Goal: Task Accomplishment & Management: Use online tool/utility

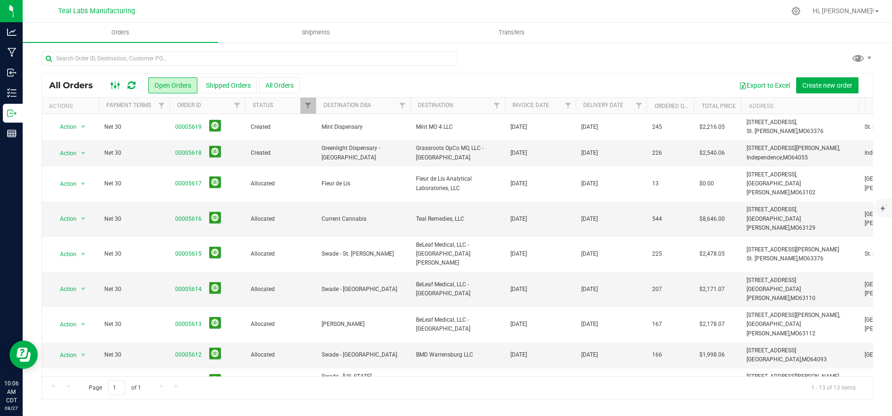
click at [118, 85] on ellipse at bounding box center [119, 85] width 2 height 2
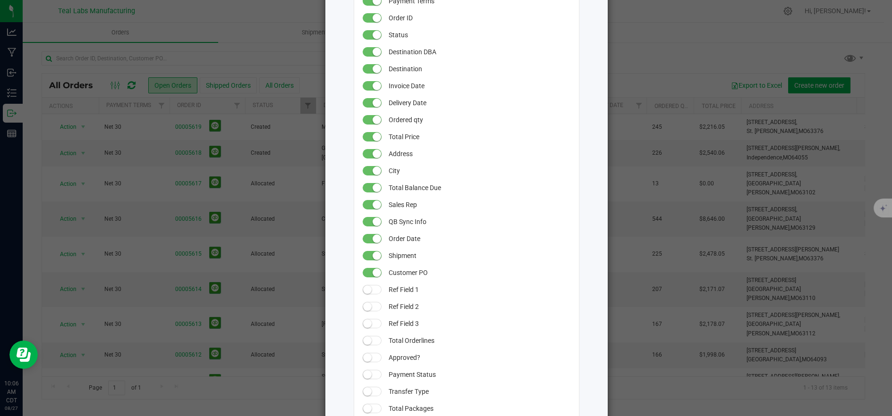
scroll to position [202, 0]
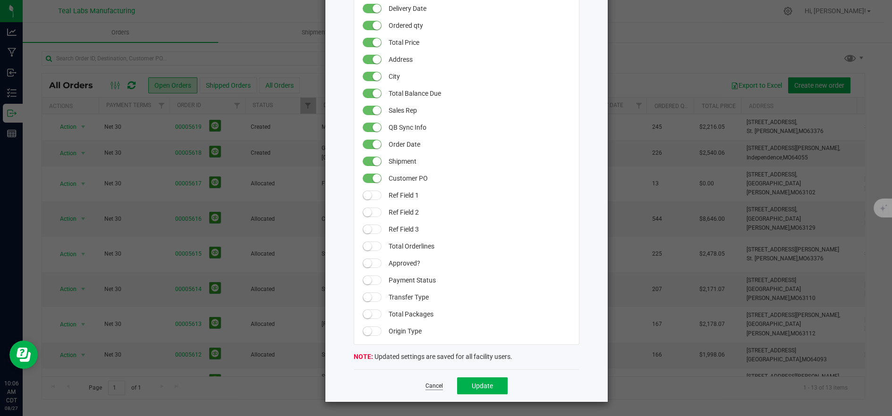
click at [428, 389] on link "Cancel" at bounding box center [433, 386] width 17 height 8
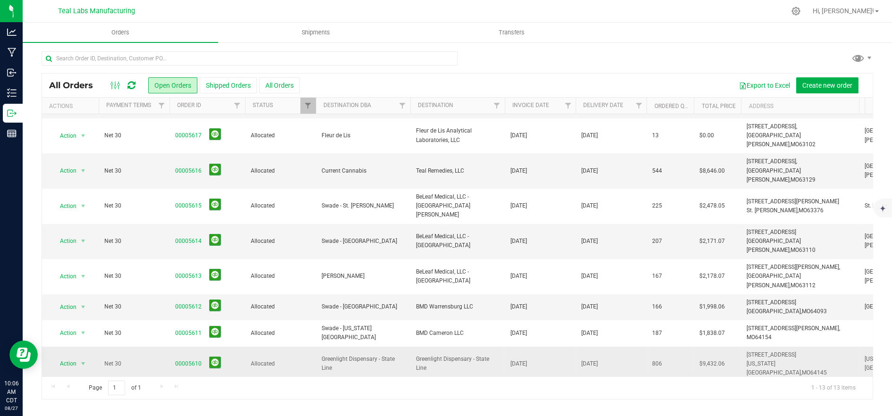
scroll to position [85, 0]
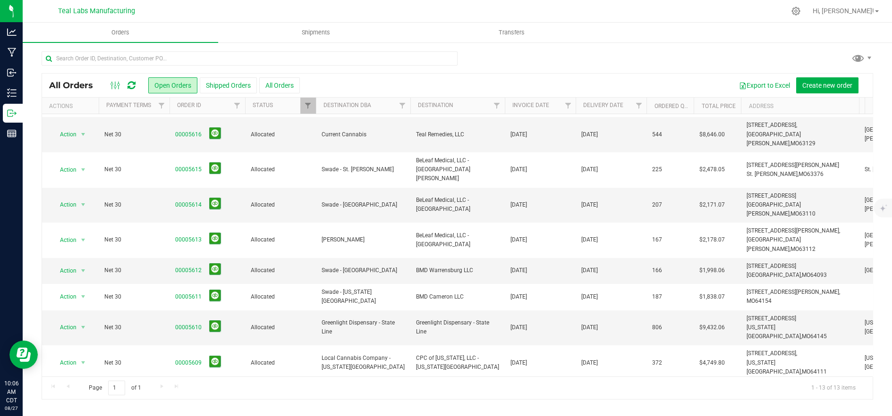
click at [192, 394] on link "00005607" at bounding box center [188, 398] width 26 height 9
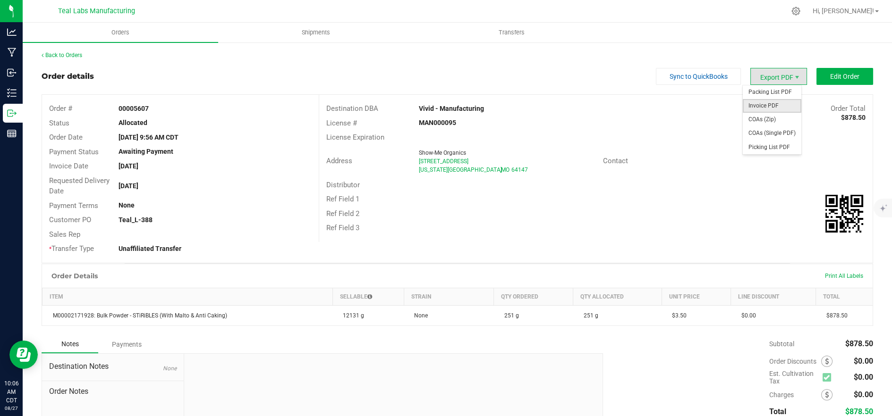
click at [761, 102] on span "Invoice PDF" at bounding box center [772, 106] width 59 height 14
click at [754, 90] on span "Packing List PDF" at bounding box center [772, 92] width 59 height 14
drag, startPoint x: 459, startPoint y: 108, endPoint x: 413, endPoint y: 111, distance: 45.9
click at [413, 111] on div "Vivid - Manufacturing" at bounding box center [527, 109] width 230 height 10
copy strong "Vivid - Manufacturing"
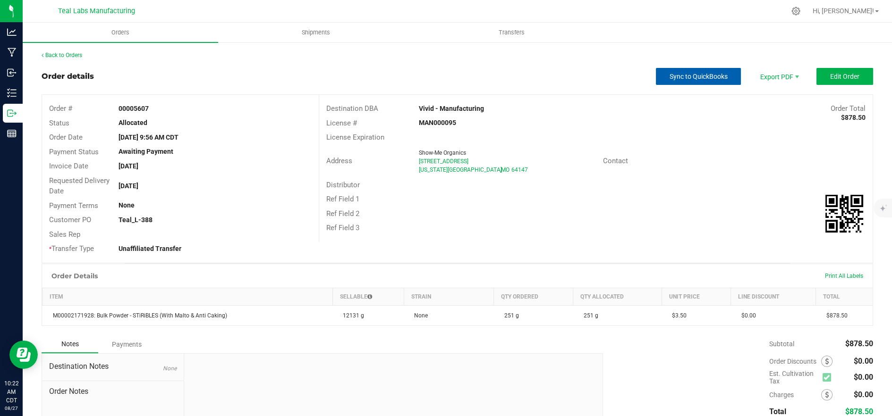
click at [680, 83] on button "Sync to QuickBooks" at bounding box center [698, 76] width 85 height 17
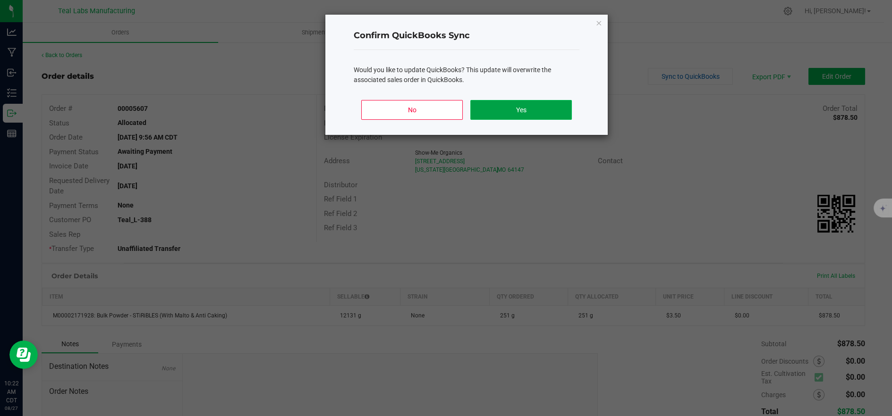
click at [526, 110] on button "Yes" at bounding box center [521, 110] width 102 height 20
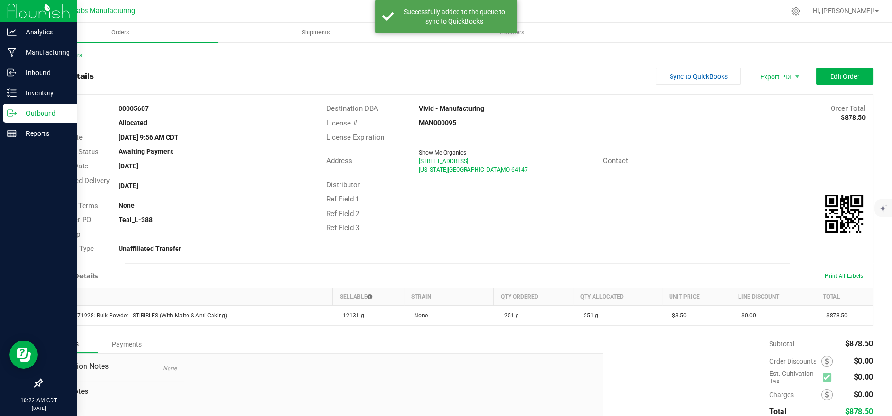
drag, startPoint x: 18, startPoint y: 116, endPoint x: 25, endPoint y: 114, distance: 7.3
click at [18, 116] on p "Outbound" at bounding box center [45, 113] width 57 height 11
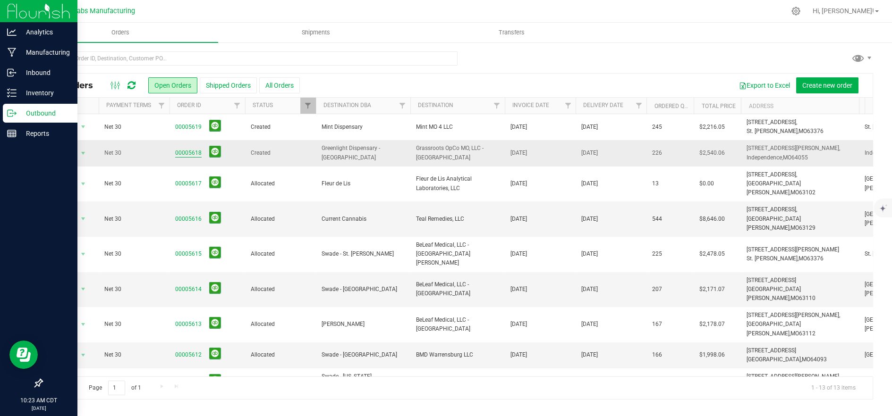
click at [186, 156] on link "00005618" at bounding box center [188, 153] width 26 height 9
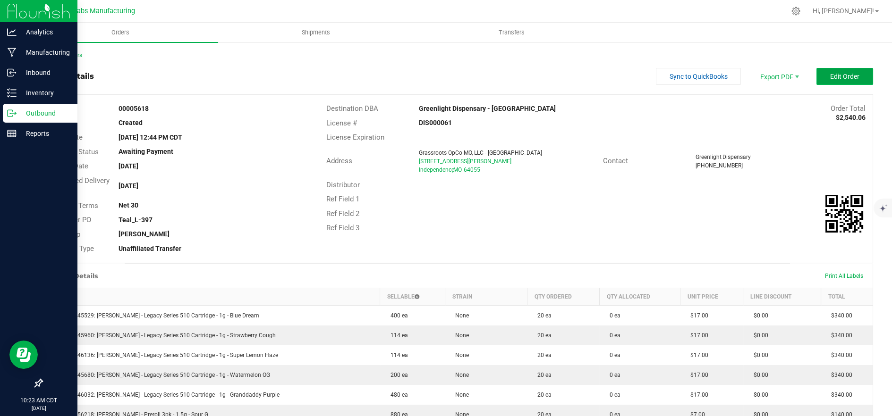
click at [830, 75] on span "Edit Order" at bounding box center [844, 77] width 29 height 8
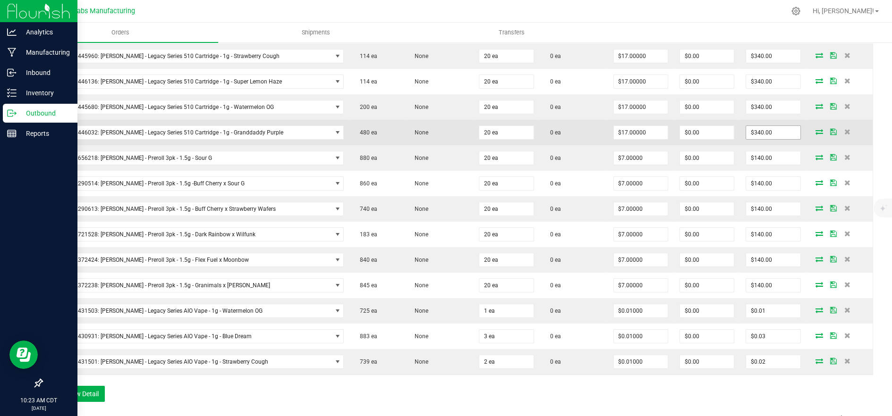
scroll to position [314, 0]
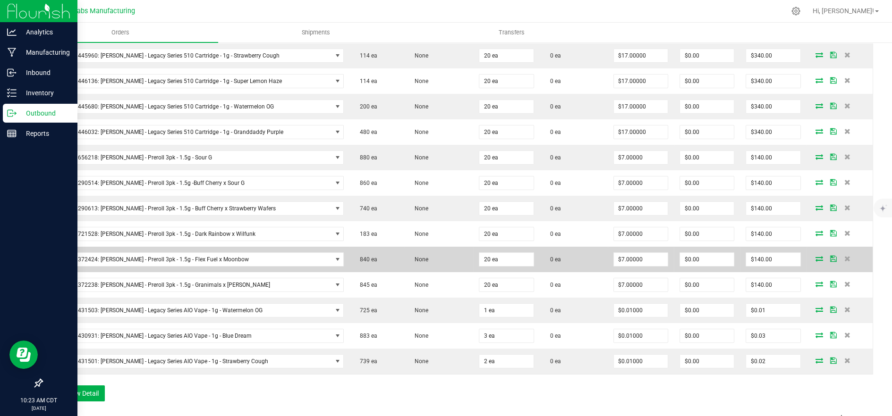
click at [815, 257] on icon at bounding box center [819, 259] width 8 height 6
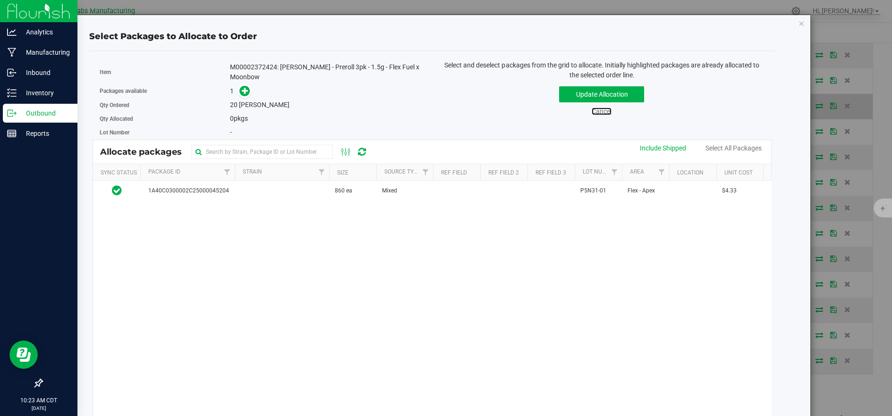
click at [597, 114] on link "Cancel" at bounding box center [602, 112] width 20 height 8
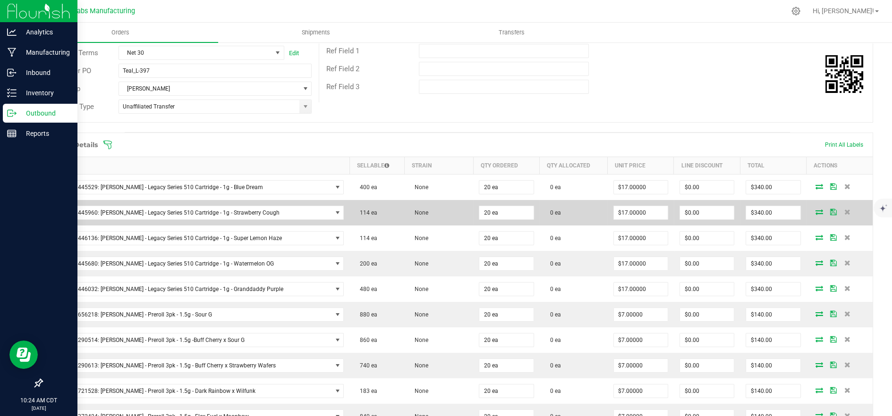
scroll to position [105, 0]
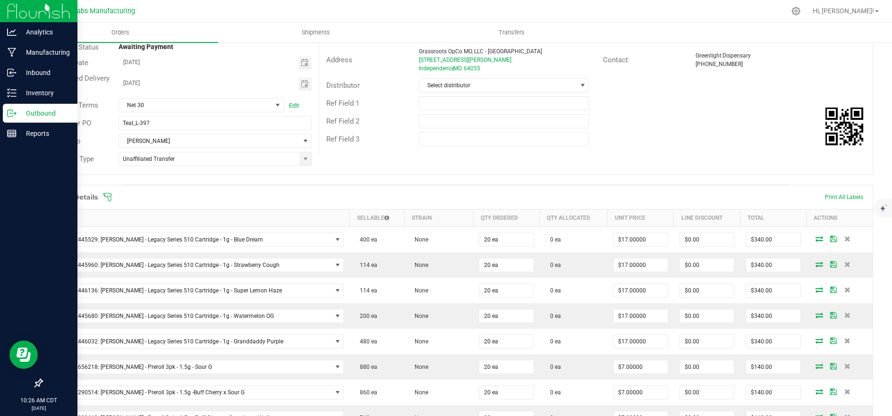
click at [105, 199] on icon at bounding box center [107, 197] width 9 height 9
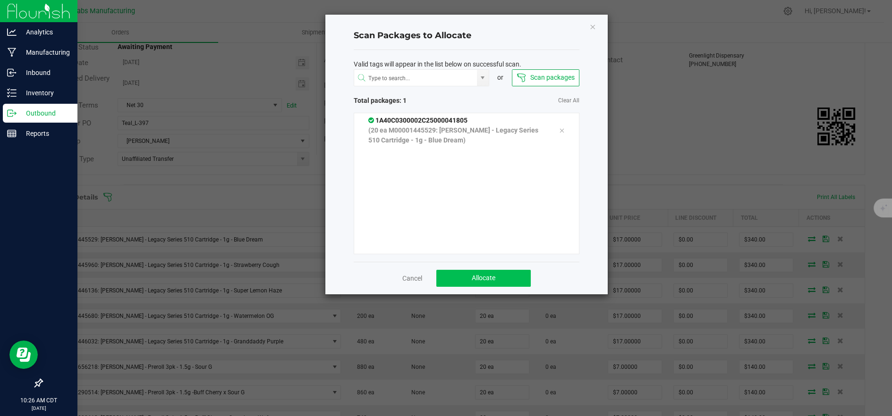
click at [530, 280] on div "Cancel Allocate" at bounding box center [467, 278] width 226 height 33
click at [529, 280] on button "Allocate" at bounding box center [483, 278] width 94 height 17
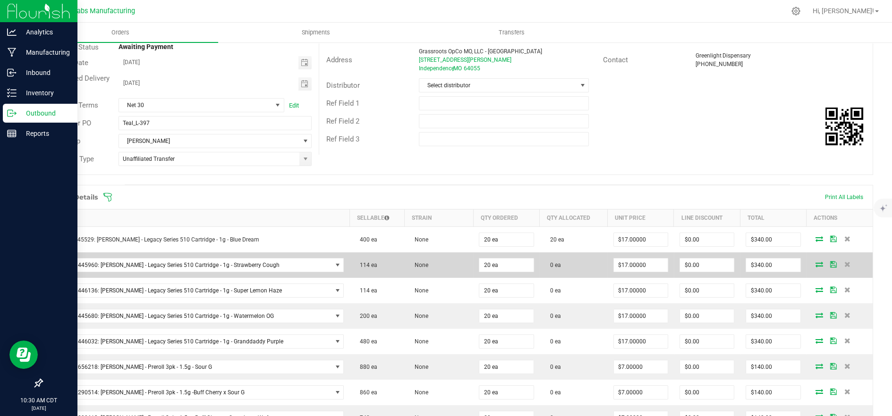
click at [815, 262] on icon at bounding box center [819, 265] width 8 height 6
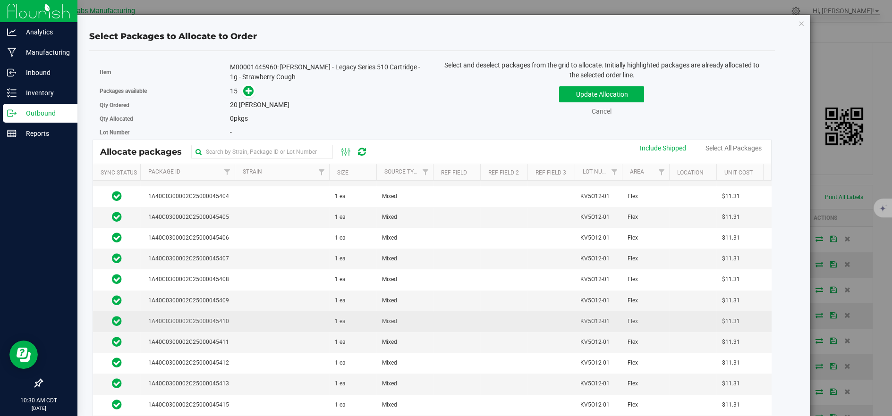
scroll to position [76, 0]
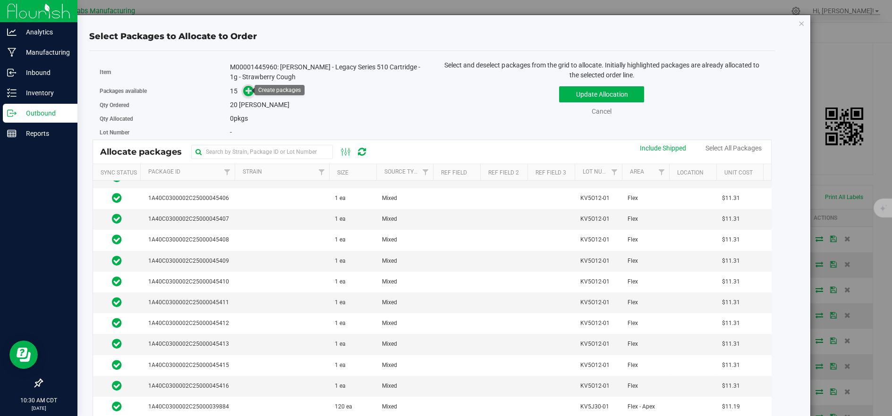
click at [246, 93] on icon at bounding box center [248, 90] width 7 height 7
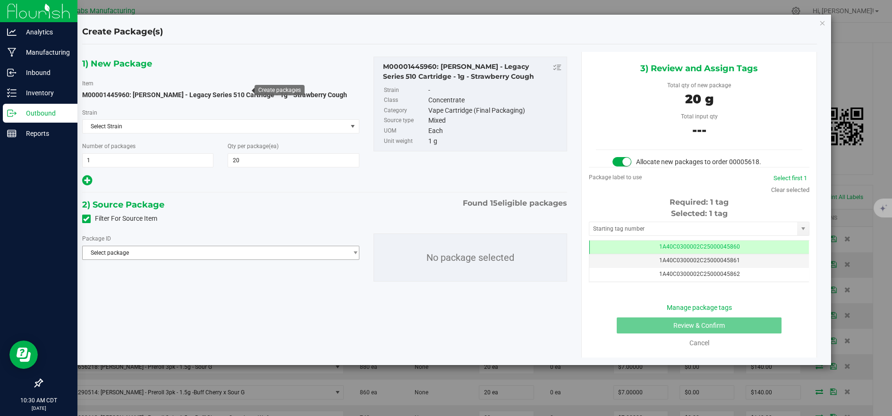
click at [279, 246] on span "Select package" at bounding box center [220, 253] width 277 height 14
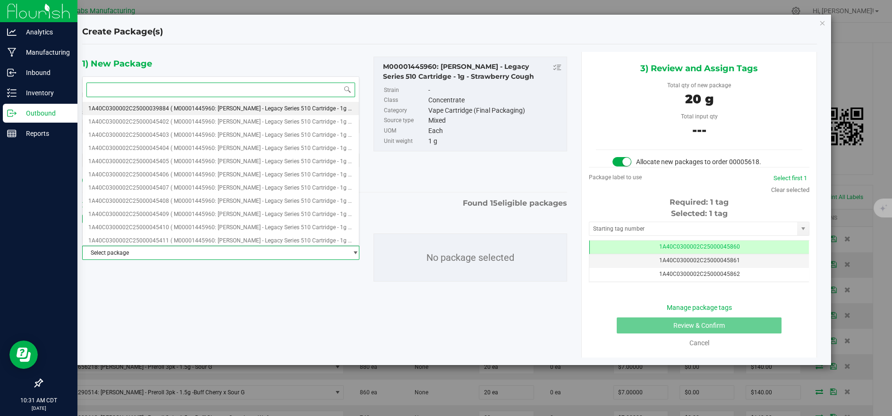
click at [243, 103] on li "1A40C0300002C25000039884 ( M00001445960: Kusch - Legacy Series 510 Cartridge - …" at bounding box center [221, 108] width 276 height 13
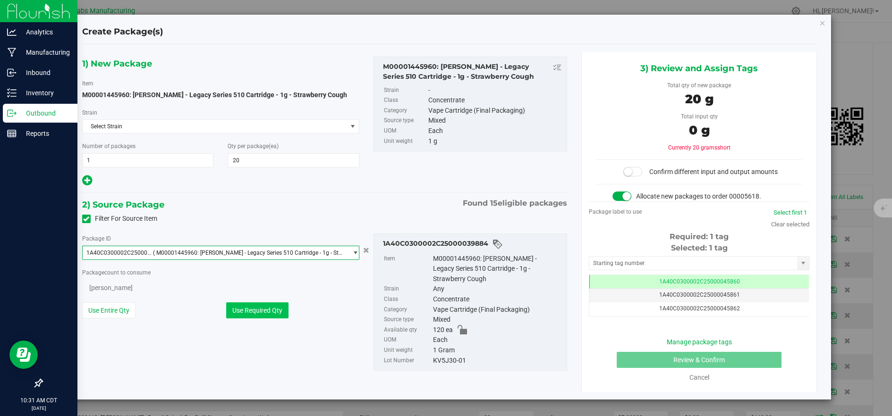
click at [265, 307] on button "Use Required Qty" at bounding box center [257, 311] width 62 height 16
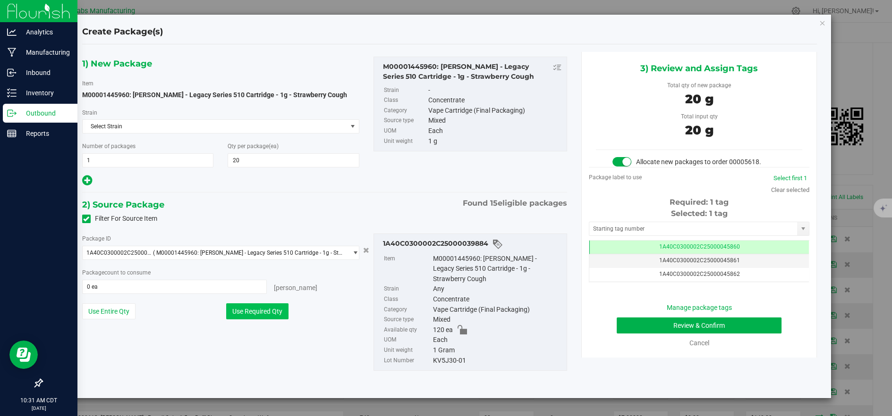
type input "20 ea"
click at [630, 322] on button "Review & Confirm" at bounding box center [699, 326] width 165 height 16
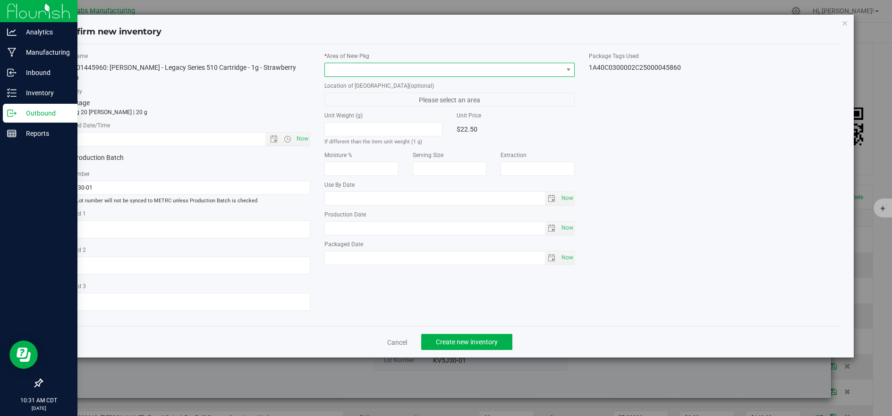
click at [344, 71] on span at bounding box center [444, 69] width 238 height 13
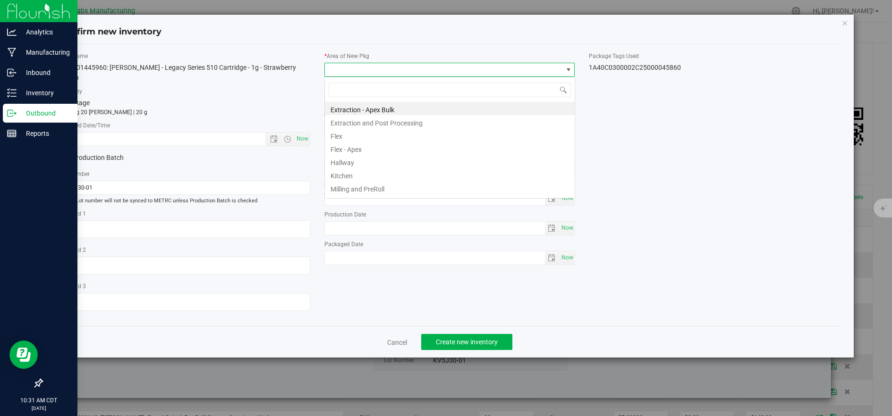
scroll to position [14, 250]
click at [343, 135] on li "Flex" at bounding box center [450, 134] width 250 height 13
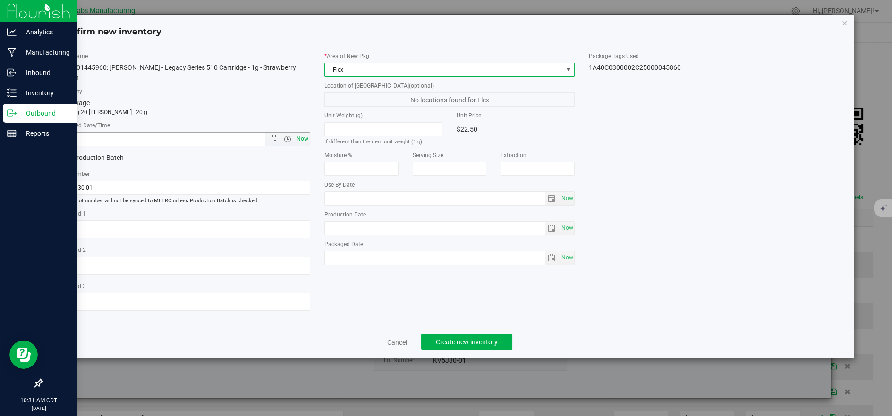
click at [303, 132] on span "Now" at bounding box center [302, 139] width 16 height 14
type input "8/27/2025 10:31 AM"
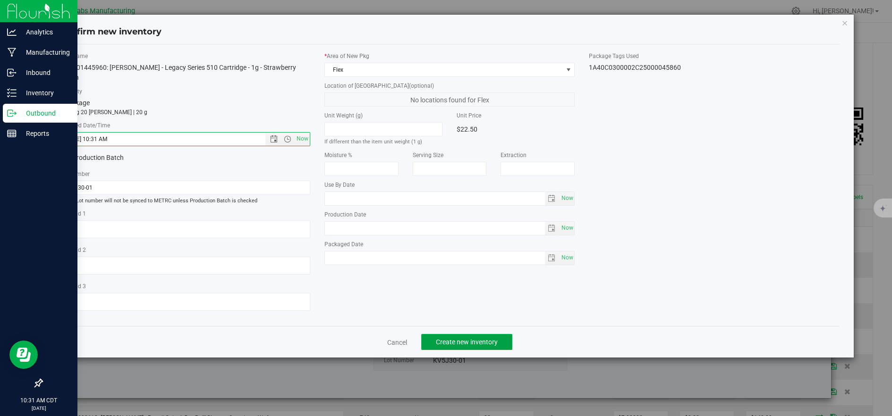
click at [469, 338] on span "Create new inventory" at bounding box center [467, 342] width 62 height 8
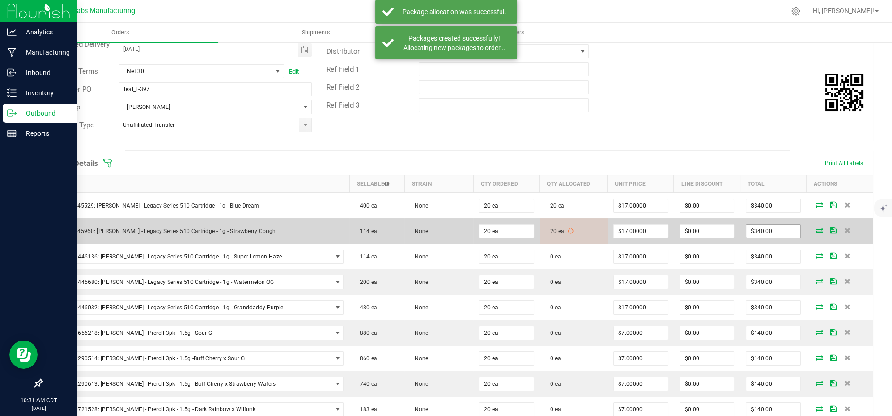
scroll to position [157, 0]
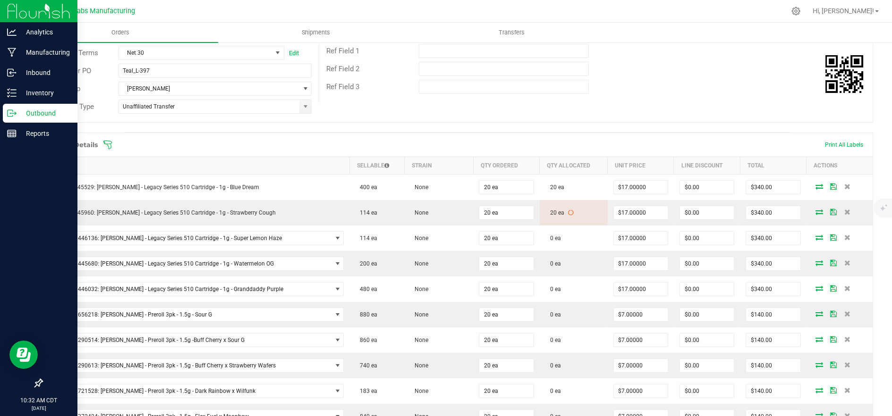
click at [108, 140] on icon at bounding box center [107, 144] width 9 height 9
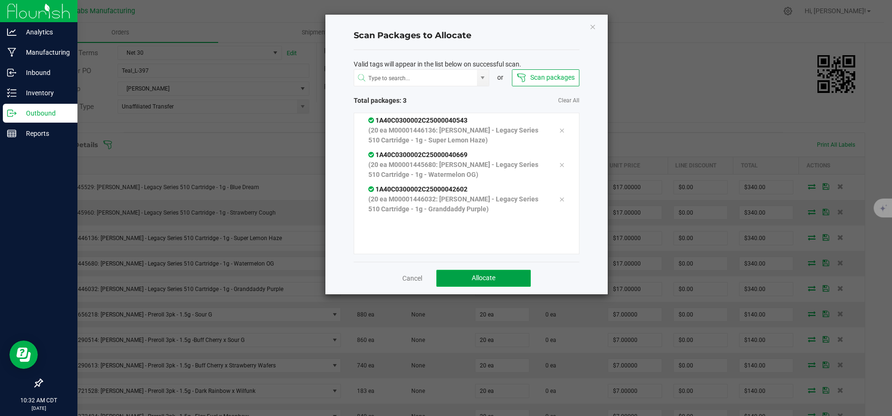
click at [487, 278] on span "Allocate" at bounding box center [484, 278] width 24 height 8
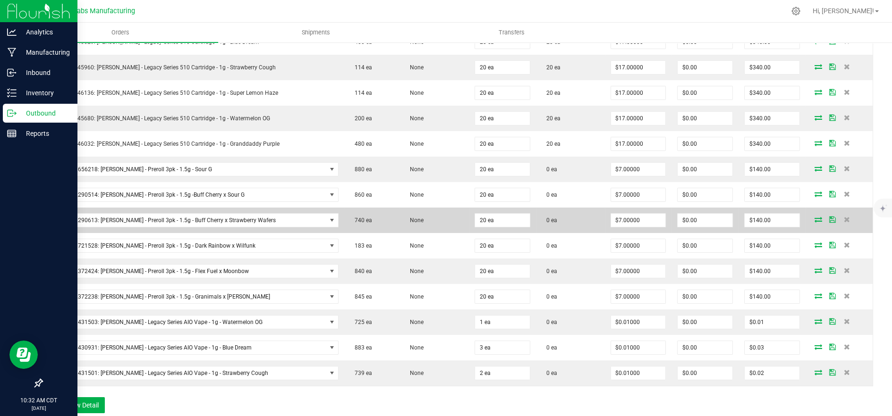
scroll to position [314, 0]
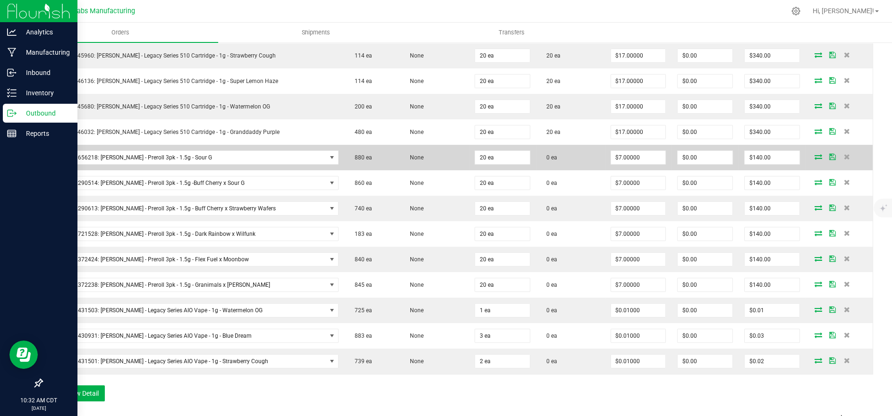
click at [814, 158] on icon at bounding box center [818, 157] width 8 height 6
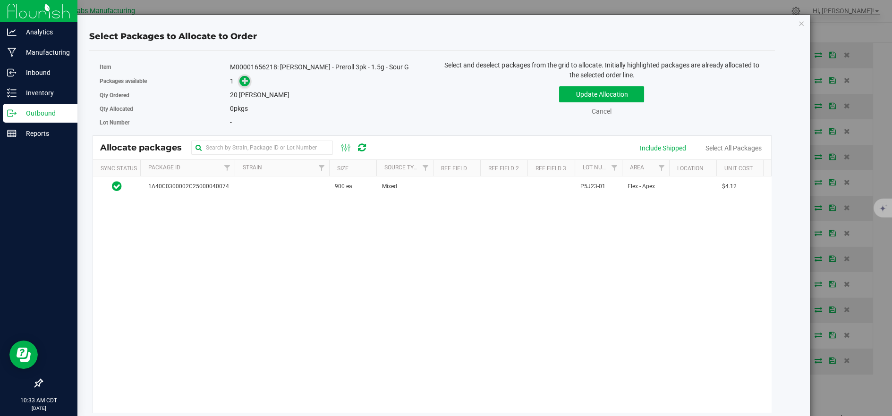
click at [245, 79] on icon at bounding box center [245, 80] width 7 height 7
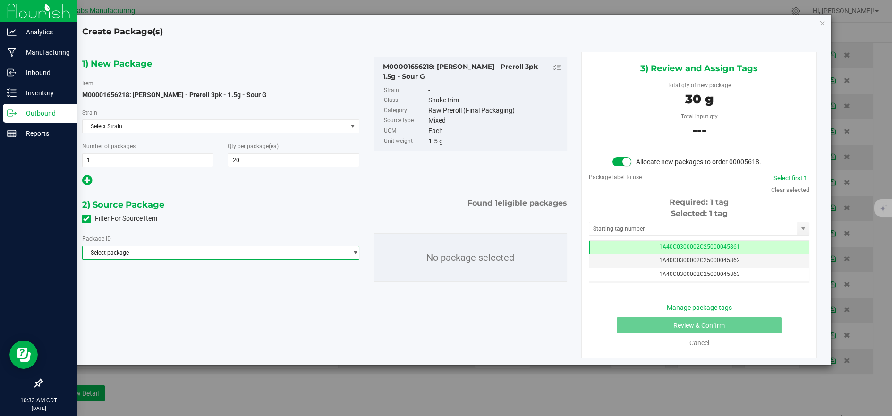
click at [285, 253] on span "Select package" at bounding box center [215, 252] width 264 height 13
click at [286, 289] on span "( M00001656218: Kusch - Preroll 3pk - 1.5g - Sour G )" at bounding box center [251, 291] width 162 height 7
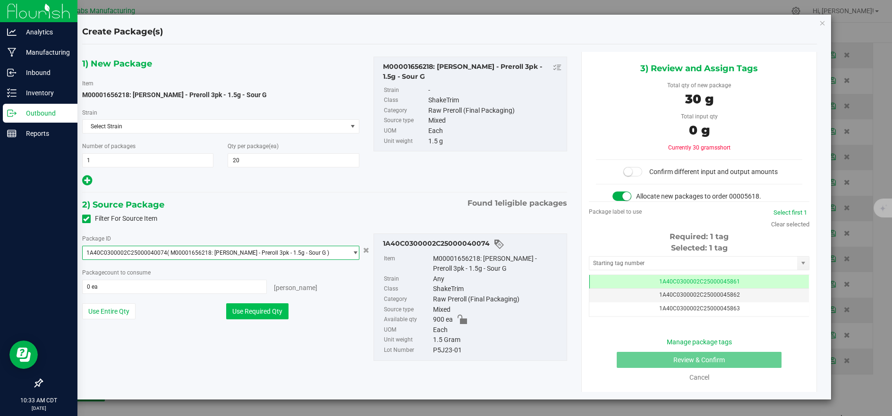
click at [263, 312] on button "Use Required Qty" at bounding box center [257, 312] width 62 height 16
type input "20 ea"
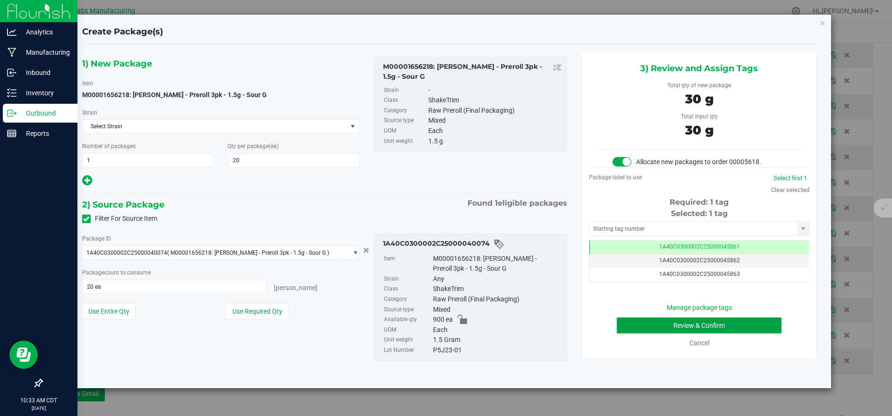
click at [668, 323] on button "Review & Confirm" at bounding box center [699, 326] width 165 height 16
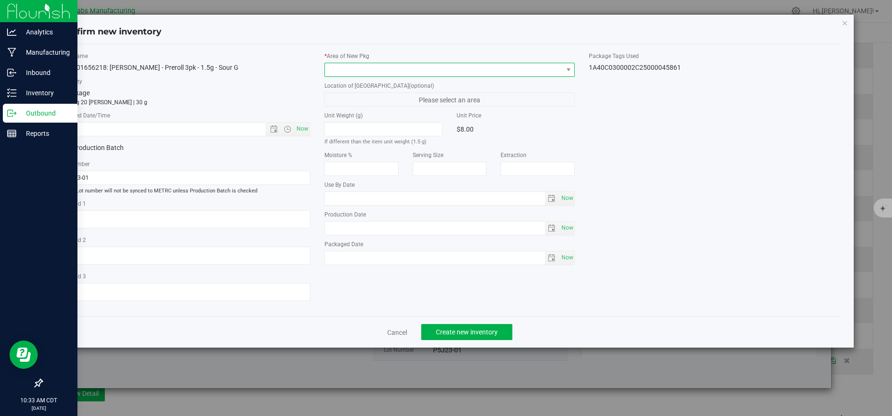
click at [421, 67] on span at bounding box center [444, 69] width 238 height 13
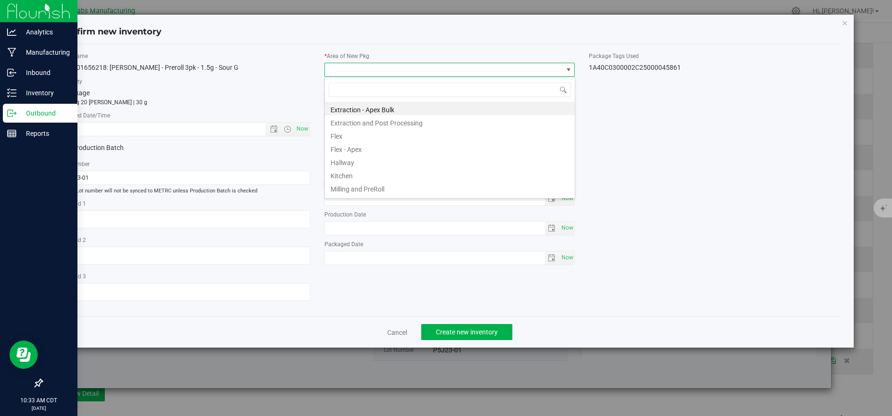
scroll to position [14, 250]
drag, startPoint x: 345, startPoint y: 133, endPoint x: 315, endPoint y: 129, distance: 30.0
click at [344, 134] on li "Flex" at bounding box center [450, 134] width 250 height 13
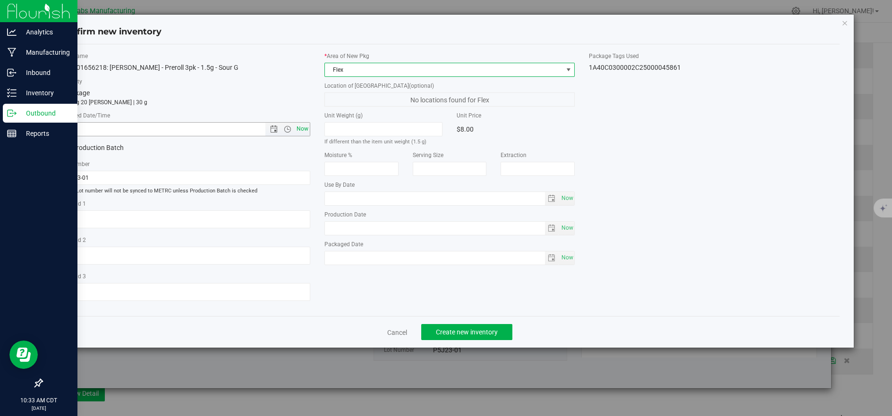
click at [301, 128] on span "Now" at bounding box center [302, 129] width 16 height 14
type input "8/27/2025 10:33 AM"
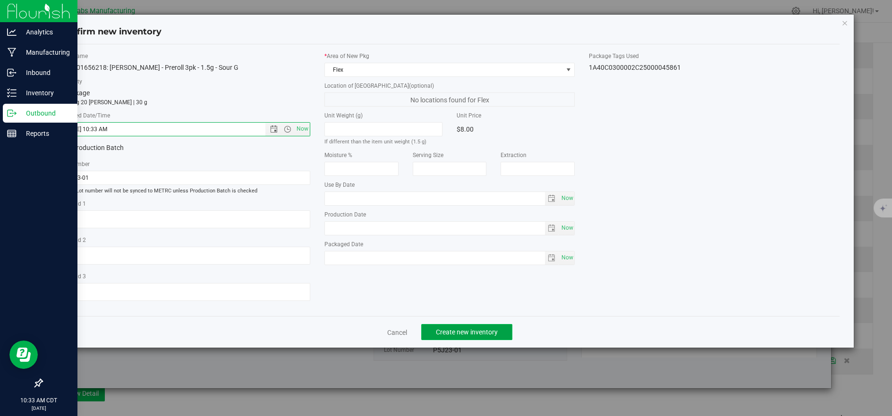
click at [472, 336] on span "Create new inventory" at bounding box center [467, 333] width 62 height 8
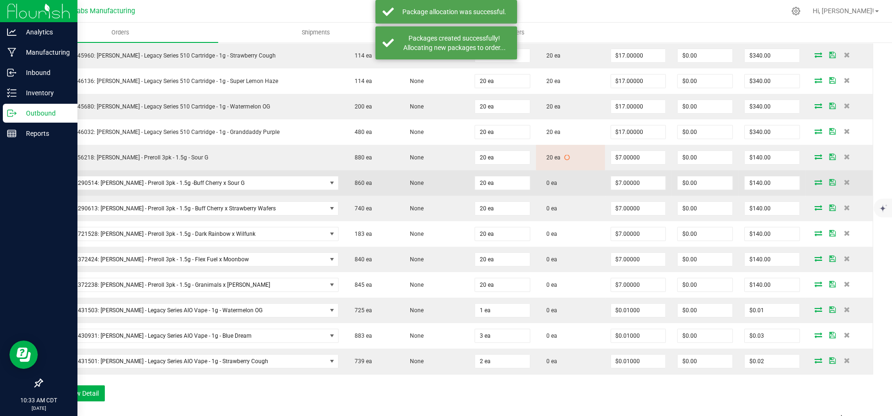
click at [814, 182] on icon at bounding box center [818, 182] width 8 height 6
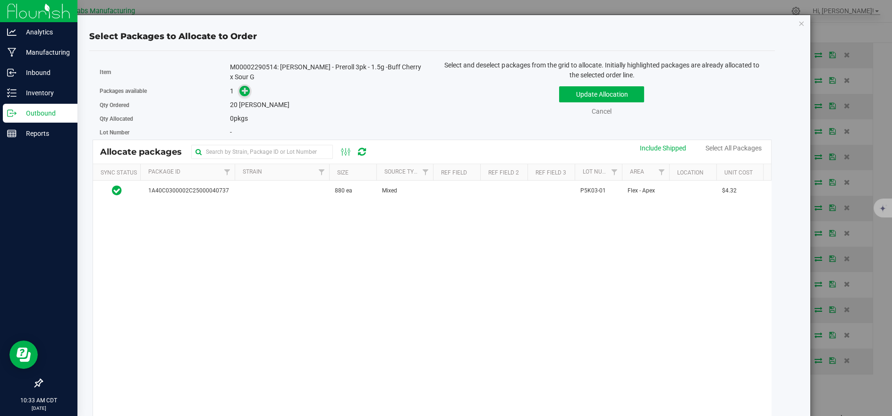
click at [245, 87] on icon at bounding box center [245, 90] width 7 height 7
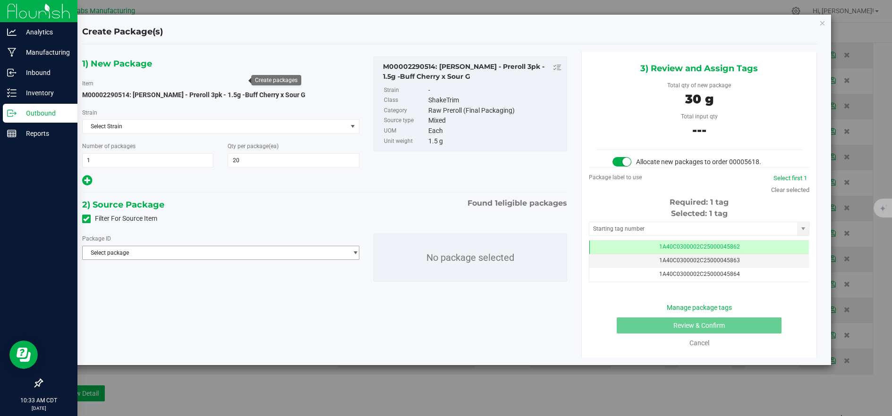
click at [298, 250] on span "Select package" at bounding box center [215, 252] width 264 height 13
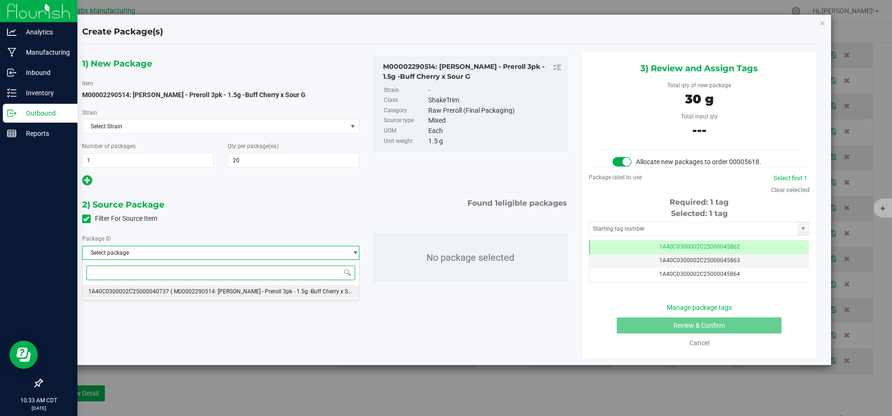
drag, startPoint x: 289, startPoint y: 290, endPoint x: 280, endPoint y: 296, distance: 11.0
click at [289, 290] on span "( M00002290514: Kusch - Preroll 3pk - 1.5g -Buff Cherry x Sour G )" at bounding box center [267, 291] width 195 height 7
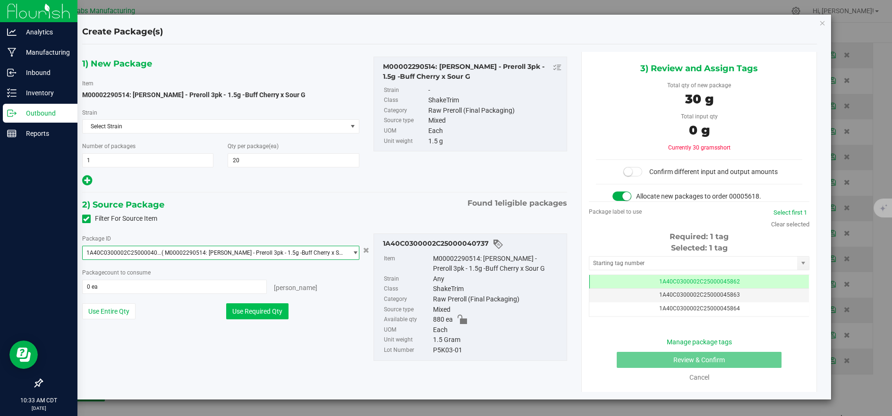
click at [263, 310] on button "Use Required Qty" at bounding box center [257, 312] width 62 height 16
type input "20 ea"
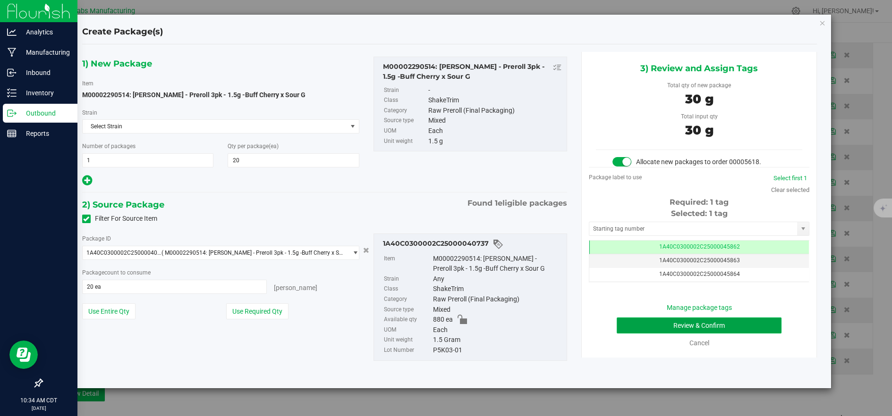
click at [624, 326] on button "Review & Confirm" at bounding box center [699, 326] width 165 height 16
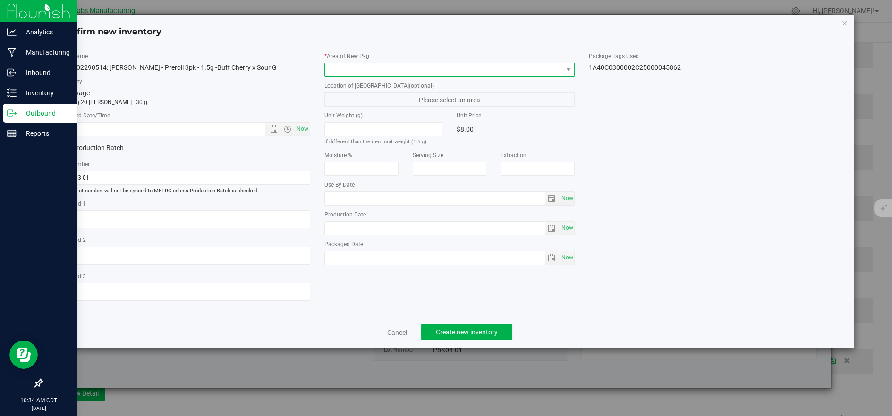
click at [350, 66] on span at bounding box center [444, 69] width 238 height 13
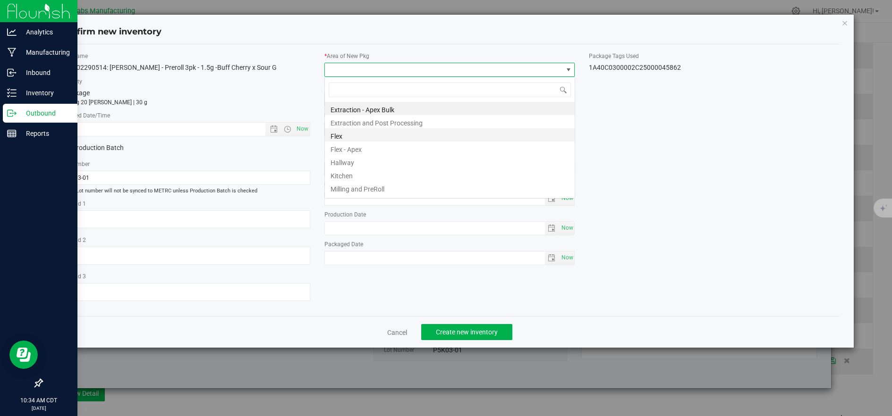
scroll to position [14, 250]
click at [350, 137] on li "Flex" at bounding box center [450, 134] width 250 height 13
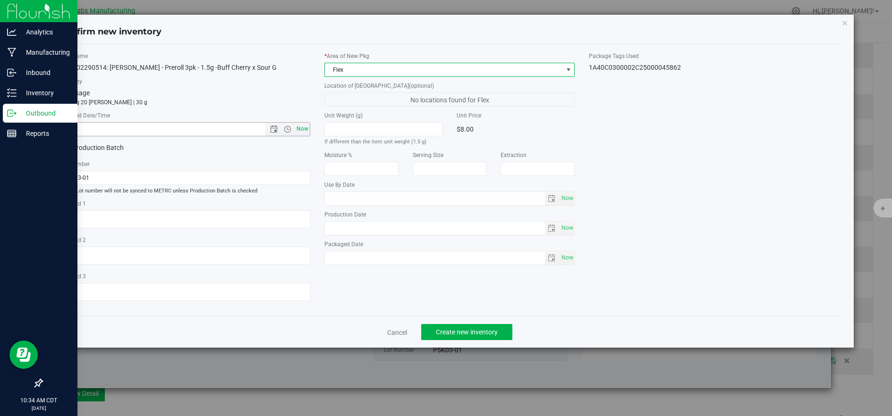
click at [305, 128] on span "Now" at bounding box center [302, 129] width 16 height 14
type input "8/27/2025 10:34 AM"
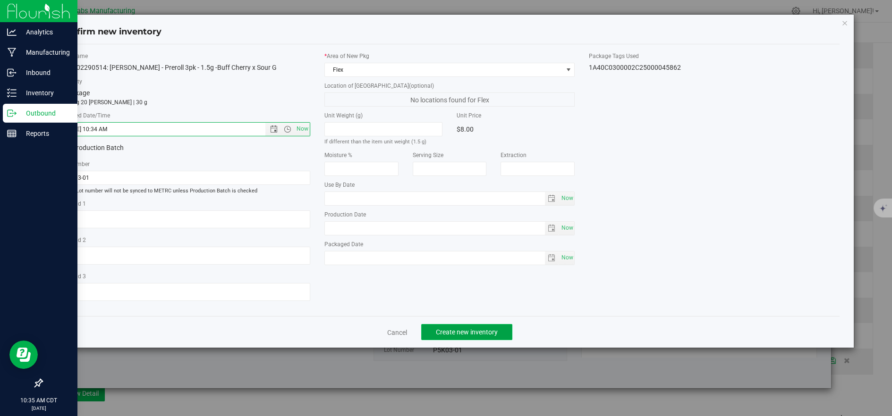
click at [497, 336] on span "Create new inventory" at bounding box center [467, 333] width 62 height 8
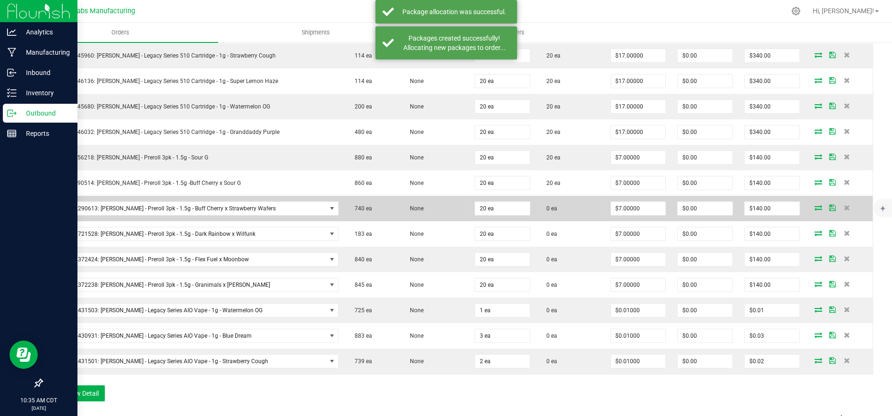
click at [814, 206] on icon at bounding box center [818, 208] width 8 height 6
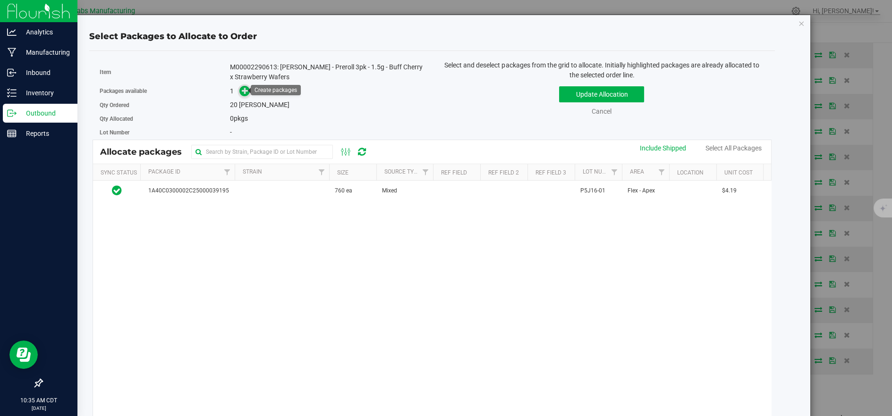
click at [242, 91] on icon at bounding box center [245, 90] width 7 height 7
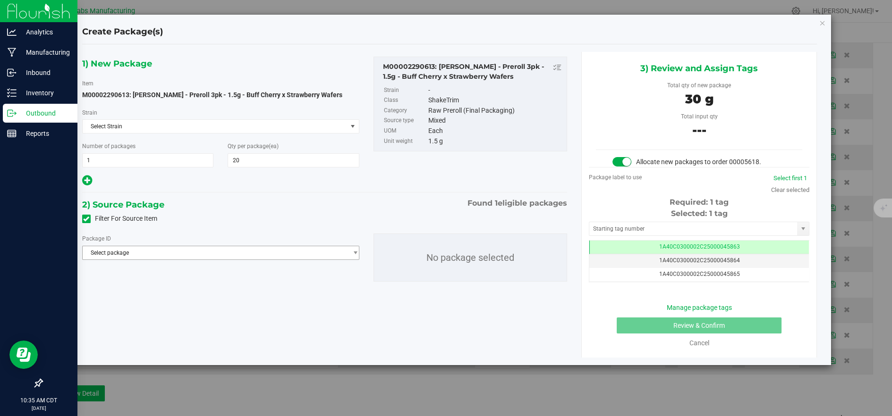
click at [302, 259] on div "Package ID Select package 1A40C0300002C25000039195 No package selected" at bounding box center [324, 257] width 499 height 63
click at [307, 255] on span "Select package" at bounding box center [215, 252] width 264 height 13
click at [278, 292] on span "( M00002290613: Kusch - Preroll 3pk - 1.5g - Buff Cherry x Strawberry Wafers )" at bounding box center [283, 291] width 226 height 7
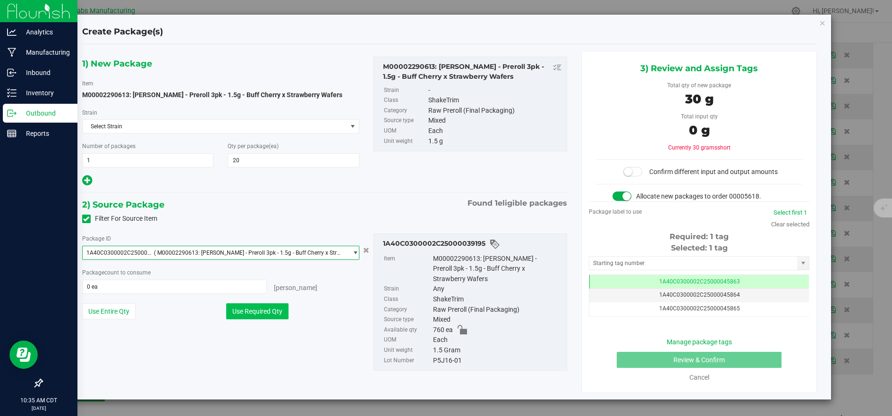
click at [278, 311] on button "Use Required Qty" at bounding box center [257, 312] width 62 height 16
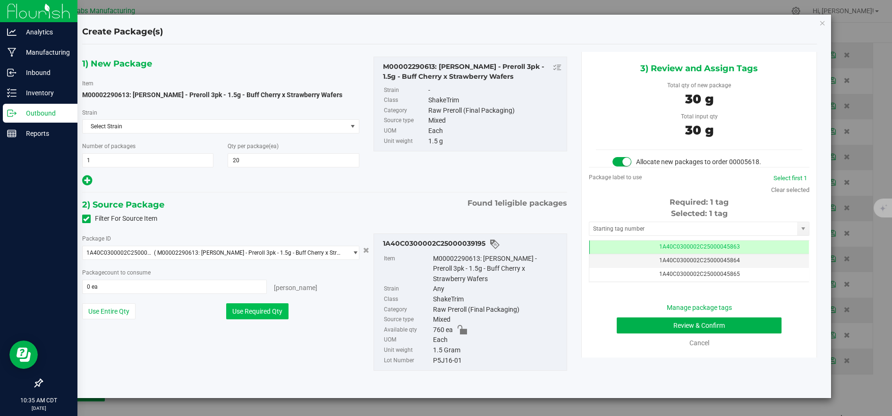
type input "20 ea"
click at [661, 321] on button "Review & Confirm" at bounding box center [699, 326] width 165 height 16
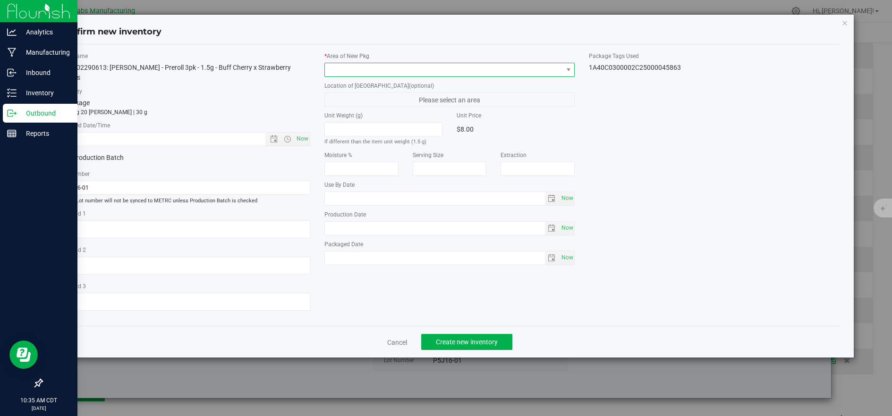
click at [353, 69] on span at bounding box center [444, 69] width 238 height 13
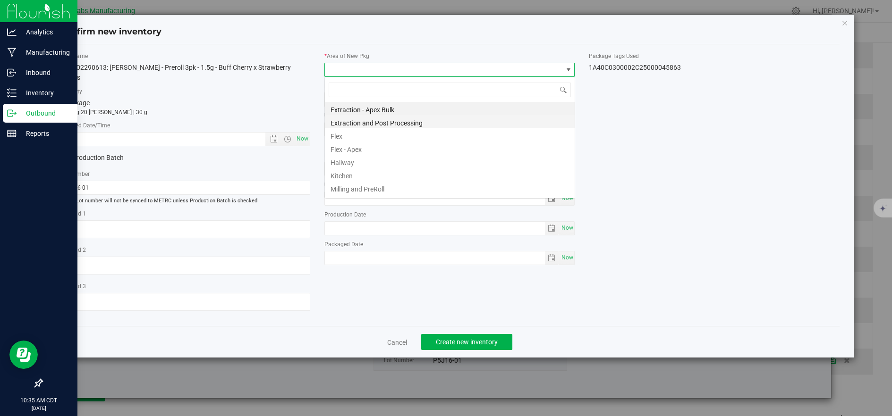
scroll to position [14, 250]
drag, startPoint x: 336, startPoint y: 134, endPoint x: 311, endPoint y: 129, distance: 25.0
click at [336, 134] on li "Flex" at bounding box center [450, 134] width 250 height 13
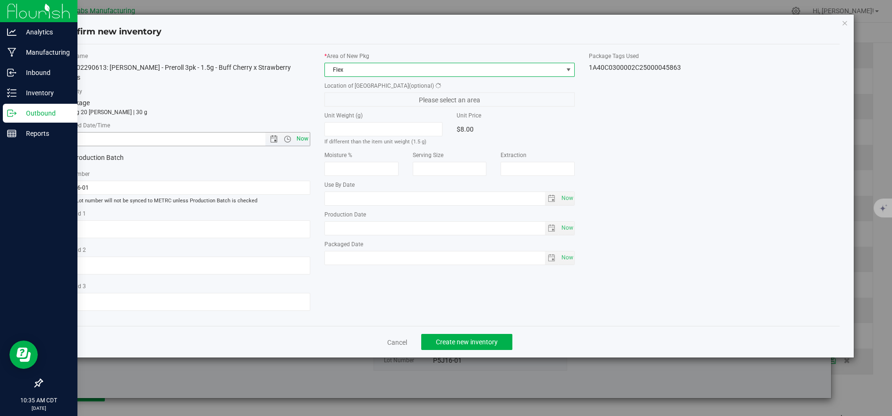
click at [308, 132] on span "Now" at bounding box center [302, 139] width 16 height 14
type input "8/27/2025 10:35 AM"
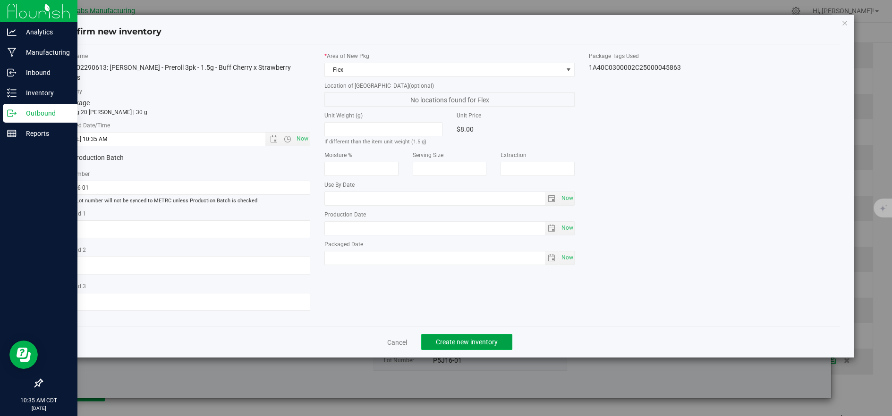
click at [436, 338] on span "Create new inventory" at bounding box center [467, 342] width 62 height 8
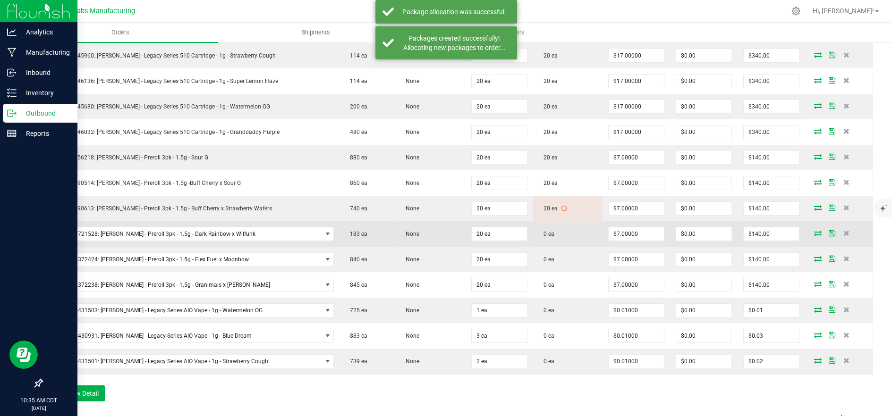
click at [814, 233] on icon at bounding box center [818, 233] width 8 height 6
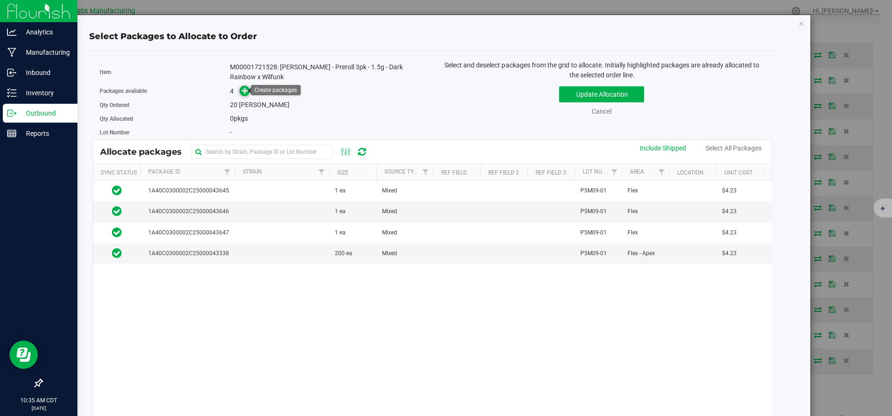
click at [242, 91] on icon at bounding box center [245, 90] width 7 height 7
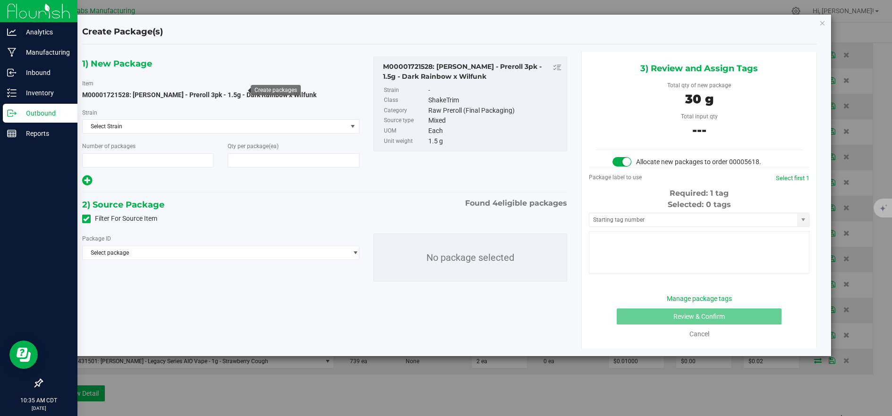
type input "1"
type input "20"
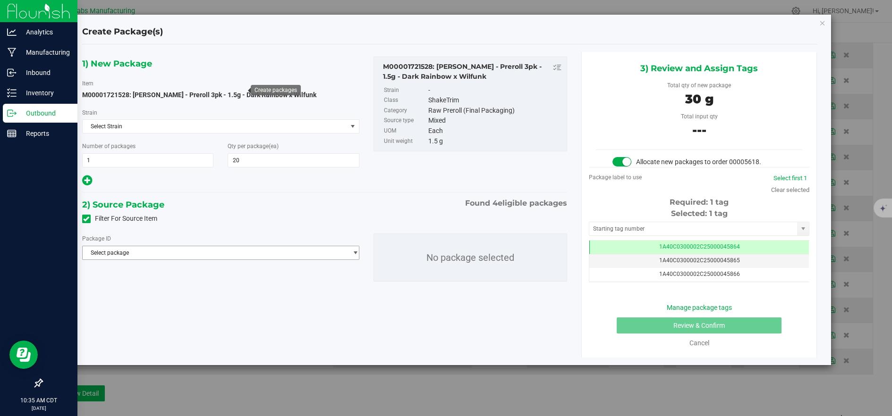
click at [276, 253] on span "Select package" at bounding box center [215, 252] width 264 height 13
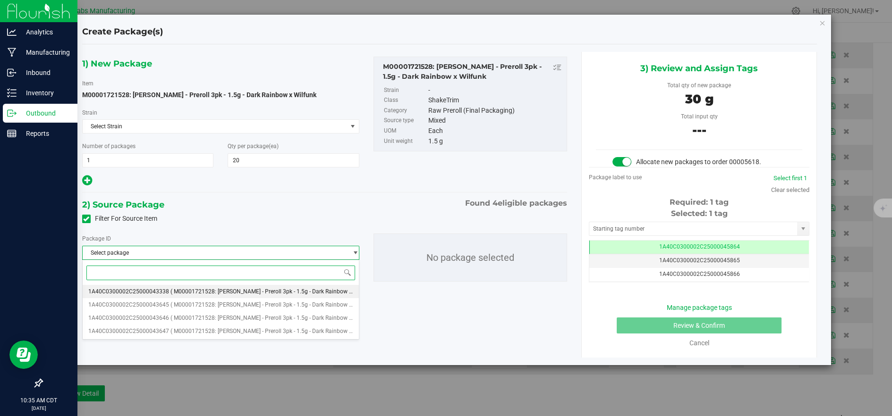
click at [282, 289] on span "( M00001721528: Kusch - Preroll 3pk - 1.5g - Dark Rainbow x Wilfunk )" at bounding box center [272, 291] width 205 height 7
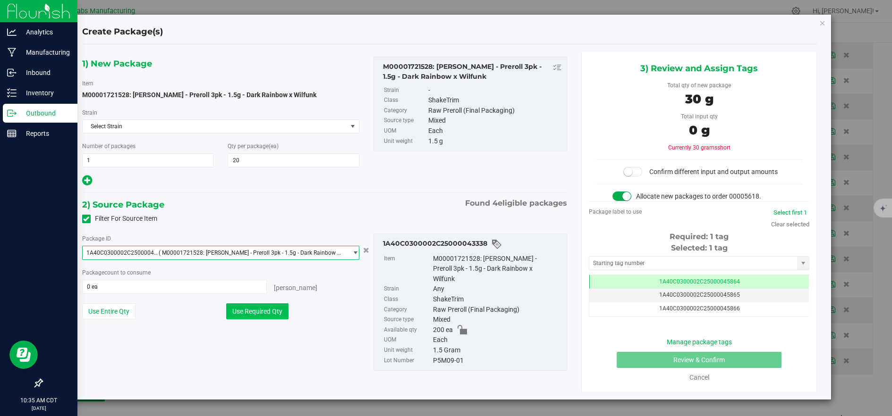
click at [263, 318] on button "Use Required Qty" at bounding box center [257, 312] width 62 height 16
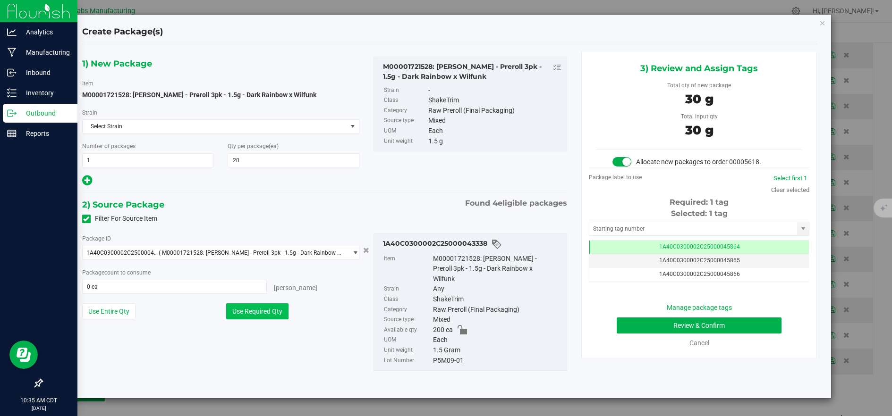
type input "20 ea"
click at [269, 310] on button "Use Required Qty" at bounding box center [257, 312] width 62 height 16
click at [638, 329] on button "Review & Confirm" at bounding box center [699, 326] width 165 height 16
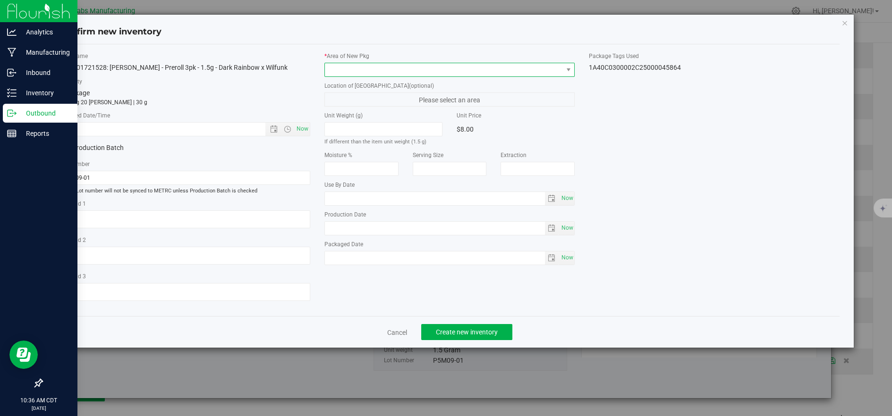
click at [332, 65] on span at bounding box center [444, 69] width 238 height 13
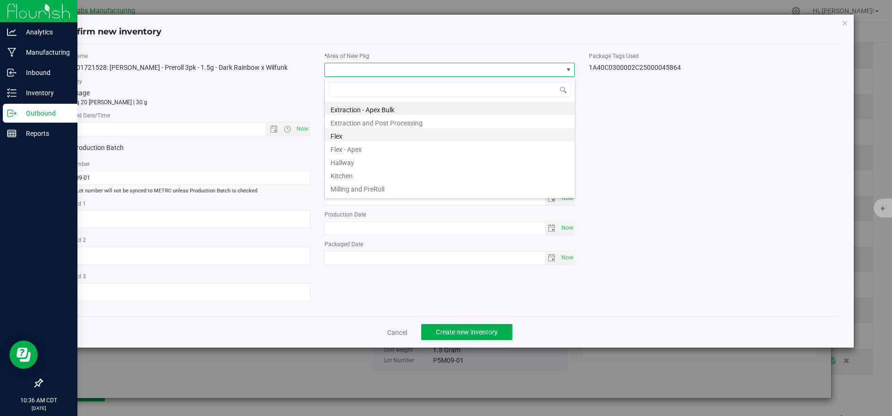
click at [347, 140] on li "Flex" at bounding box center [450, 134] width 250 height 13
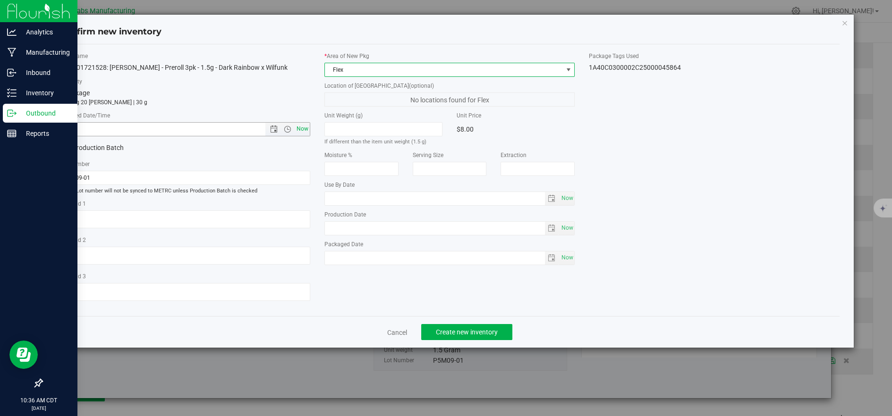
click at [303, 130] on span "Now" at bounding box center [302, 129] width 16 height 14
type input "8/27/2025 10:36 AM"
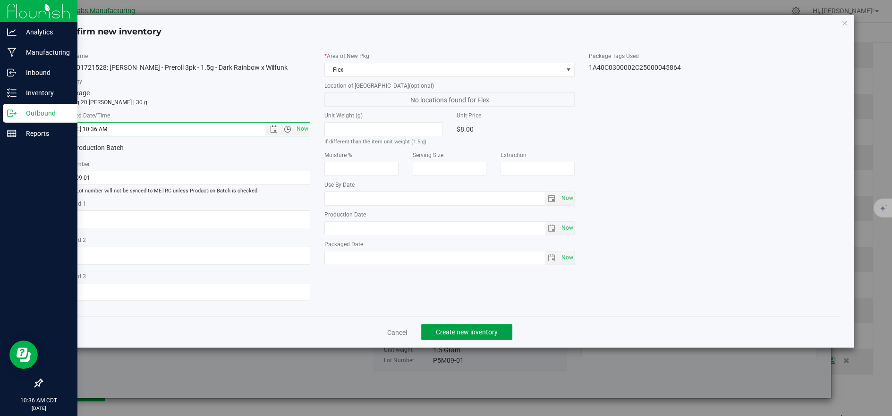
click at [440, 333] on span "Create new inventory" at bounding box center [467, 333] width 62 height 8
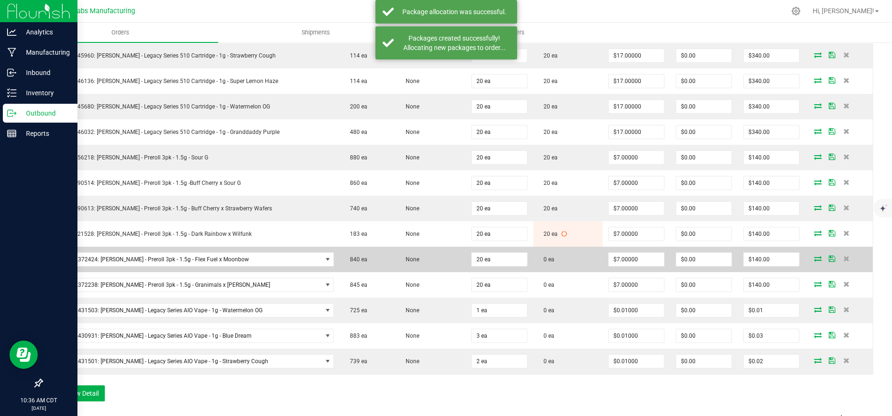
click at [814, 258] on icon at bounding box center [818, 259] width 8 height 6
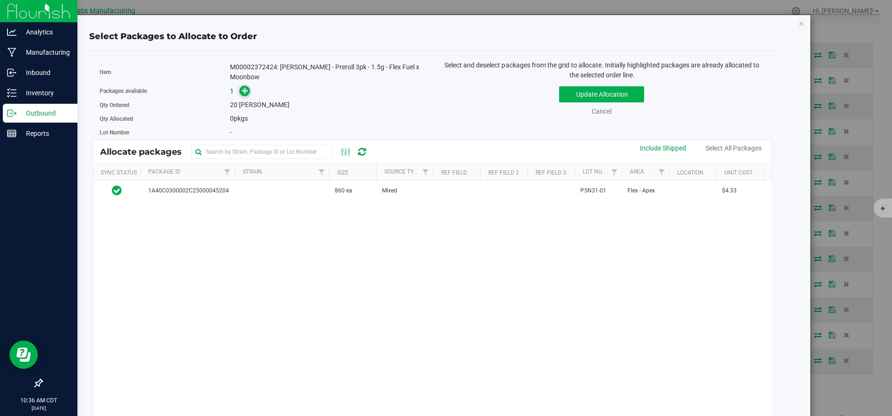
click at [244, 87] on icon at bounding box center [245, 90] width 7 height 7
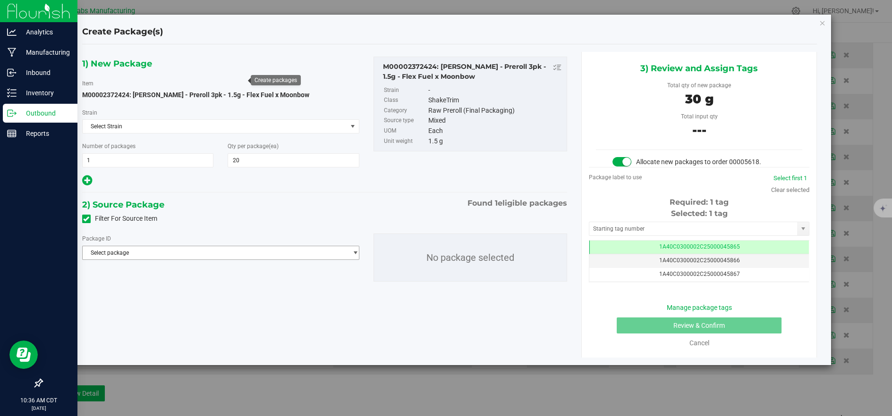
click at [279, 252] on span "Select package" at bounding box center [215, 252] width 264 height 13
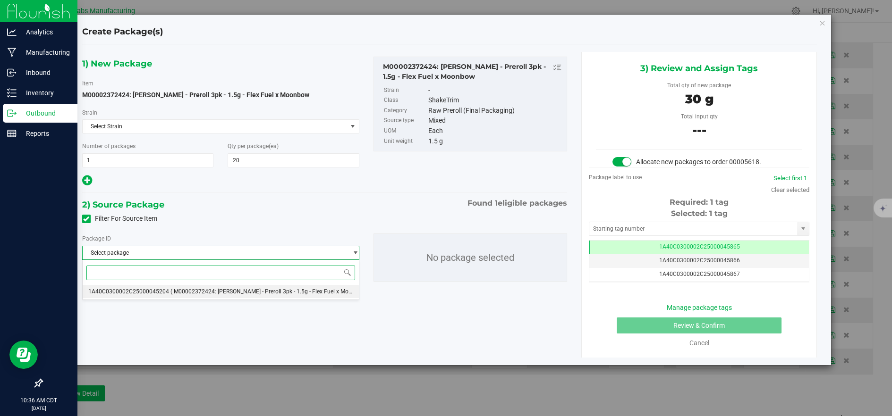
drag, startPoint x: 273, startPoint y: 290, endPoint x: 264, endPoint y: 301, distance: 14.7
click at [273, 290] on span "( M00002372424: Kusch - Preroll 3pk - 1.5g - Flex Fuel x Moonbow )" at bounding box center [269, 291] width 199 height 7
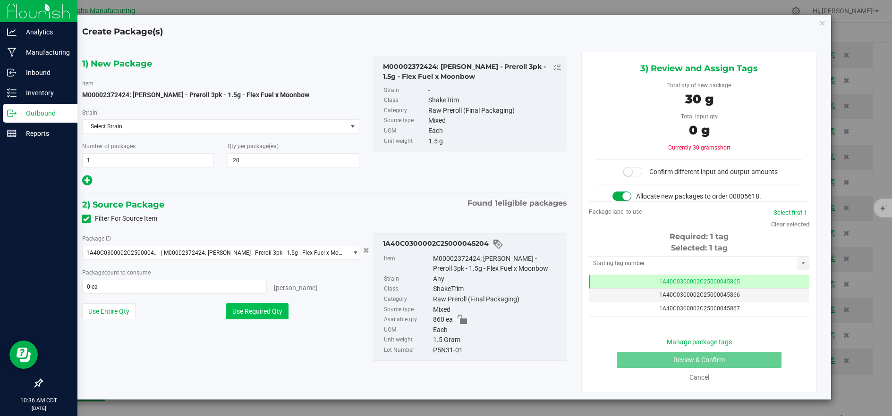
click at [257, 310] on button "Use Required Qty" at bounding box center [257, 312] width 62 height 16
type input "20 ea"
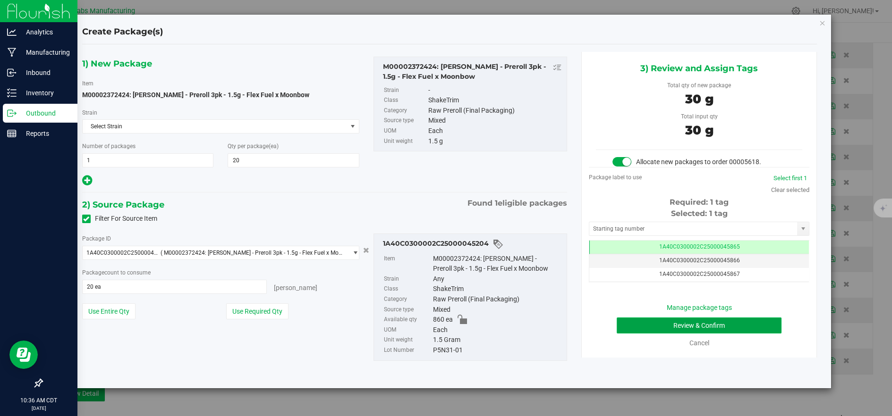
click at [649, 320] on button "Review & Confirm" at bounding box center [699, 326] width 165 height 16
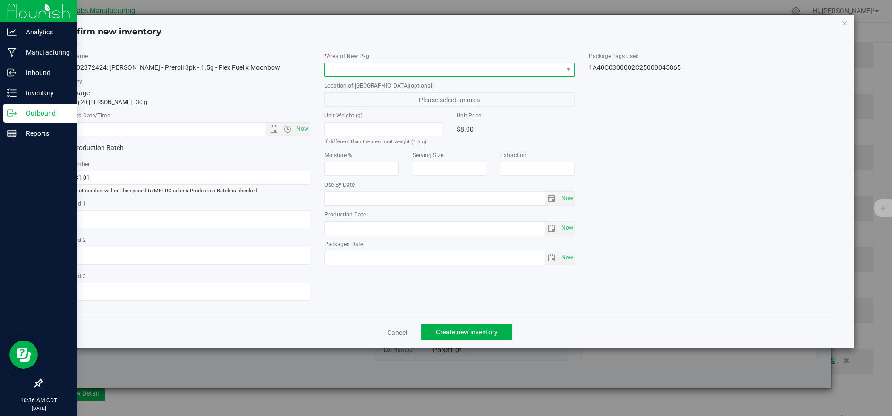
click at [366, 71] on span at bounding box center [444, 69] width 238 height 13
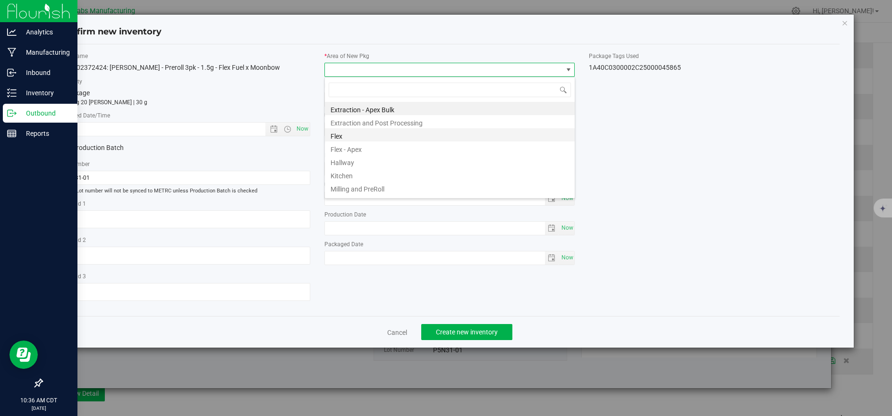
click at [349, 132] on li "Flex" at bounding box center [450, 134] width 250 height 13
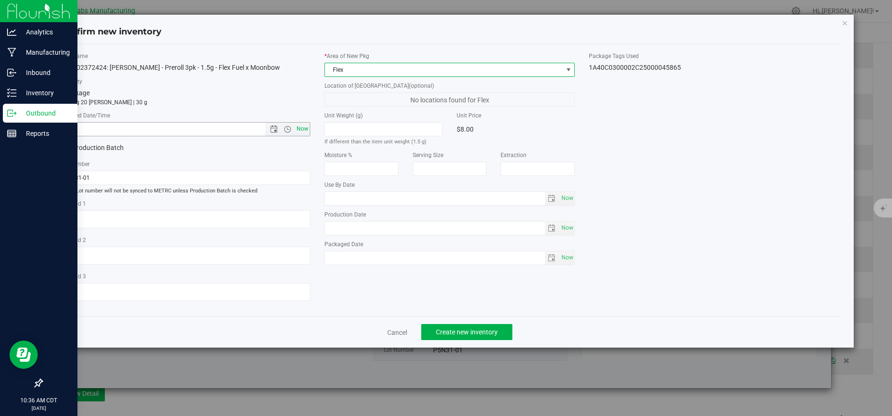
click at [302, 127] on span "Now" at bounding box center [302, 129] width 16 height 14
type input "8/27/2025 10:36 AM"
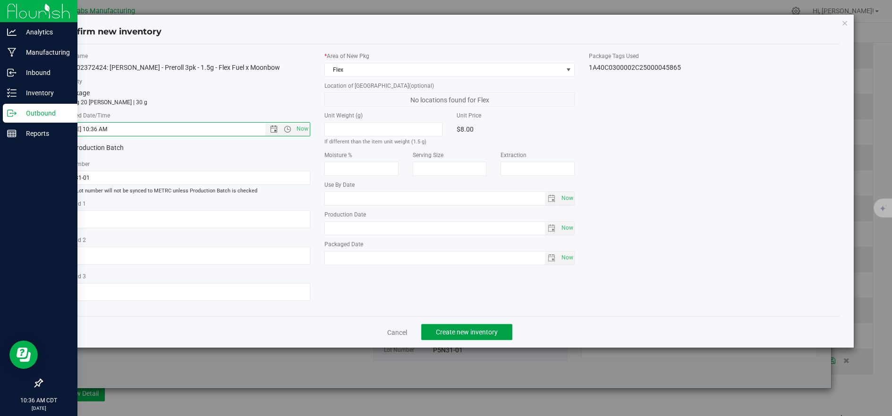
click at [471, 335] on span "Create new inventory" at bounding box center [467, 333] width 62 height 8
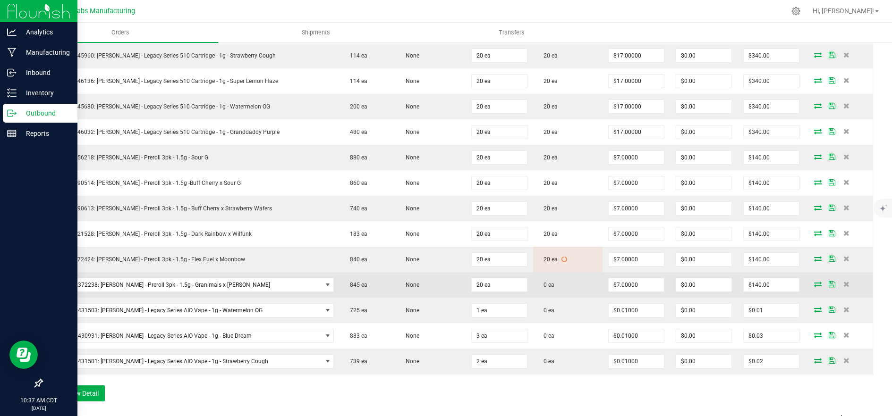
click at [814, 282] on icon at bounding box center [818, 284] width 8 height 6
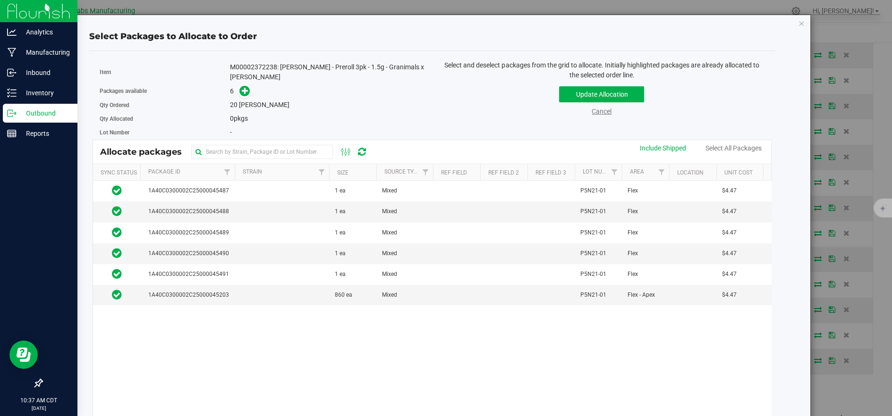
click at [596, 111] on link "Cancel" at bounding box center [602, 112] width 20 height 8
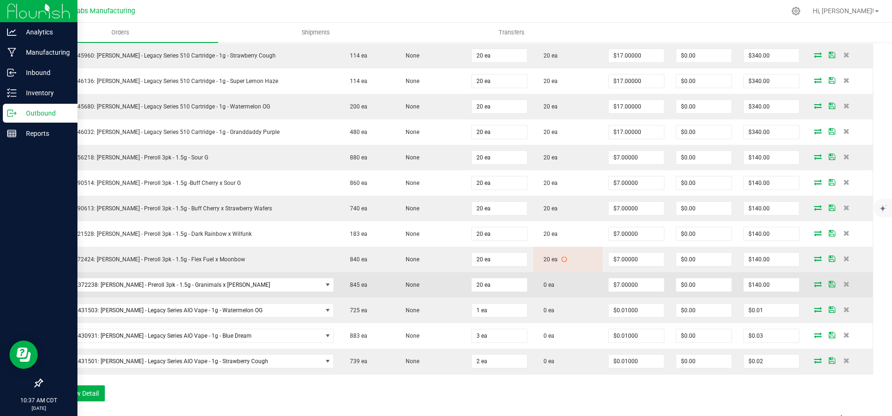
click at [814, 282] on icon at bounding box center [818, 284] width 8 height 6
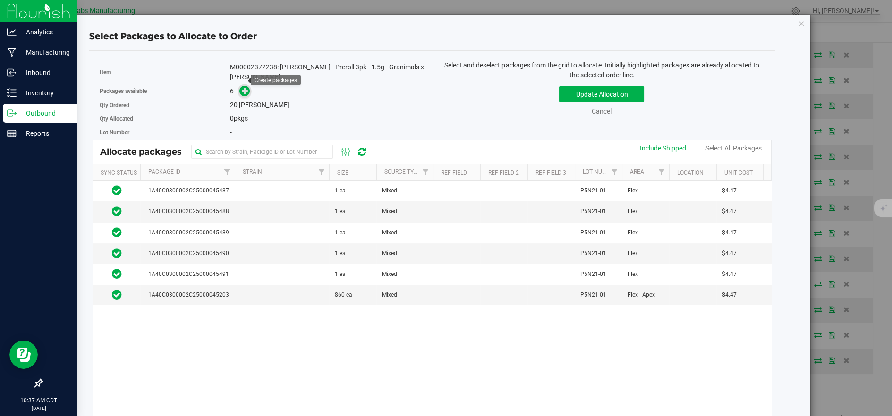
click at [242, 87] on icon at bounding box center [245, 90] width 7 height 7
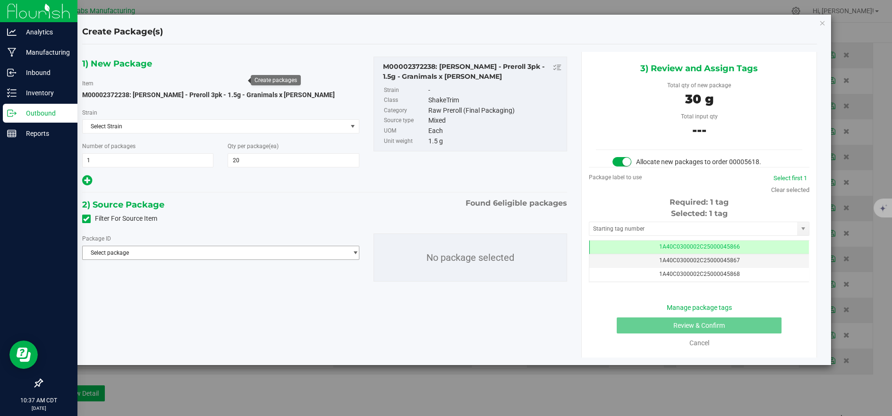
click at [296, 251] on span "Select package" at bounding box center [215, 252] width 264 height 13
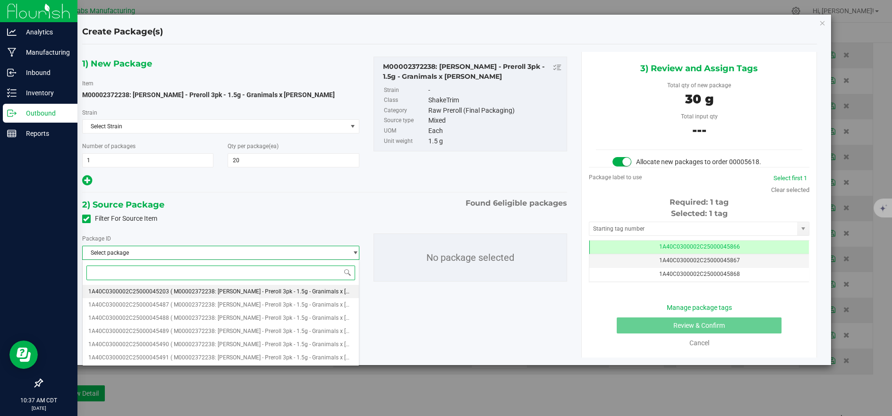
click at [279, 290] on span "( M00002372238: Kusch - Preroll 3pk - 1.5g - Granimals x LA Baker )" at bounding box center [280, 291] width 220 height 7
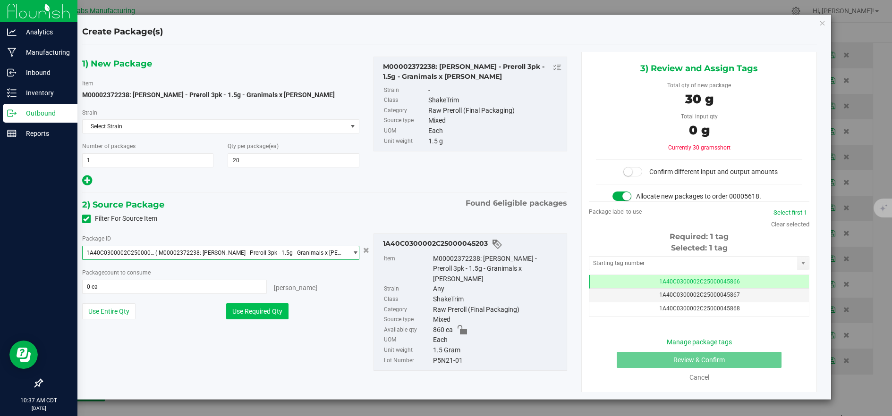
click at [258, 311] on button "Use Required Qty" at bounding box center [257, 312] width 62 height 16
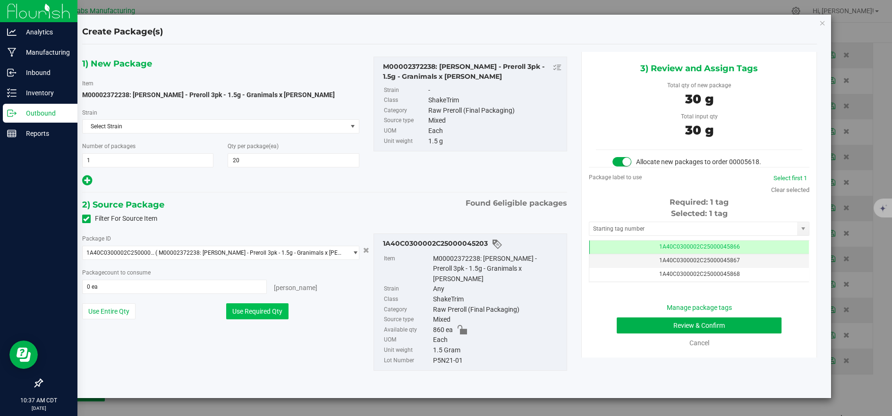
type input "20 ea"
click at [649, 323] on button "Review & Confirm" at bounding box center [699, 326] width 165 height 16
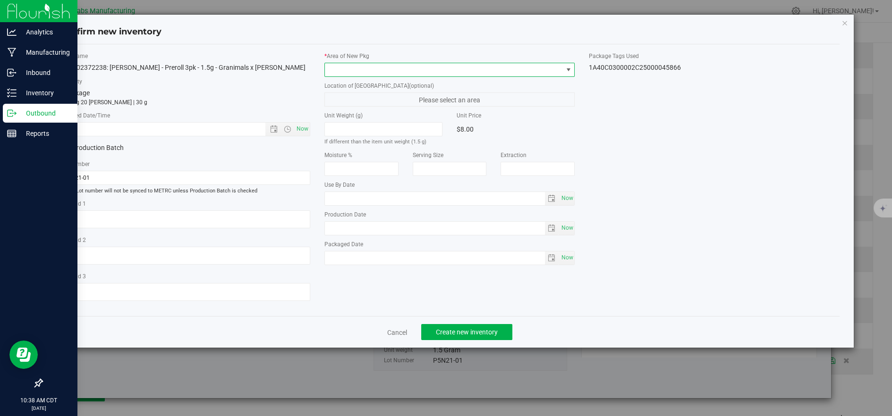
drag, startPoint x: 365, startPoint y: 68, endPoint x: 361, endPoint y: 75, distance: 8.7
click at [365, 68] on span at bounding box center [444, 69] width 238 height 13
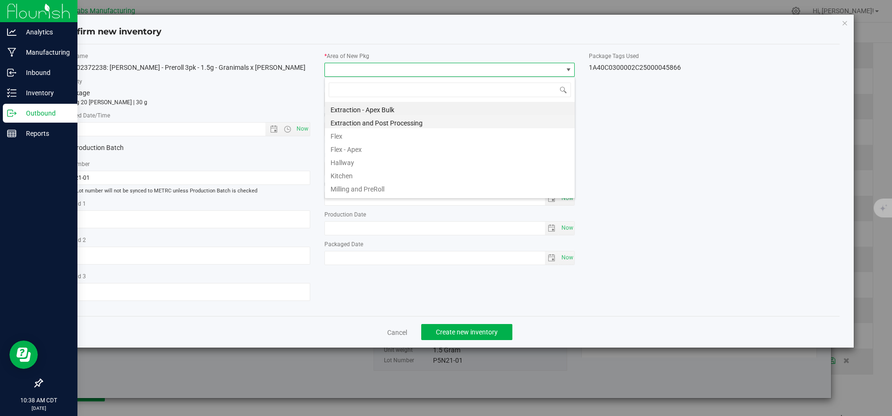
scroll to position [14, 250]
drag, startPoint x: 347, startPoint y: 135, endPoint x: 313, endPoint y: 132, distance: 34.6
click at [347, 136] on li "Flex" at bounding box center [450, 134] width 250 height 13
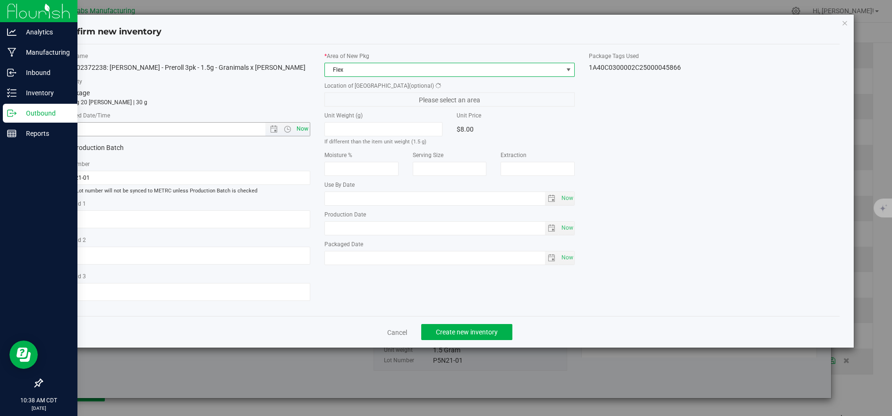
click at [303, 128] on span "Now" at bounding box center [302, 129] width 16 height 14
type input "8/27/2025 10:38 AM"
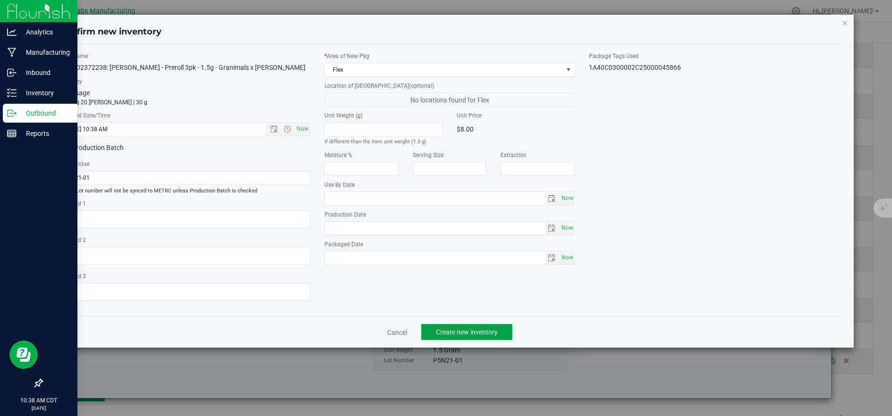
click at [450, 335] on span "Create new inventory" at bounding box center [467, 333] width 62 height 8
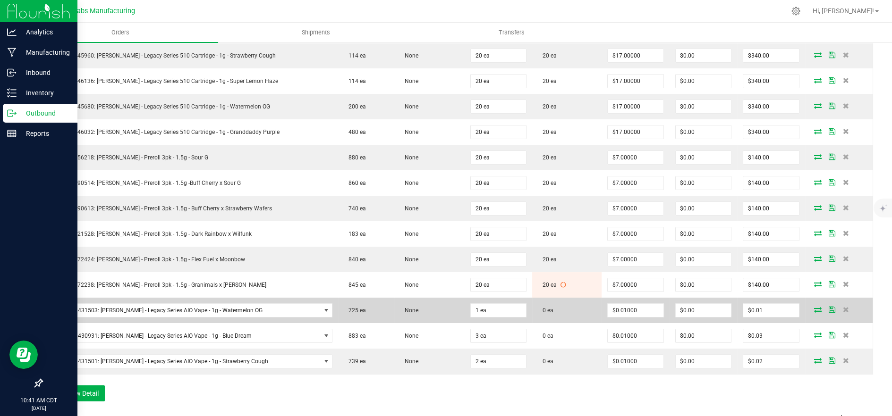
click at [814, 308] on icon at bounding box center [818, 310] width 8 height 6
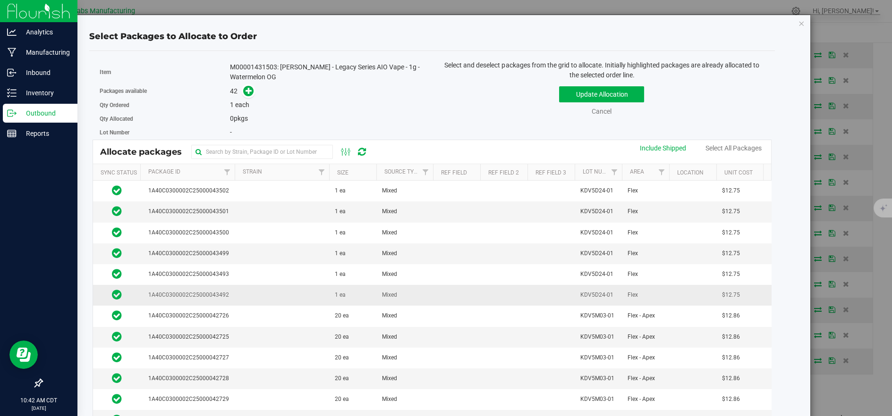
click at [271, 299] on td at bounding box center [282, 295] width 94 height 21
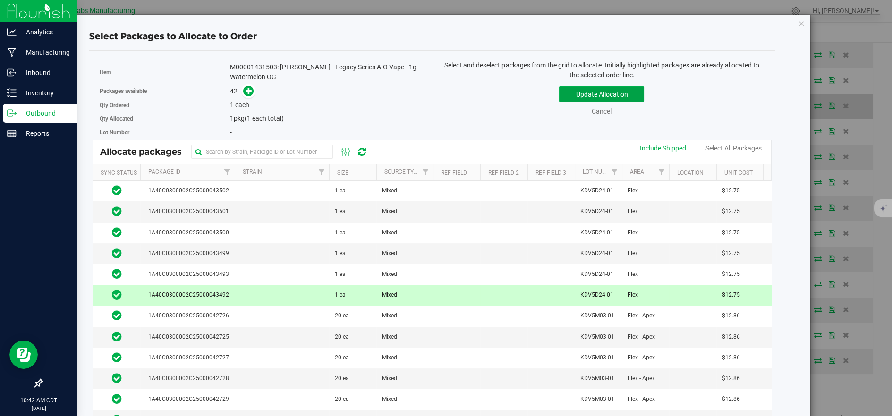
drag, startPoint x: 567, startPoint y: 95, endPoint x: 570, endPoint y: 104, distance: 9.3
click at [567, 95] on button "Update Allocation" at bounding box center [601, 94] width 85 height 16
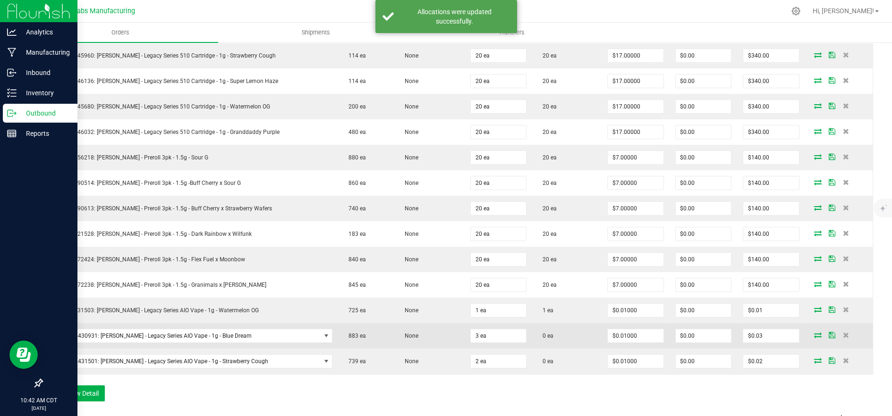
click at [814, 334] on icon at bounding box center [818, 335] width 8 height 6
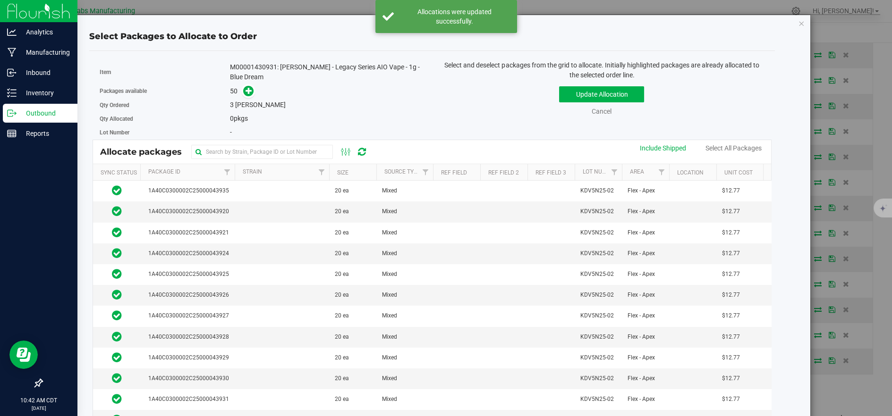
click at [355, 172] on th "Size" at bounding box center [352, 172] width 47 height 17
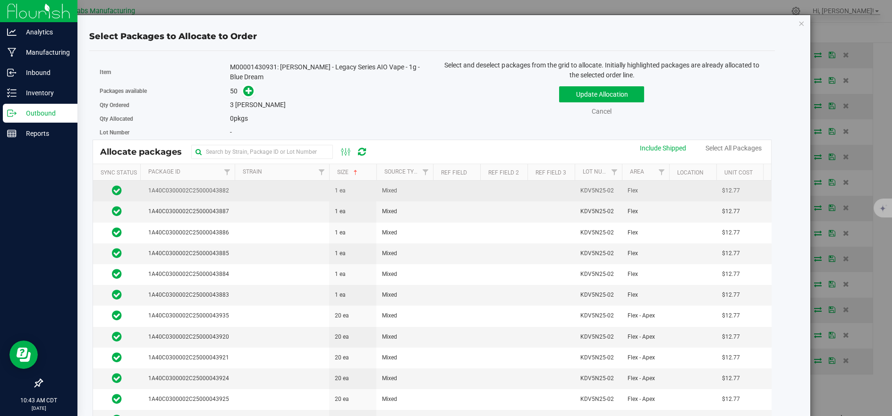
click at [259, 188] on td at bounding box center [282, 191] width 94 height 21
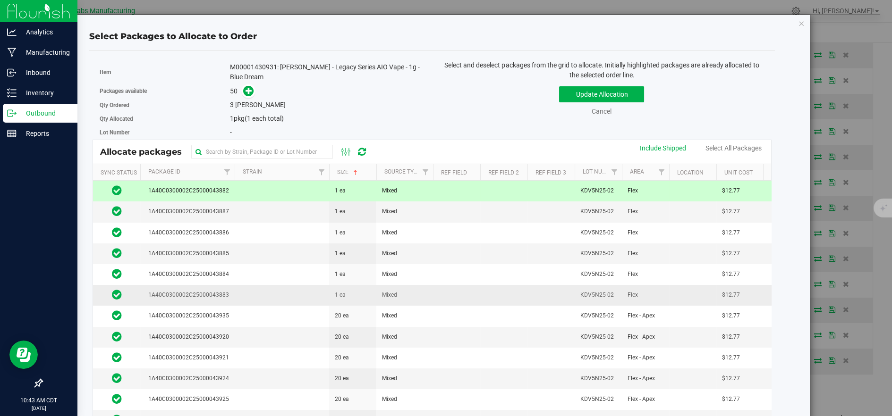
click at [265, 289] on td at bounding box center [282, 295] width 94 height 21
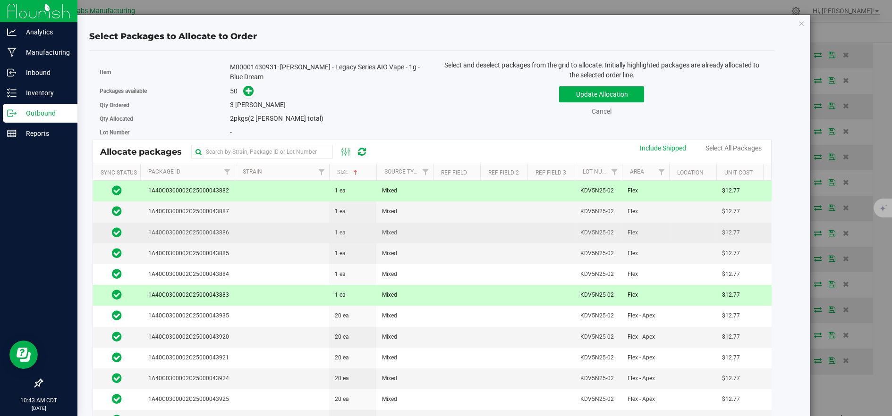
click at [256, 237] on td at bounding box center [282, 233] width 94 height 21
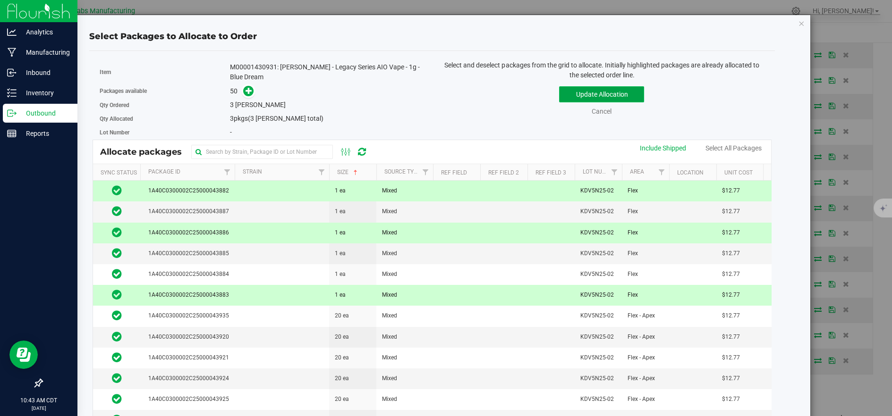
click at [628, 93] on button "Update Allocation" at bounding box center [601, 94] width 85 height 16
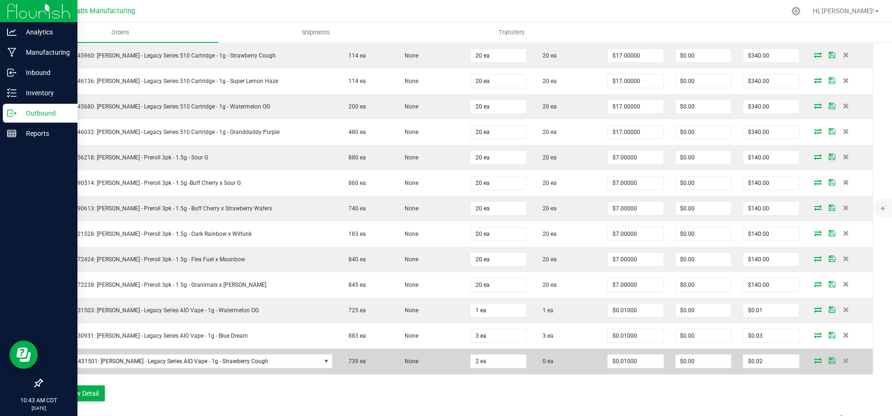
click at [814, 359] on icon at bounding box center [818, 361] width 8 height 6
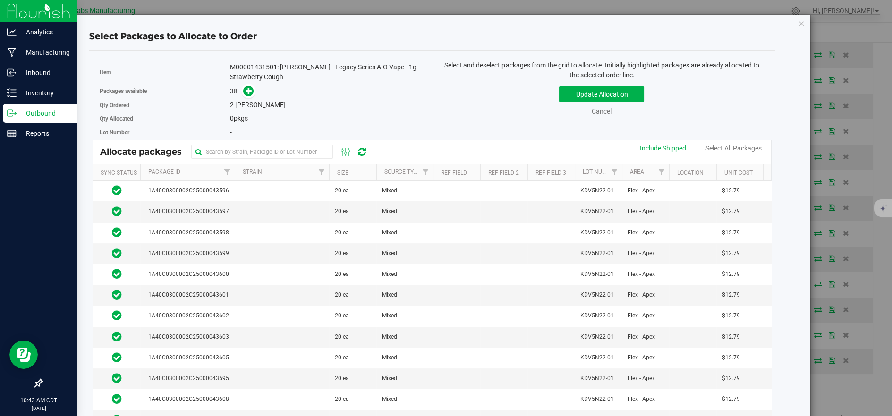
click at [358, 172] on th "Size" at bounding box center [352, 172] width 47 height 17
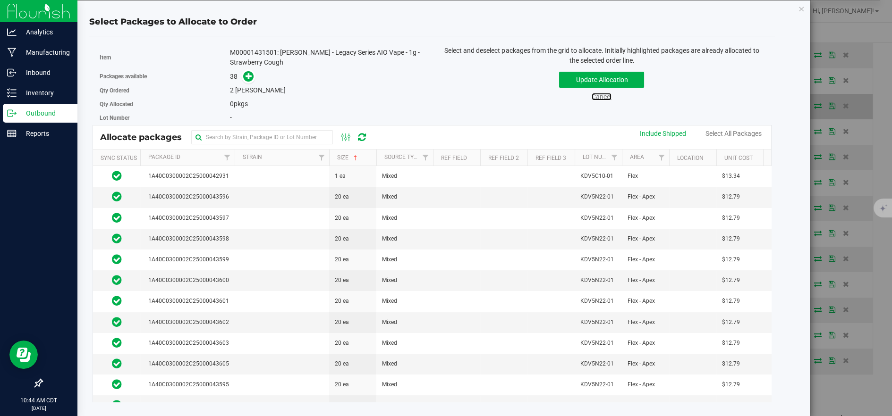
drag, startPoint x: 595, startPoint y: 93, endPoint x: 645, endPoint y: 100, distance: 50.5
click at [595, 93] on link "Cancel" at bounding box center [602, 97] width 20 height 8
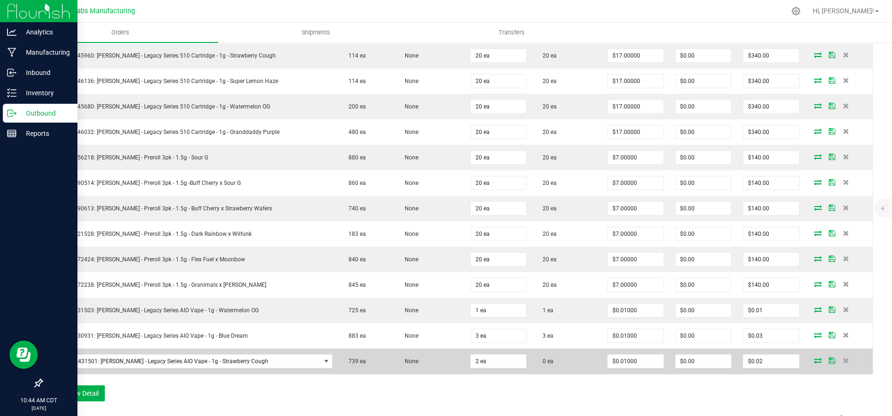
click at [814, 363] on icon at bounding box center [818, 361] width 8 height 6
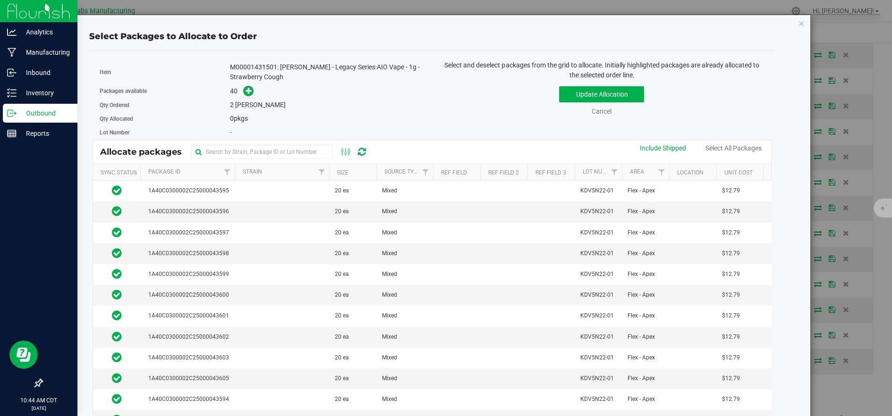
click at [354, 171] on th "Size" at bounding box center [352, 172] width 47 height 17
click at [269, 209] on td at bounding box center [282, 212] width 94 height 21
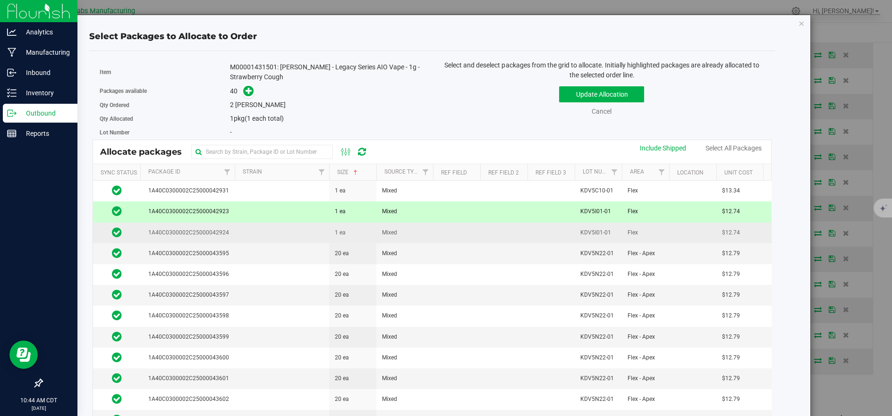
click at [277, 227] on td at bounding box center [282, 233] width 94 height 21
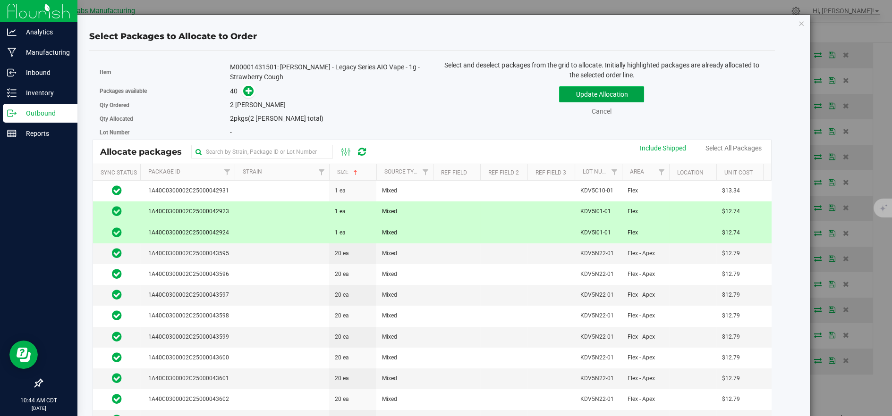
click at [574, 93] on button "Update Allocation" at bounding box center [601, 94] width 85 height 16
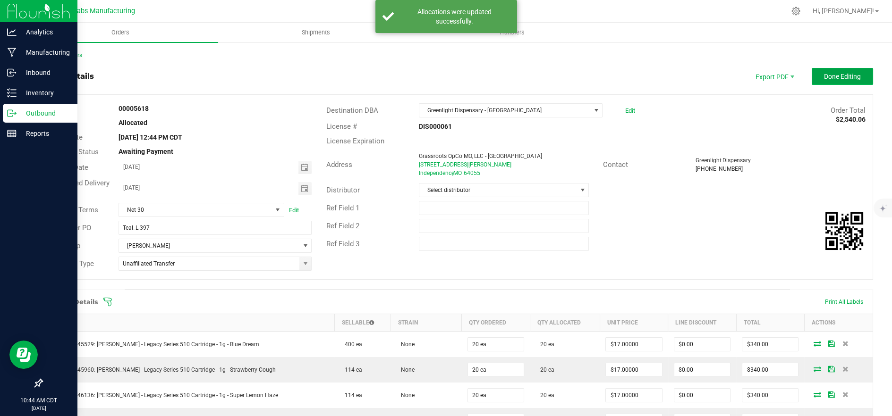
click at [824, 76] on span "Done Editing" at bounding box center [842, 77] width 37 height 8
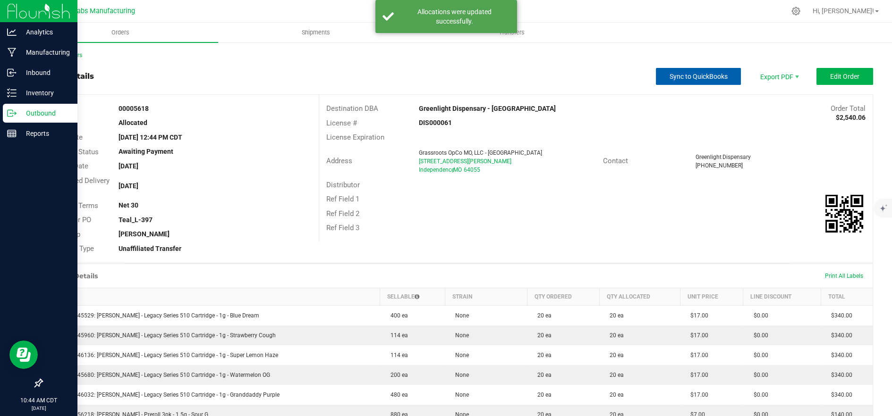
click at [711, 77] on span "Sync to QuickBooks" at bounding box center [698, 77] width 58 height 8
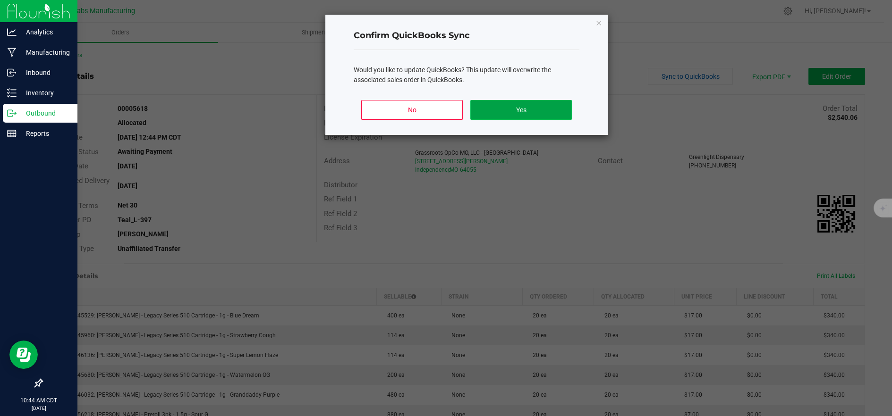
click at [538, 110] on button "Yes" at bounding box center [521, 110] width 102 height 20
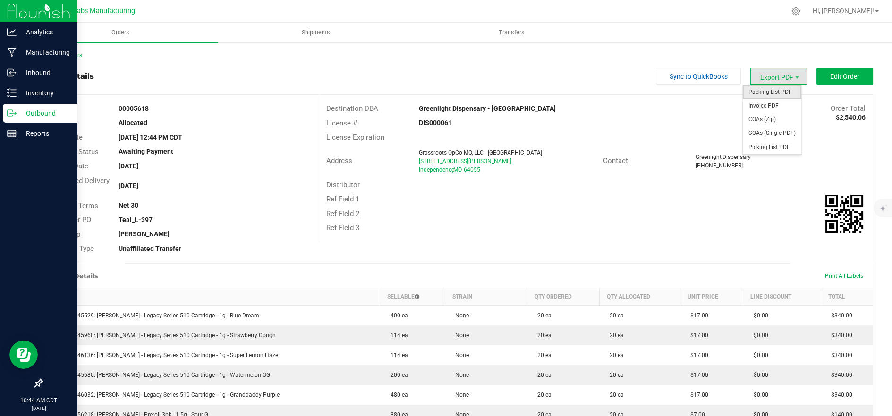
click at [765, 91] on span "Packing List PDF" at bounding box center [772, 92] width 59 height 14
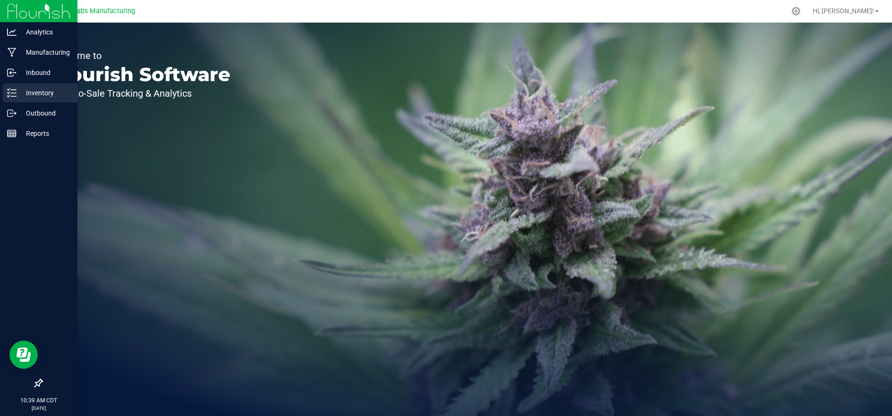
click at [32, 88] on p "Inventory" at bounding box center [45, 92] width 57 height 11
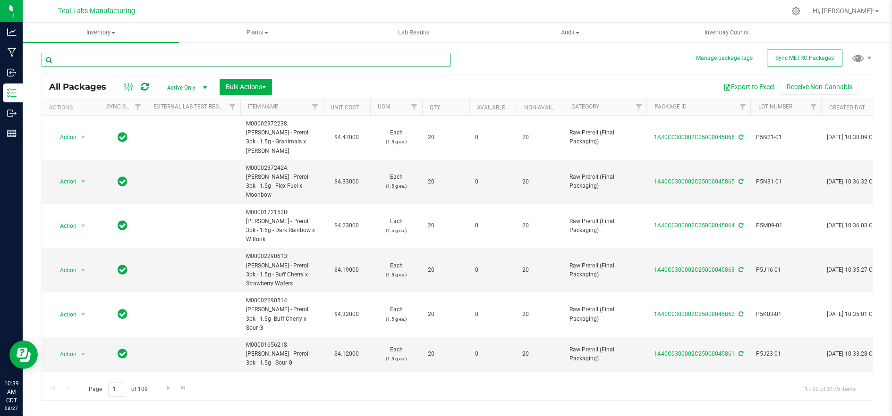
click at [215, 60] on input "text" at bounding box center [246, 60] width 409 height 14
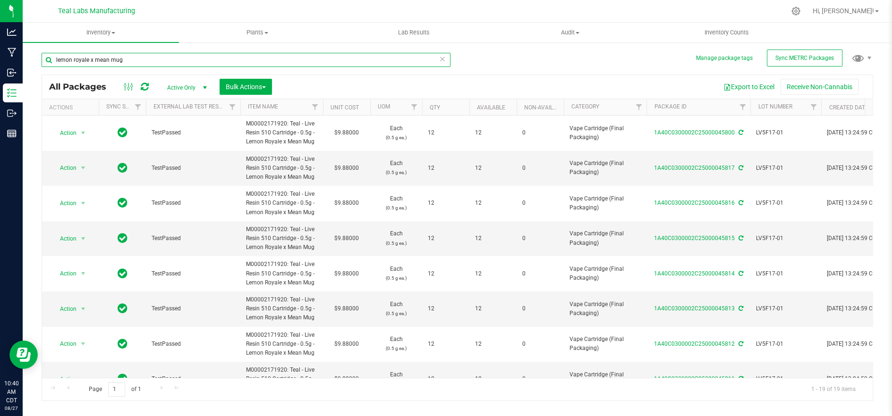
type input "lemon royale x mean mug"
click at [134, 61] on input "lemon royale x mean mug" at bounding box center [246, 60] width 409 height 14
click at [135, 59] on input "lemon royale x mean mug" at bounding box center [246, 60] width 409 height 14
click at [135, 58] on input "lemon royale x mean mug" at bounding box center [246, 60] width 409 height 14
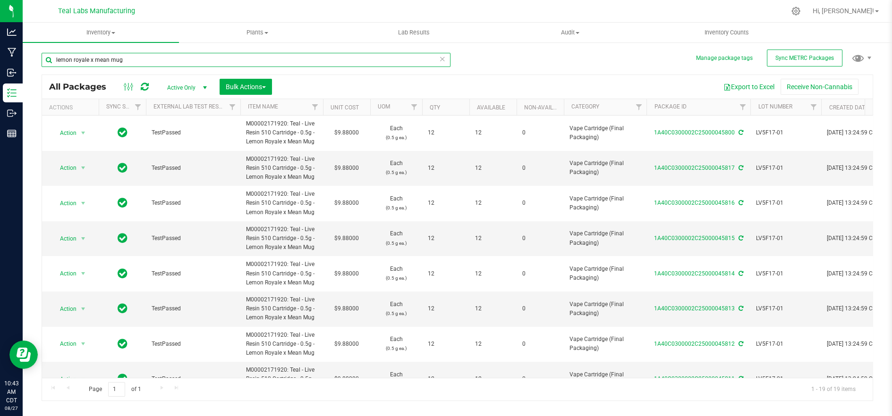
click at [135, 58] on input "lemon royale x mean mug" at bounding box center [246, 60] width 409 height 14
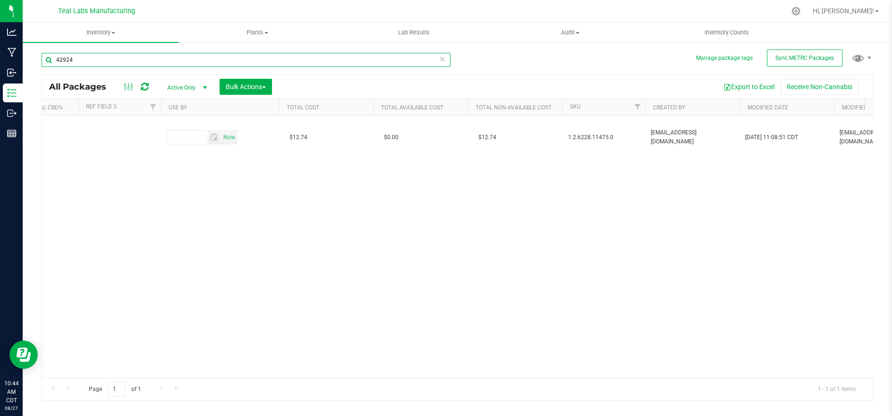
scroll to position [0, 1310]
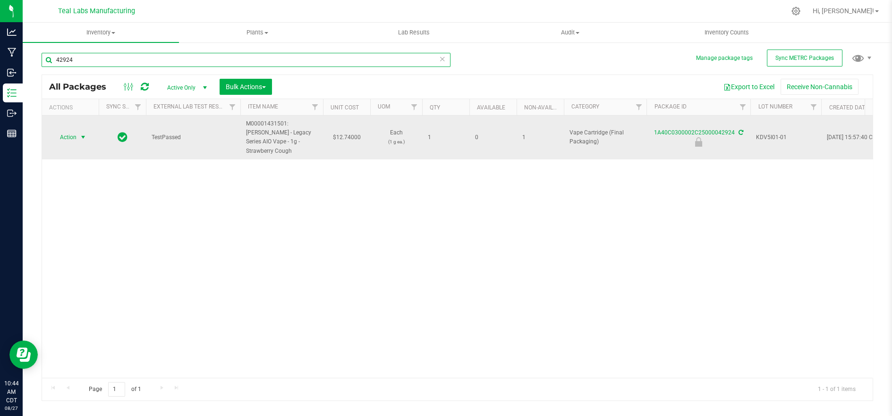
type input "42924"
click at [64, 140] on td "Action Action Edit attributes Global inventory Locate package Print package lab…" at bounding box center [70, 138] width 57 height 44
click at [70, 131] on span "Action" at bounding box center [63, 137] width 25 height 13
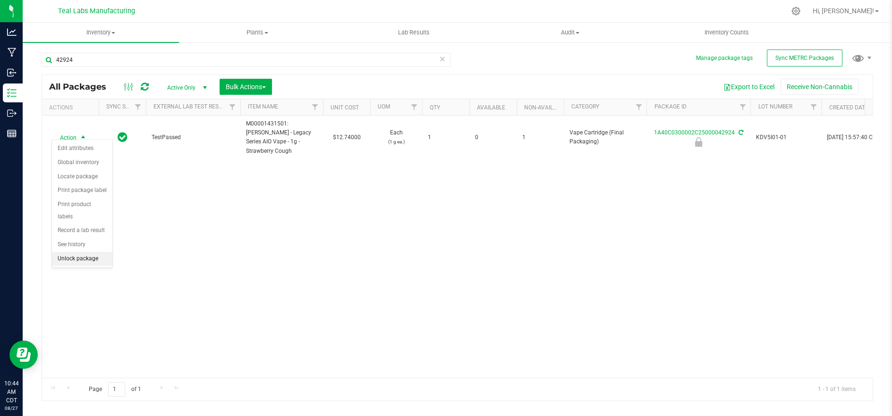
click at [79, 252] on li "Unlock package" at bounding box center [82, 259] width 60 height 14
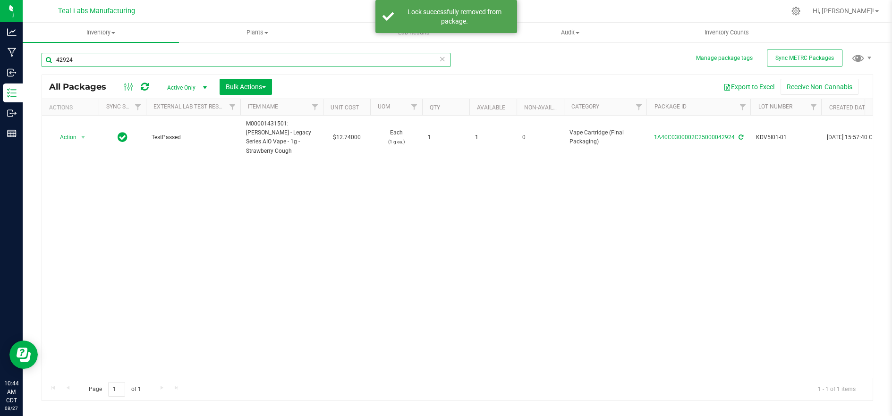
click at [200, 61] on input "42924" at bounding box center [246, 60] width 409 height 14
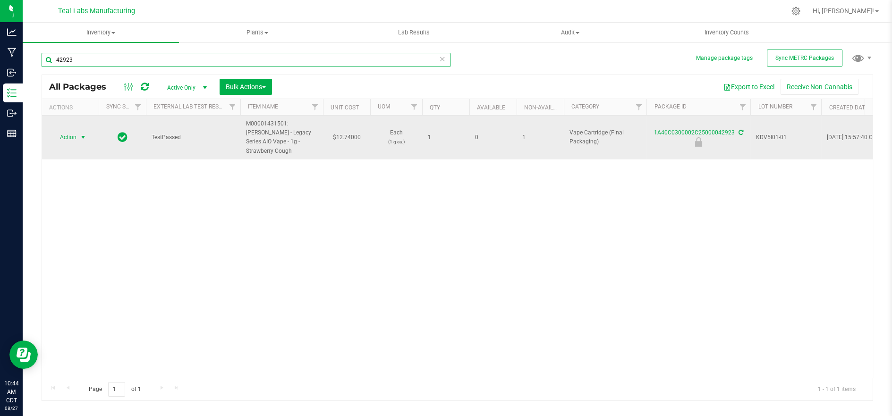
type input "42923"
click at [74, 134] on span "Action" at bounding box center [63, 137] width 25 height 13
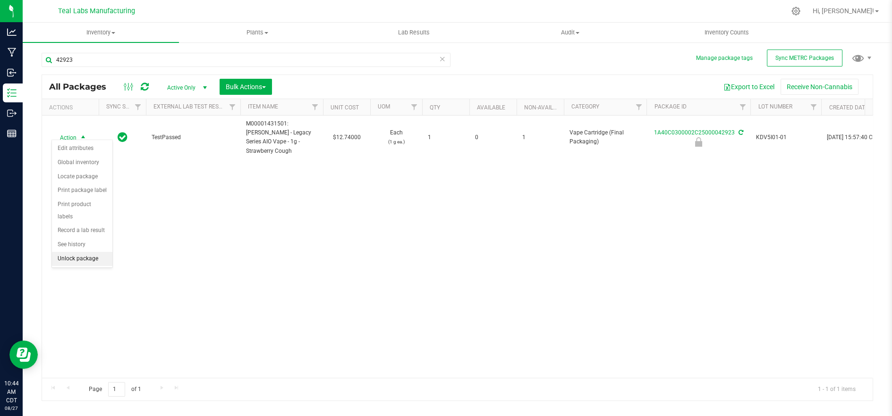
click at [76, 252] on li "Unlock package" at bounding box center [82, 259] width 60 height 14
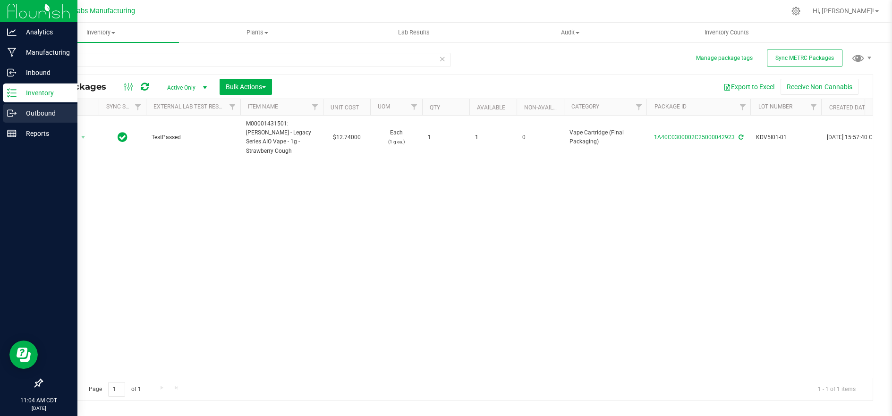
click at [15, 114] on icon at bounding box center [15, 113] width 1 height 1
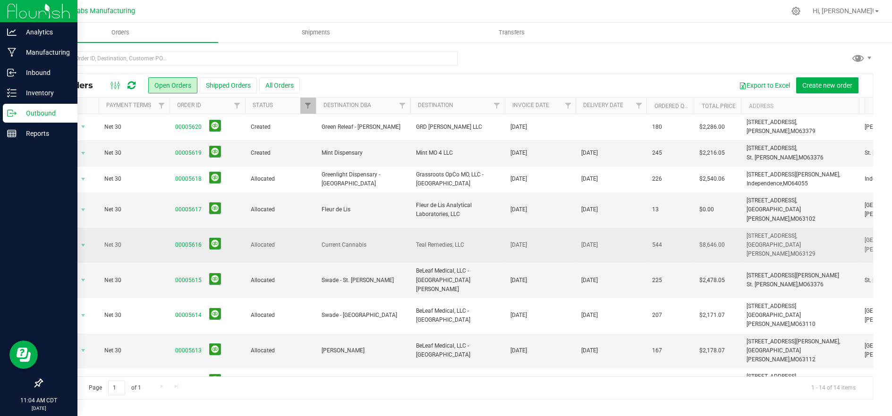
scroll to position [111, 0]
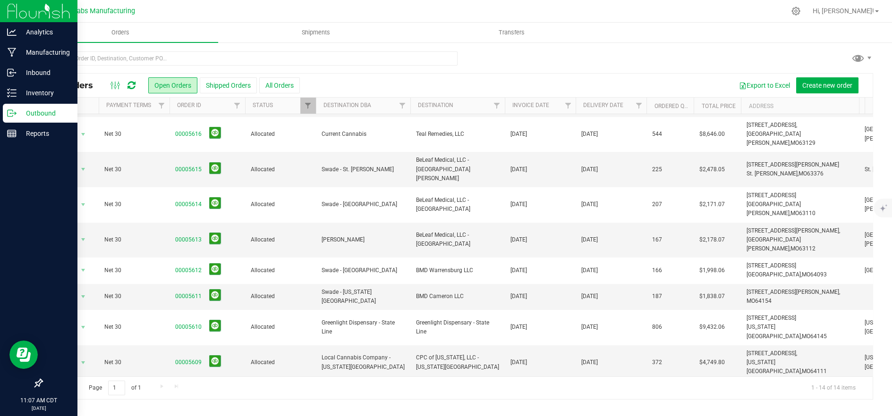
drag, startPoint x: 664, startPoint y: 46, endPoint x: 655, endPoint y: 59, distance: 15.6
click at [664, 46] on div "All Orders Open Orders Shipped Orders All Orders Export to Excel Create new ord…" at bounding box center [457, 226] width 869 height 368
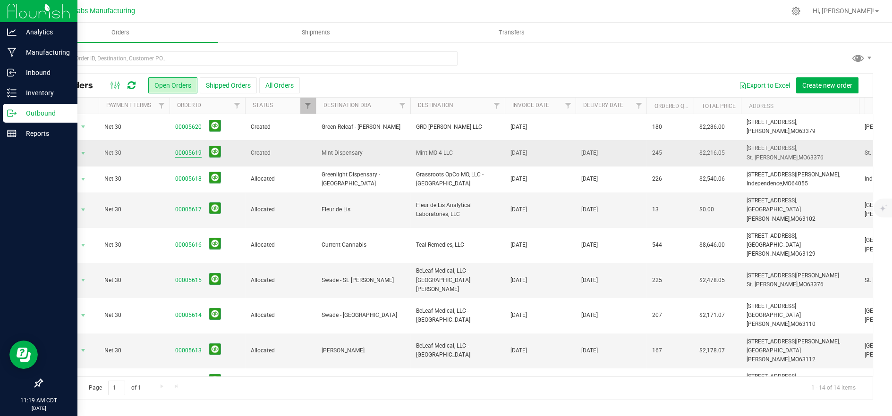
click at [178, 153] on link "00005619" at bounding box center [188, 153] width 26 height 9
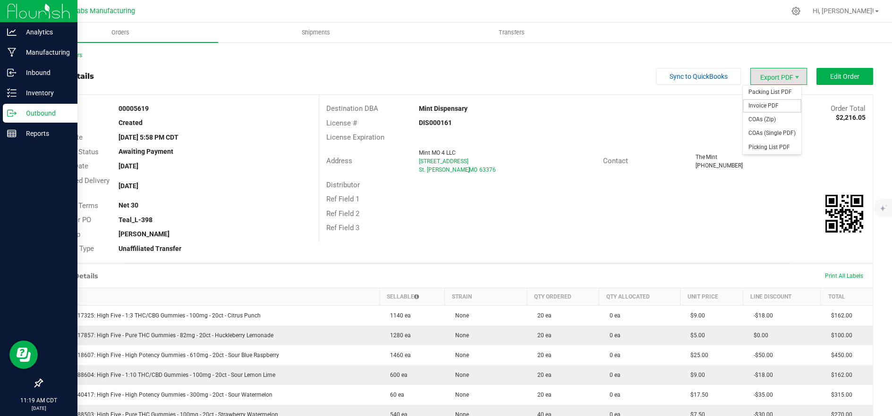
click at [767, 104] on span "Invoice PDF" at bounding box center [772, 106] width 59 height 14
click at [819, 73] on button "Edit Order" at bounding box center [844, 76] width 57 height 17
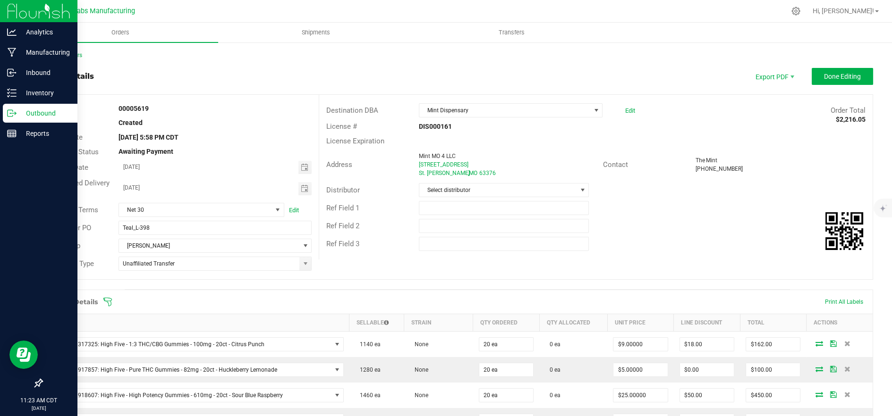
click at [109, 299] on icon at bounding box center [107, 301] width 9 height 9
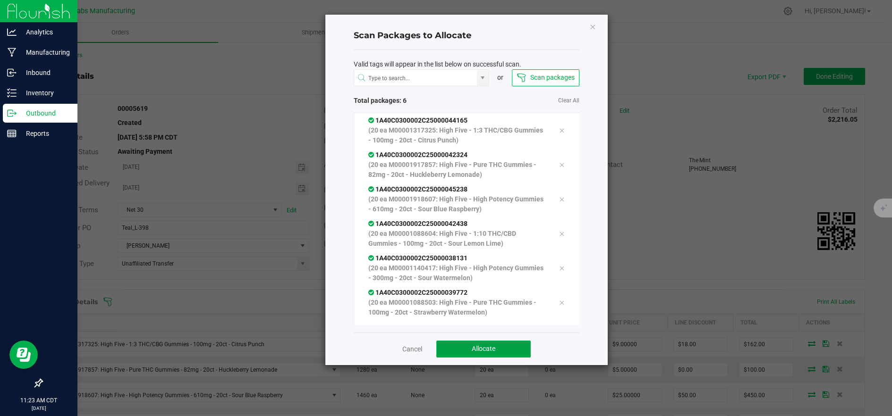
click at [493, 345] on span "Allocate" at bounding box center [484, 349] width 24 height 8
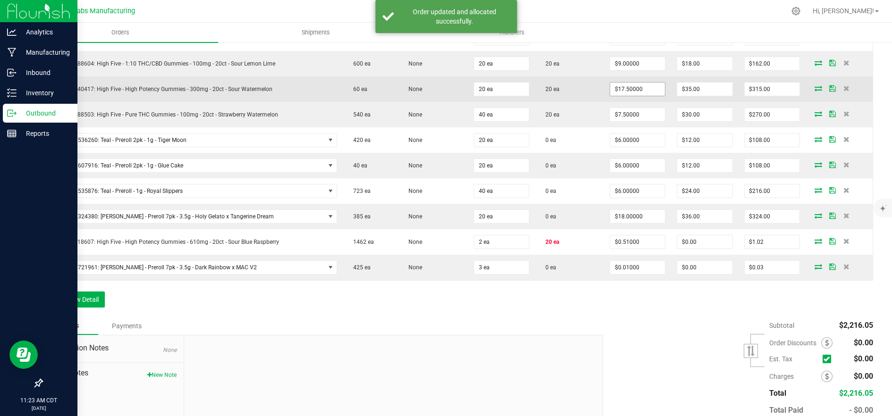
scroll to position [367, 0]
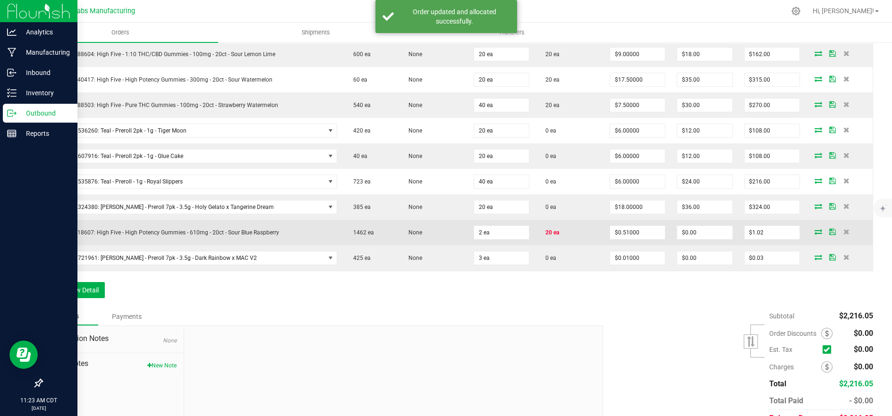
click at [814, 229] on icon at bounding box center [818, 232] width 8 height 6
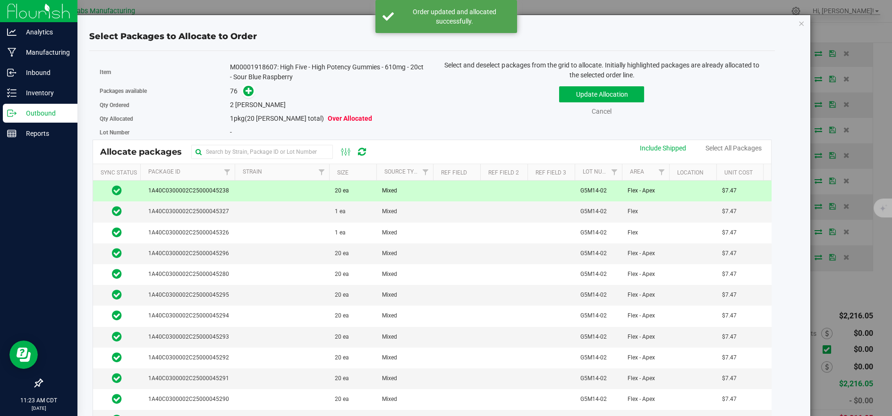
click at [326, 192] on td at bounding box center [282, 191] width 94 height 21
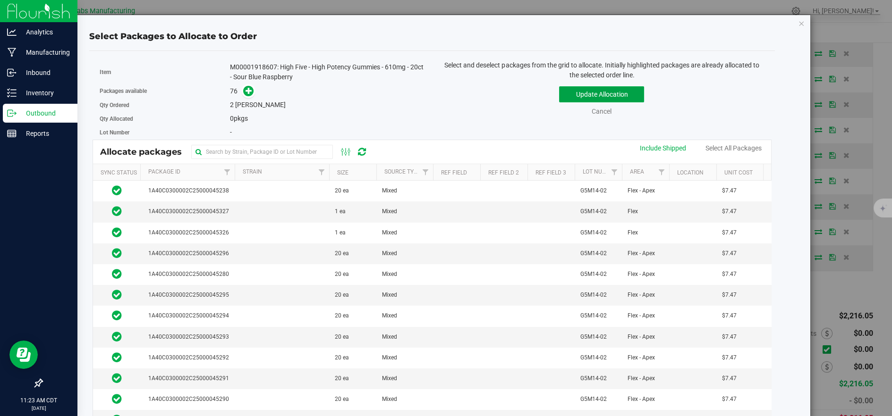
click at [568, 94] on button "Update Allocation" at bounding box center [601, 94] width 85 height 16
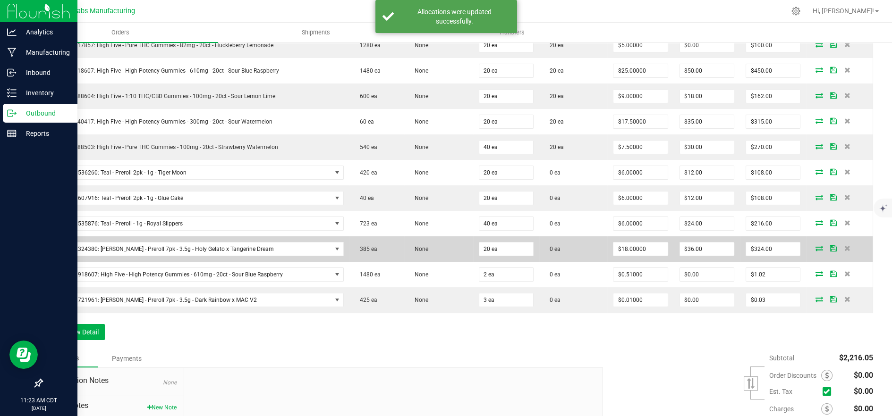
scroll to position [262, 0]
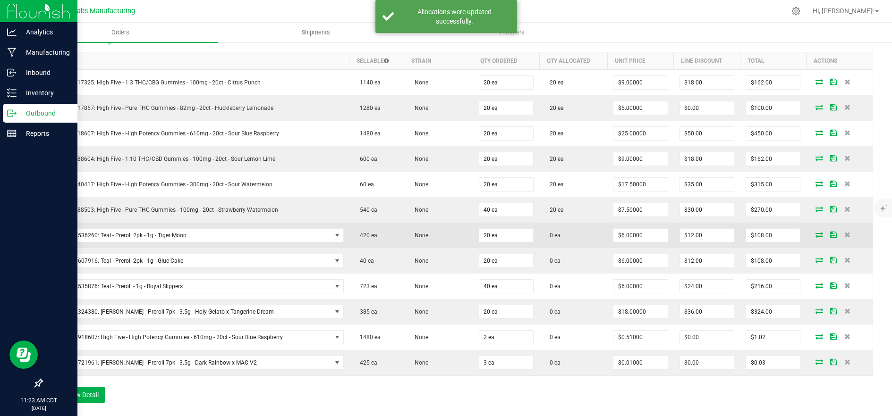
click at [815, 232] on icon at bounding box center [819, 235] width 8 height 6
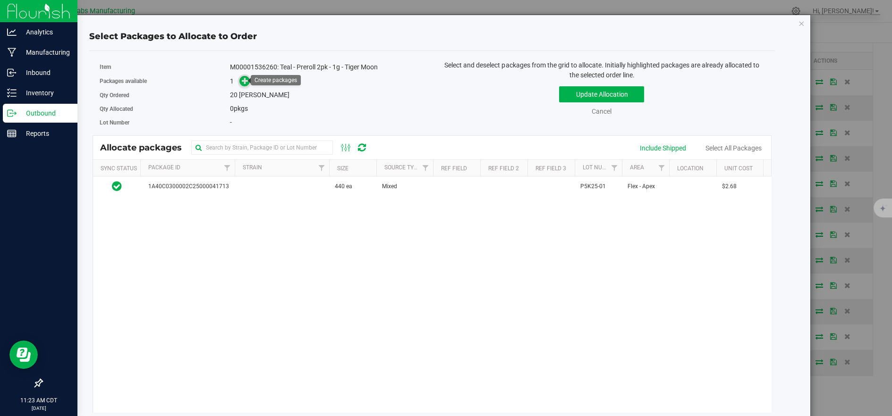
click at [242, 82] on icon at bounding box center [245, 80] width 7 height 7
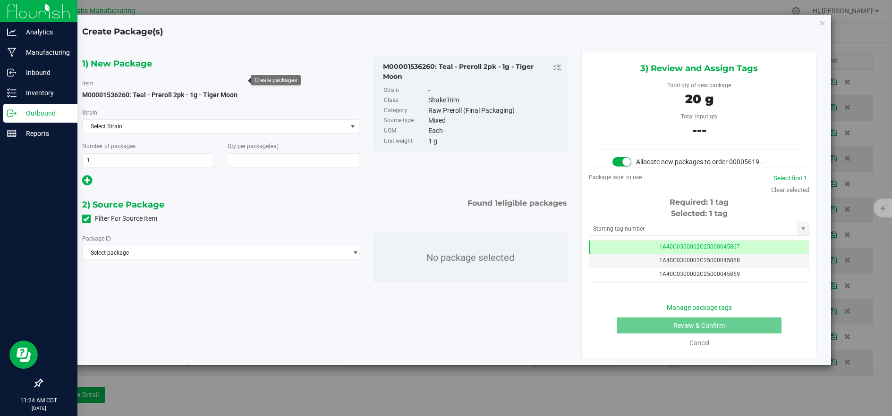
type input "20"
click at [284, 249] on span "Select package" at bounding box center [215, 252] width 264 height 13
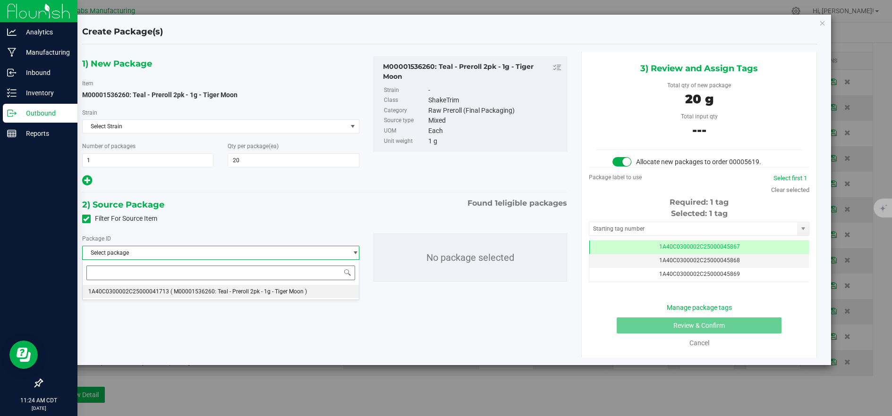
click at [264, 290] on span "( M00001536260: Teal - Preroll 2pk - 1g - Tiger Moon )" at bounding box center [238, 291] width 136 height 7
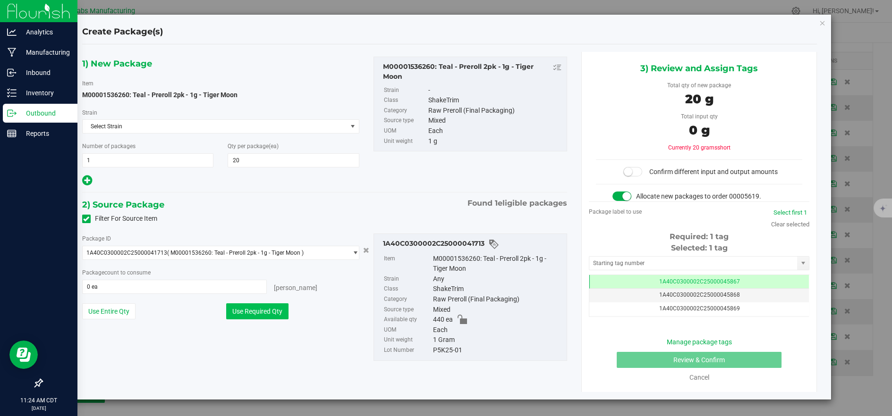
click at [248, 306] on button "Use Required Qty" at bounding box center [257, 312] width 62 height 16
type input "20 ea"
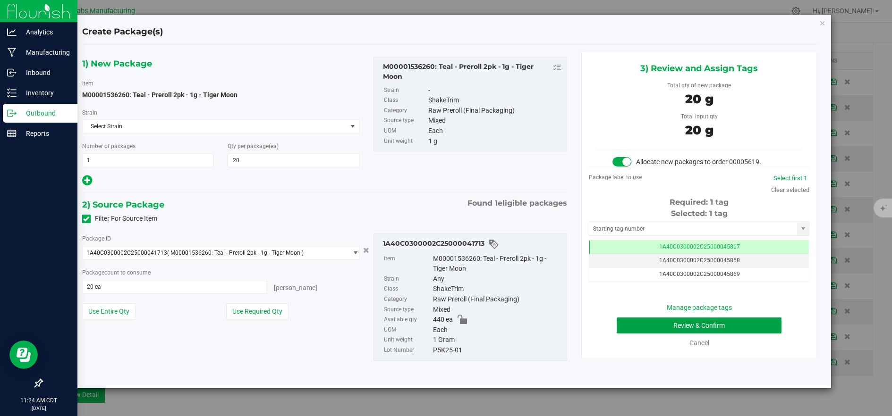
click at [629, 328] on button "Review & Confirm" at bounding box center [699, 326] width 165 height 16
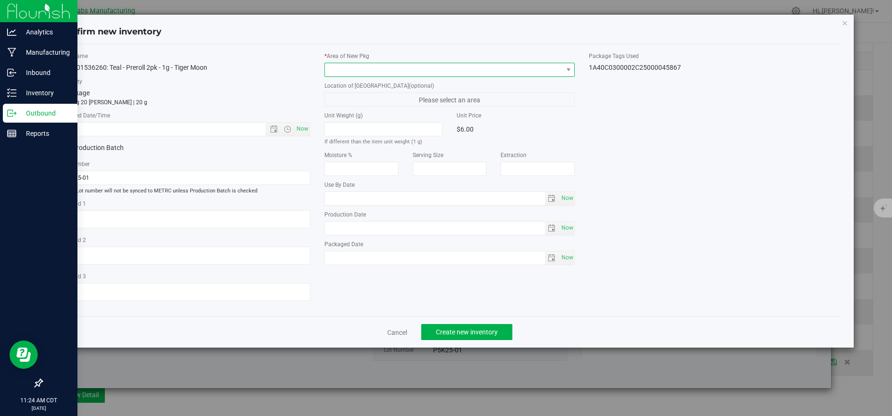
click at [380, 68] on span at bounding box center [444, 69] width 238 height 13
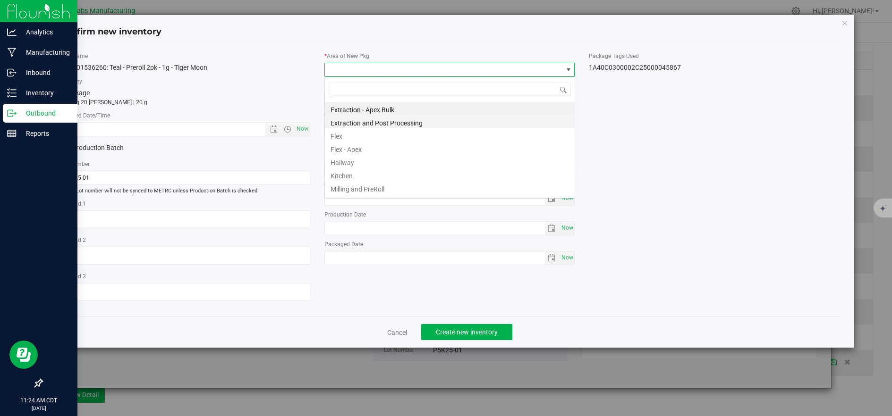
scroll to position [14, 250]
click at [346, 135] on li "Flex" at bounding box center [450, 134] width 250 height 13
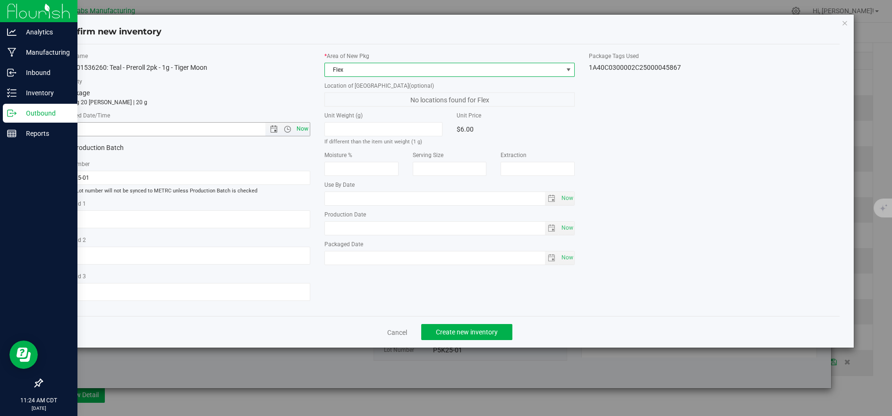
click at [299, 130] on span "Now" at bounding box center [302, 129] width 16 height 14
type input "8/27/2025 11:24 AM"
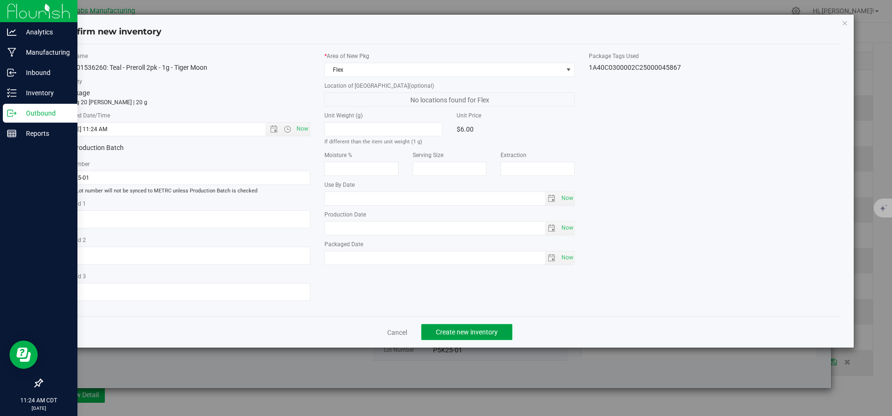
click at [465, 333] on span "Create new inventory" at bounding box center [467, 333] width 62 height 8
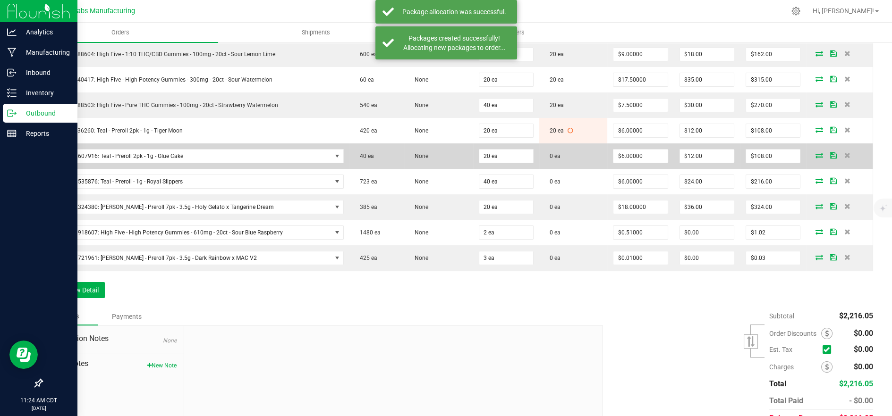
click at [815, 153] on icon at bounding box center [819, 155] width 8 height 6
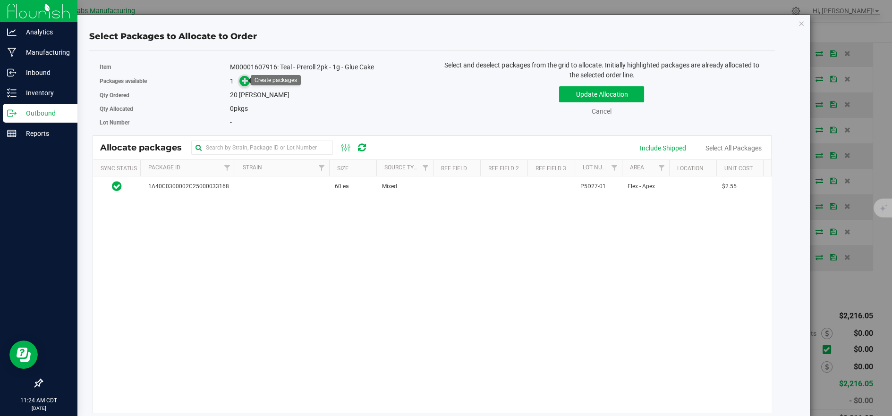
click at [242, 81] on icon at bounding box center [245, 80] width 7 height 7
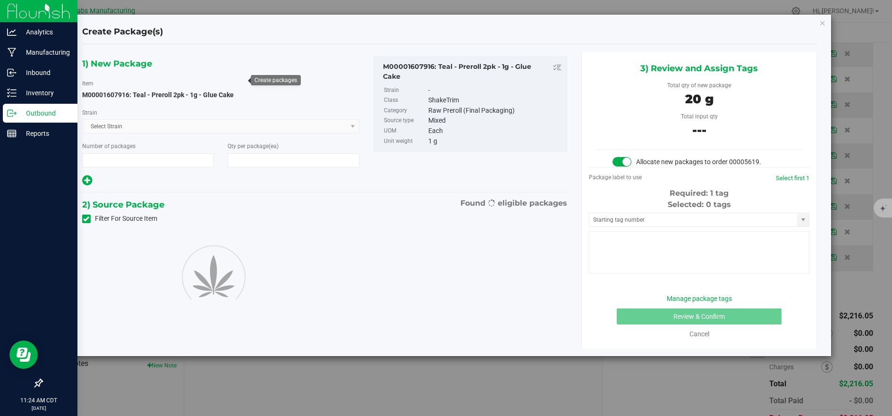
type input "1"
type input "20"
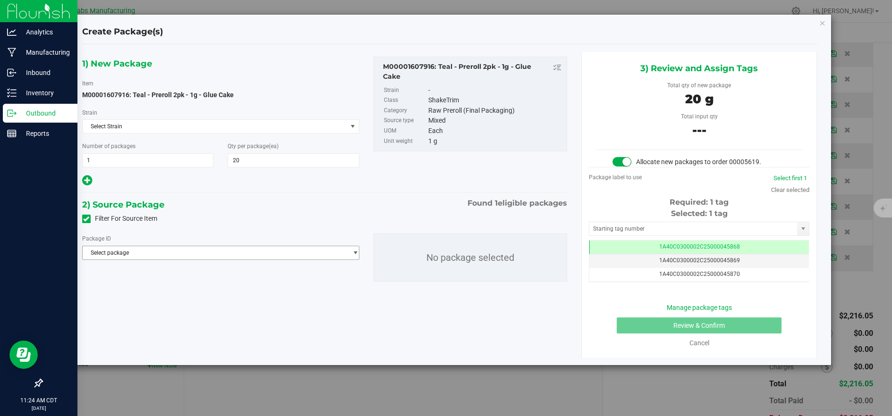
click at [322, 256] on span "Select package" at bounding box center [215, 252] width 264 height 13
click at [295, 289] on span "( M00001607916: Teal - Preroll 2pk - 1g - Glue Cake )" at bounding box center [236, 291] width 133 height 7
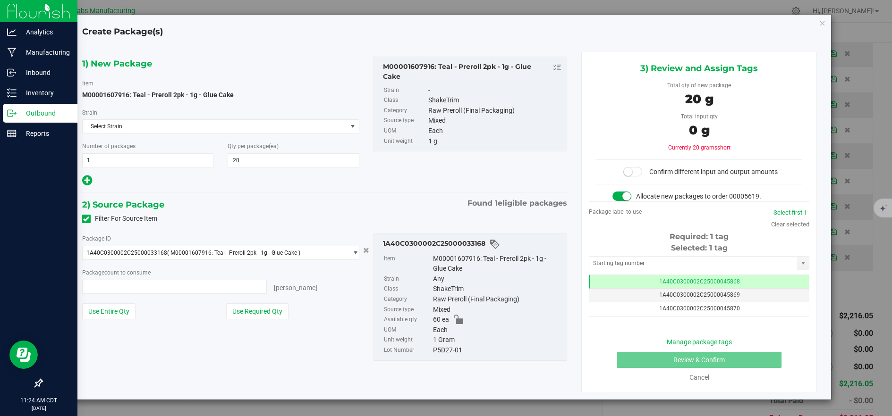
click at [255, 312] on button "Use Required Qty" at bounding box center [257, 312] width 62 height 16
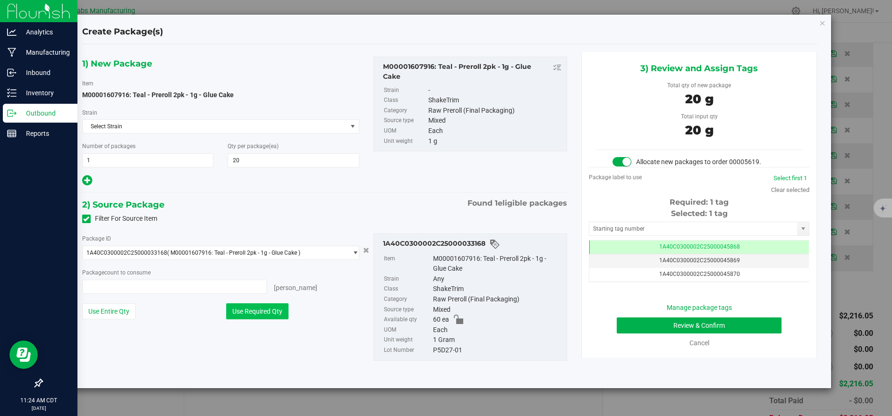
type input "20 ea"
click at [749, 327] on button "Review & Confirm" at bounding box center [699, 326] width 165 height 16
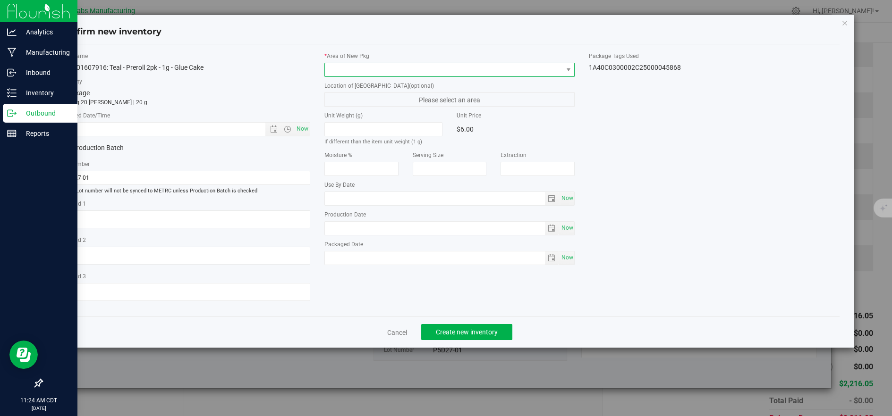
click at [338, 69] on span at bounding box center [444, 69] width 238 height 13
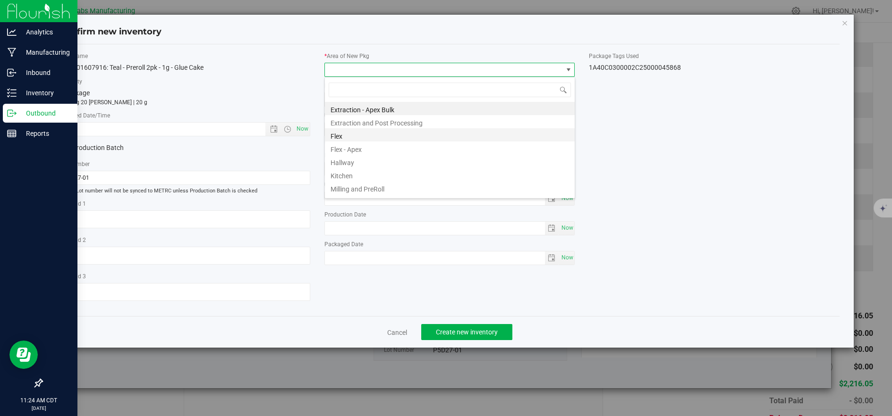
click at [334, 135] on li "Flex" at bounding box center [450, 134] width 250 height 13
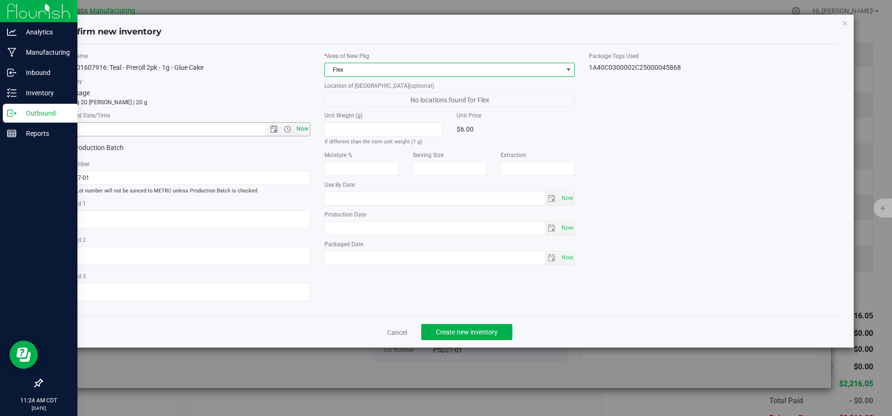
click at [306, 130] on span "Now" at bounding box center [302, 129] width 16 height 14
type input "8/27/2025 11:24 AM"
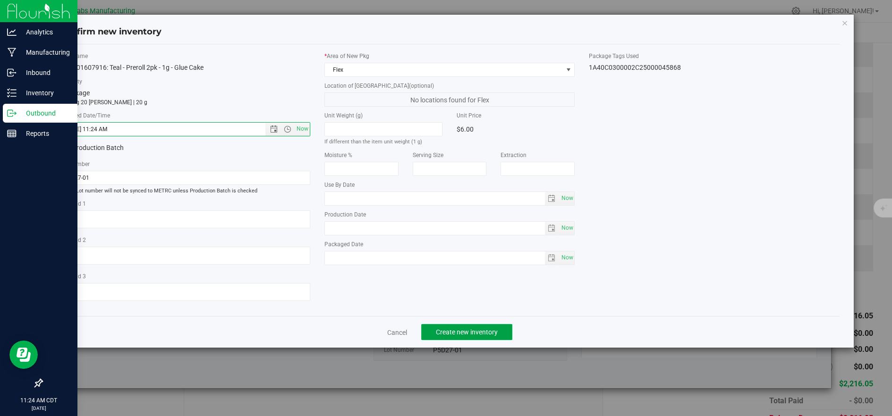
click at [444, 336] on span "Create new inventory" at bounding box center [467, 333] width 62 height 8
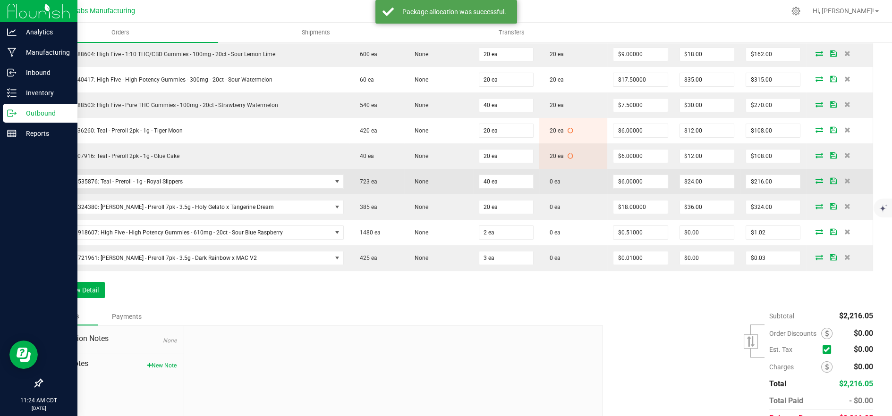
click at [815, 179] on icon at bounding box center [819, 181] width 8 height 6
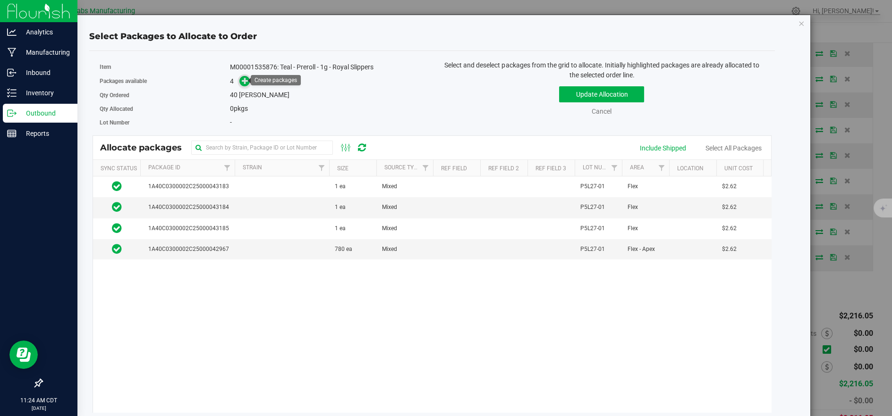
click at [244, 81] on icon at bounding box center [245, 80] width 7 height 7
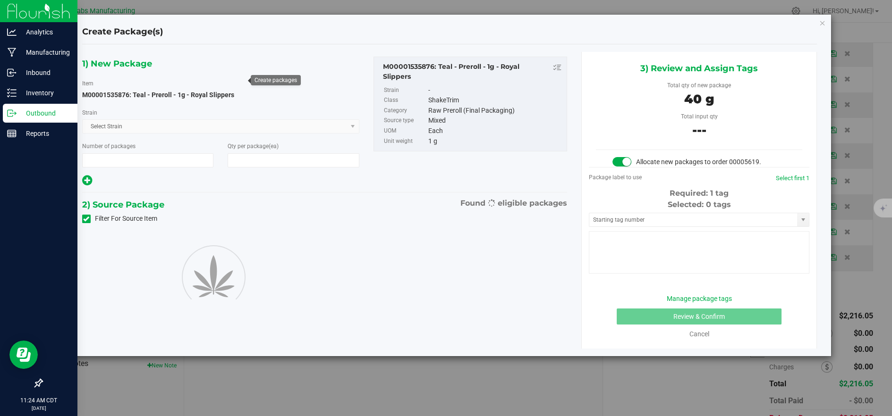
type input "1"
type input "40"
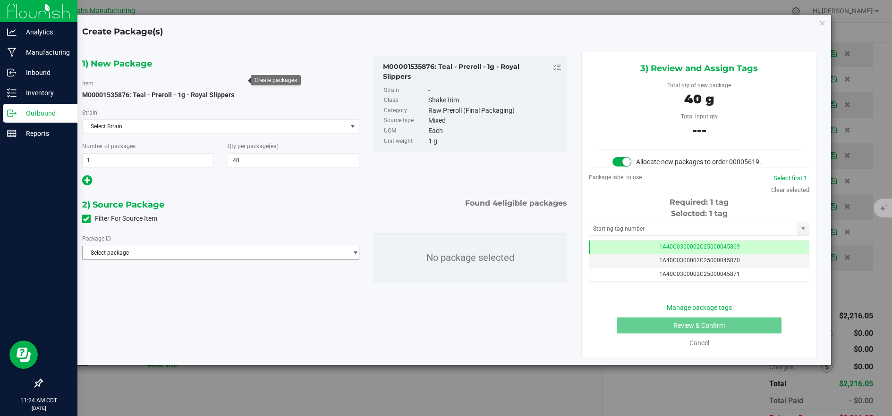
click at [215, 249] on span "Select package" at bounding box center [215, 252] width 264 height 13
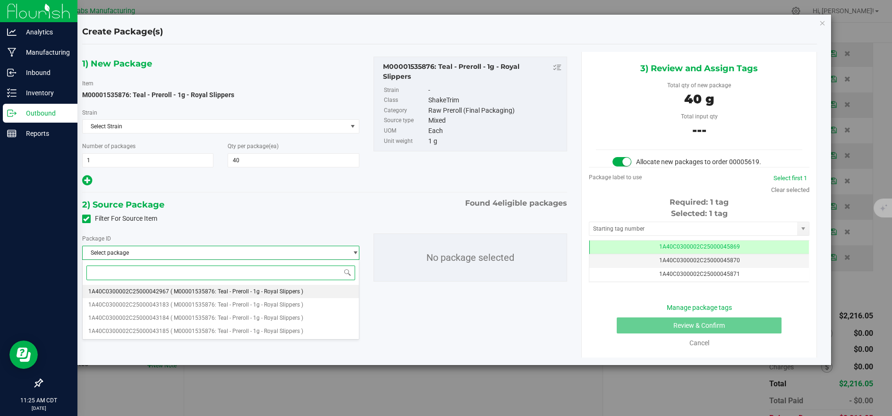
click at [237, 289] on span "( M00001535876: Teal - Preroll - 1g - Royal Slippers )" at bounding box center [236, 291] width 133 height 7
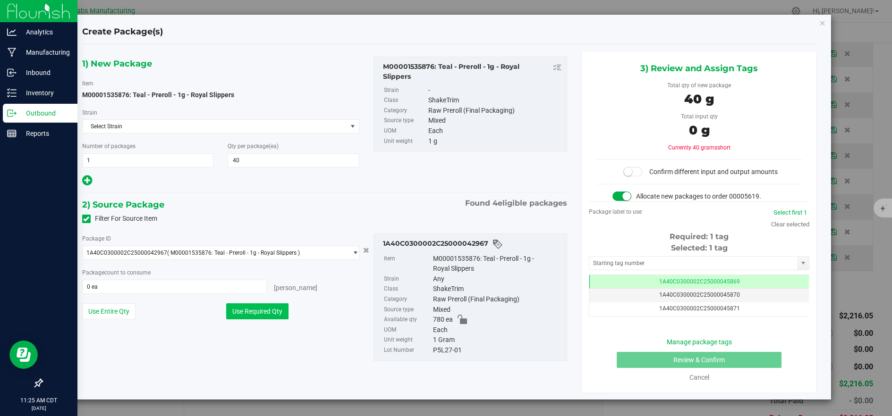
click at [250, 310] on button "Use Required Qty" at bounding box center [257, 312] width 62 height 16
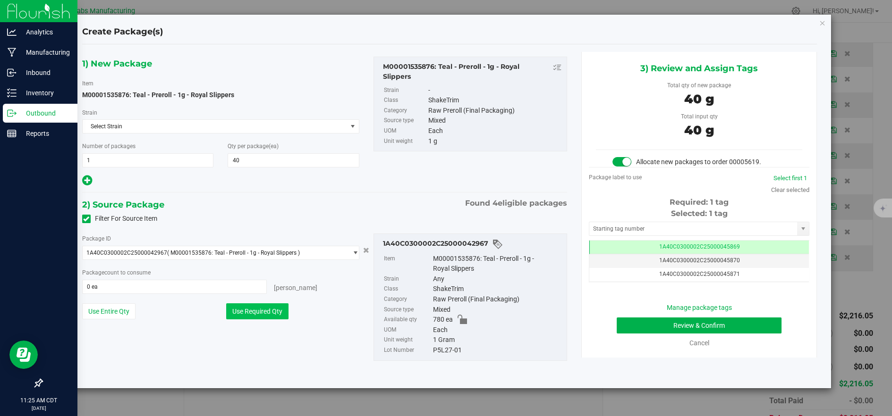
type input "40 ea"
click at [271, 309] on button "Use Required Qty" at bounding box center [257, 312] width 62 height 16
click at [277, 308] on button "Use Required Qty" at bounding box center [257, 312] width 62 height 16
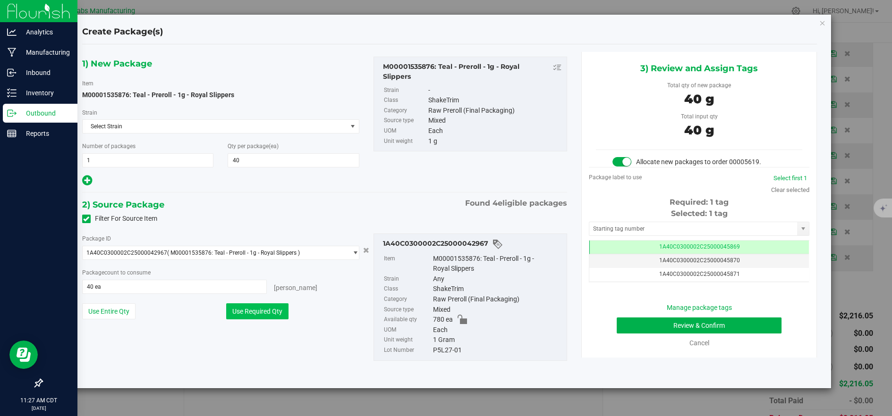
click at [277, 308] on button "Use Required Qty" at bounding box center [257, 312] width 62 height 16
click at [702, 326] on button "Review & Confirm" at bounding box center [699, 326] width 165 height 16
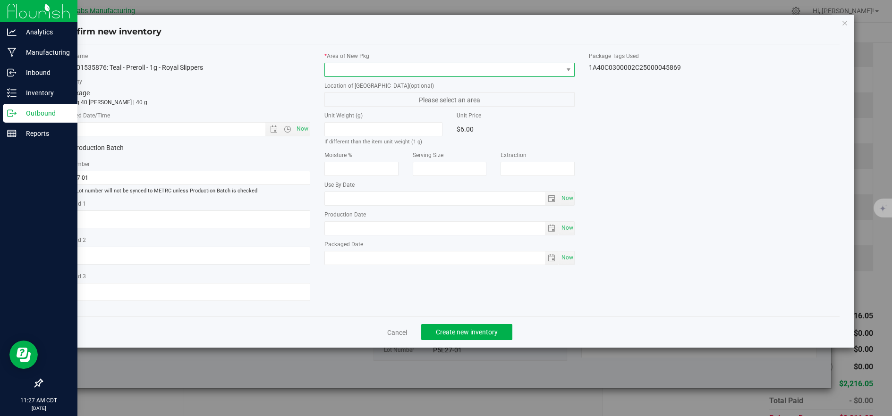
click at [347, 75] on span at bounding box center [444, 69] width 238 height 13
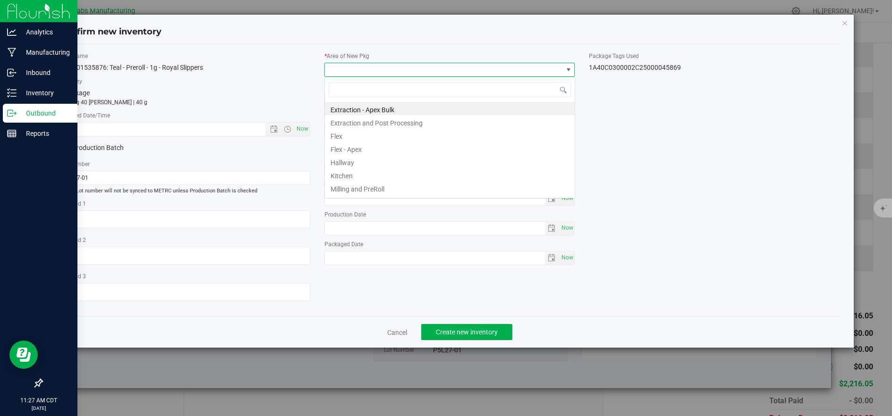
scroll to position [14, 250]
click at [346, 137] on li "Flex" at bounding box center [450, 134] width 250 height 13
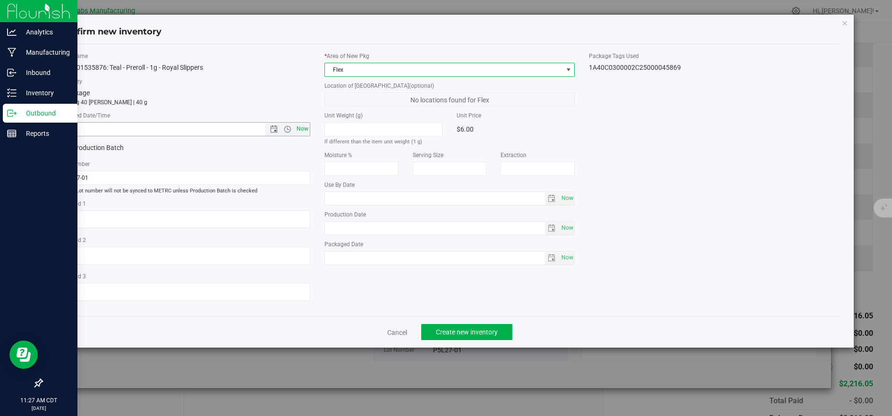
click at [305, 129] on span "Now" at bounding box center [302, 129] width 16 height 14
type input "8/27/2025 11:27 AM"
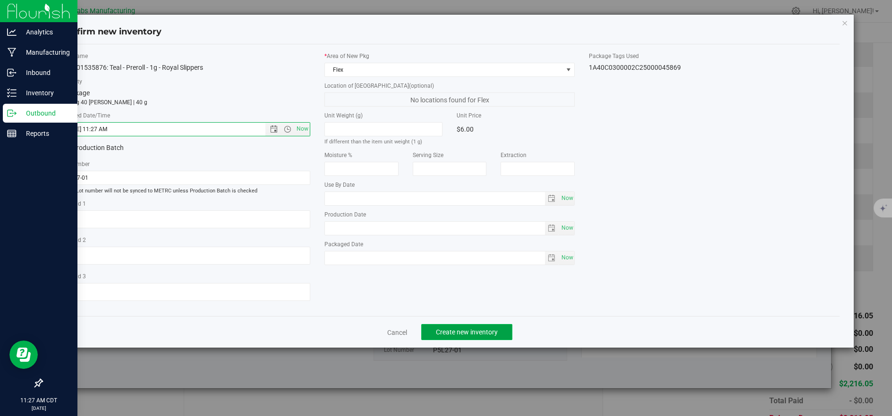
click at [476, 336] on span "Create new inventory" at bounding box center [467, 333] width 62 height 8
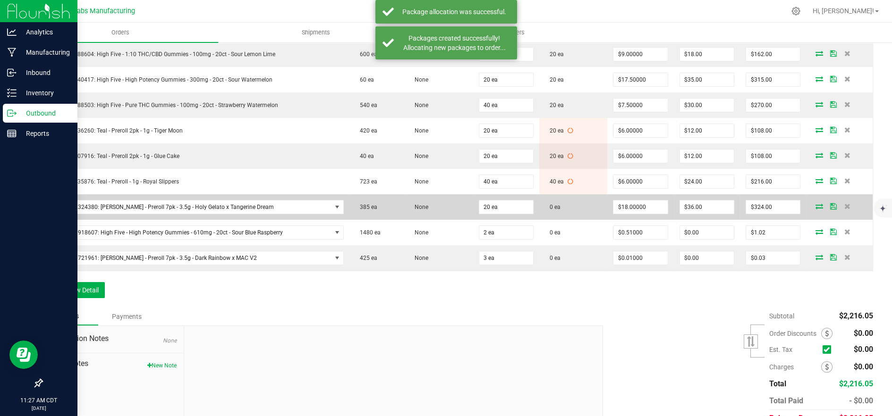
click at [815, 206] on icon at bounding box center [819, 206] width 8 height 6
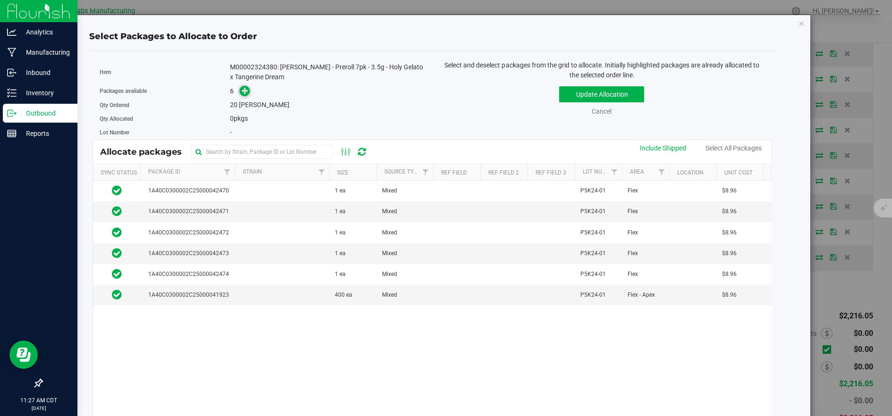
click at [242, 87] on icon at bounding box center [245, 90] width 7 height 7
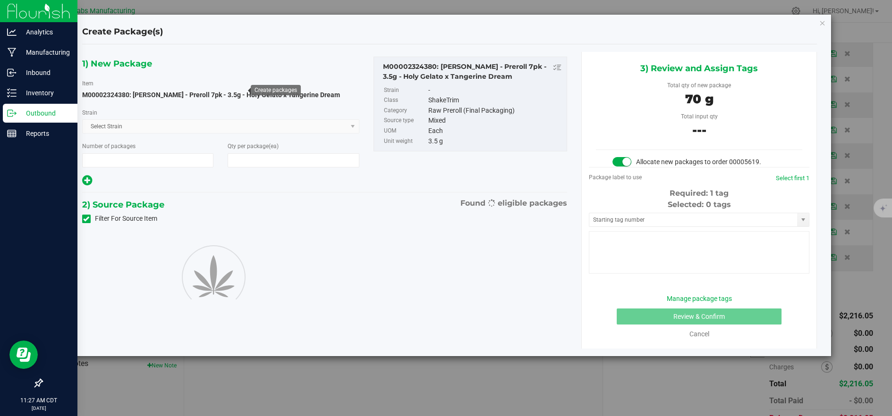
type input "1"
type input "20"
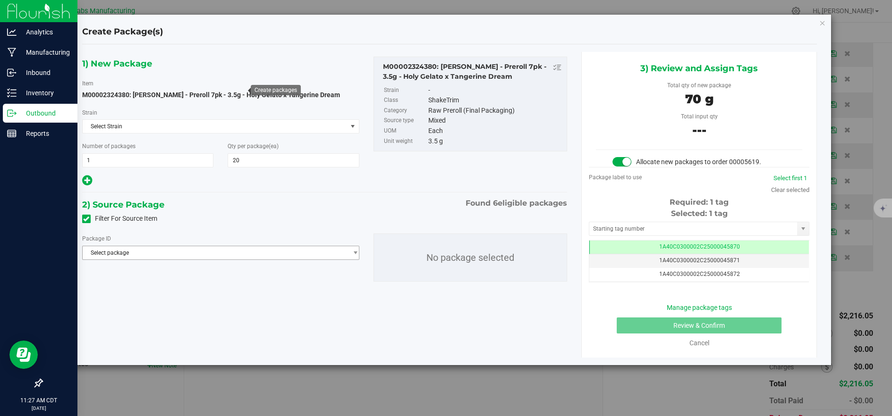
click at [311, 258] on span "Select package" at bounding box center [215, 252] width 264 height 13
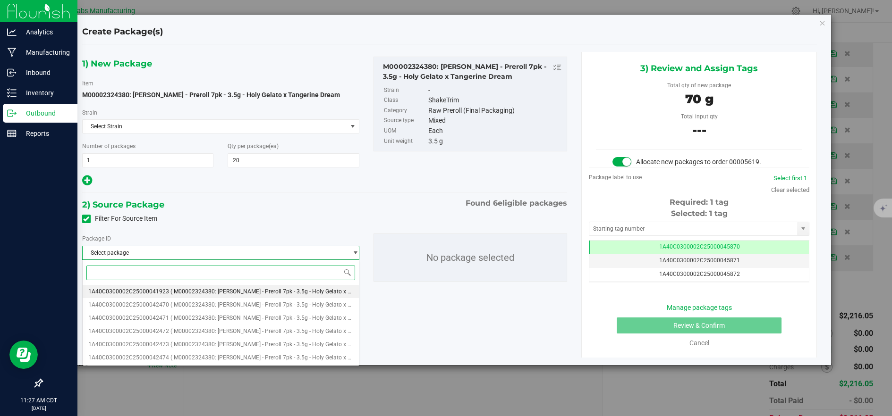
click at [277, 286] on li "1A40C0300002C25000041923 ( M00002324380: Kusch - Preroll 7pk - 3.5g - Holy Gela…" at bounding box center [221, 291] width 276 height 13
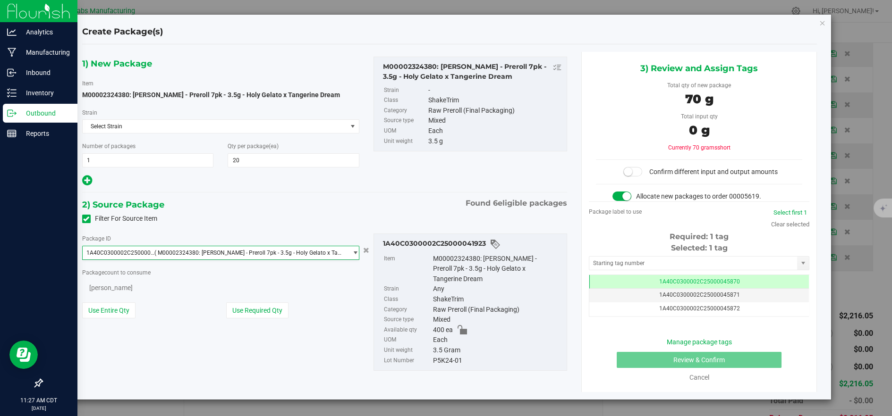
click at [265, 309] on button "Use Required Qty" at bounding box center [257, 311] width 62 height 16
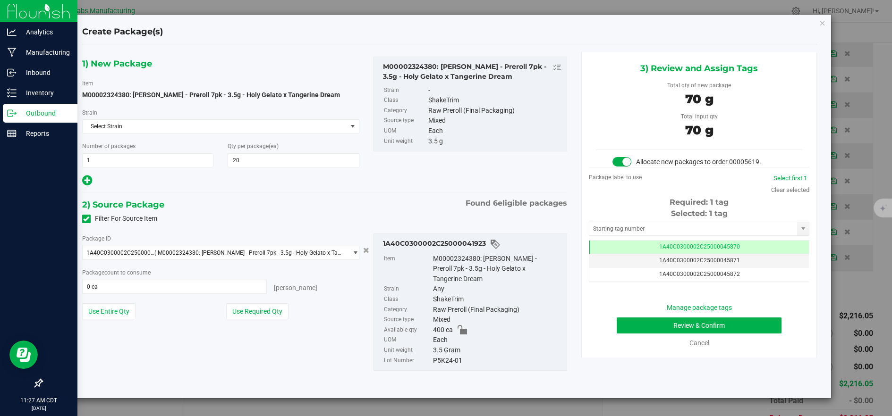
type input "20 ea"
click at [643, 324] on button "Review & Confirm" at bounding box center [699, 326] width 165 height 16
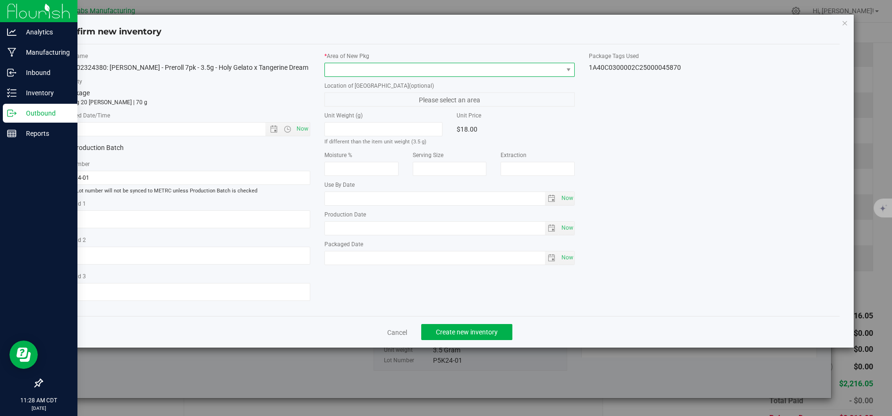
click at [358, 74] on span at bounding box center [444, 69] width 238 height 13
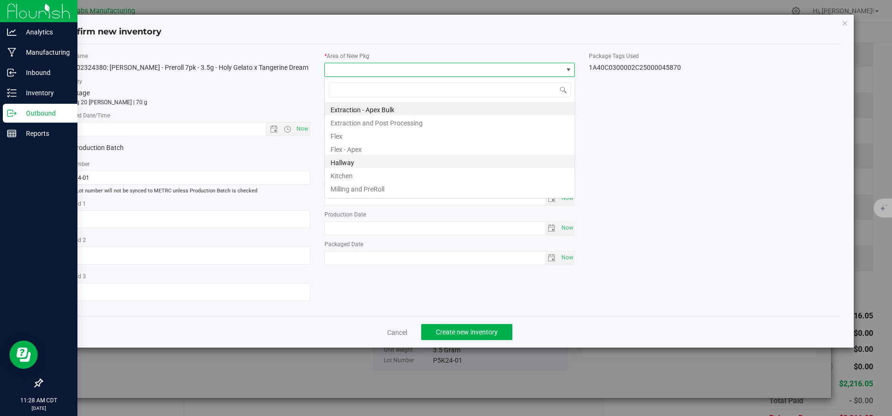
scroll to position [14, 250]
click at [339, 138] on li "Flex" at bounding box center [450, 134] width 250 height 13
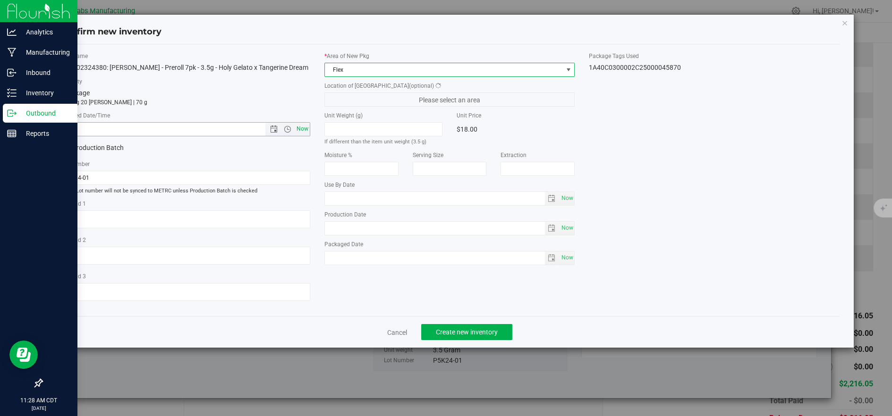
click at [305, 130] on span "Now" at bounding box center [302, 129] width 16 height 14
type input "8/27/2025 11:28 AM"
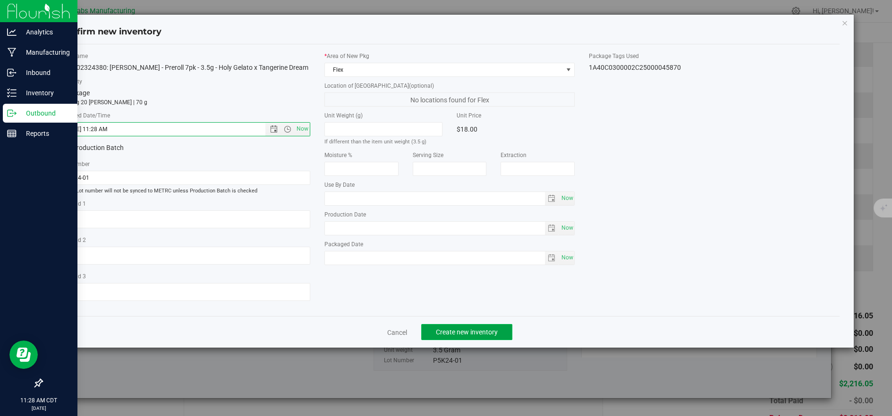
click at [495, 336] on span "Create new inventory" at bounding box center [467, 333] width 62 height 8
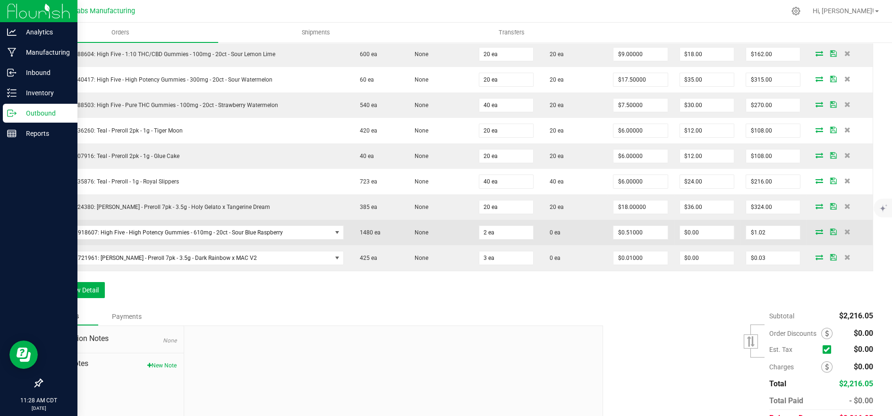
click at [815, 230] on icon at bounding box center [819, 232] width 8 height 6
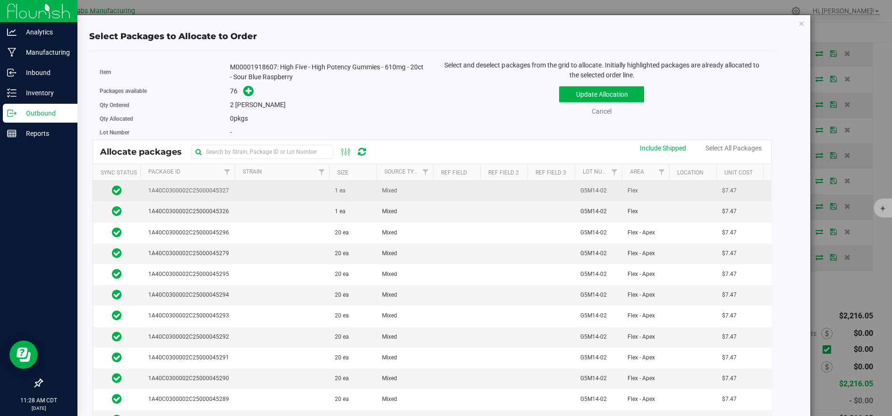
drag, startPoint x: 264, startPoint y: 203, endPoint x: 268, endPoint y: 190, distance: 13.3
click at [266, 205] on td at bounding box center [282, 212] width 94 height 21
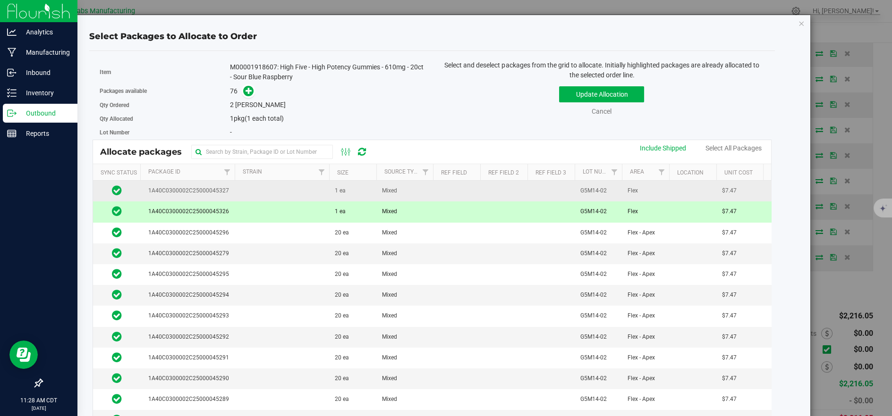
drag, startPoint x: 268, startPoint y: 188, endPoint x: 278, endPoint y: 189, distance: 9.9
click at [269, 189] on td at bounding box center [282, 191] width 94 height 21
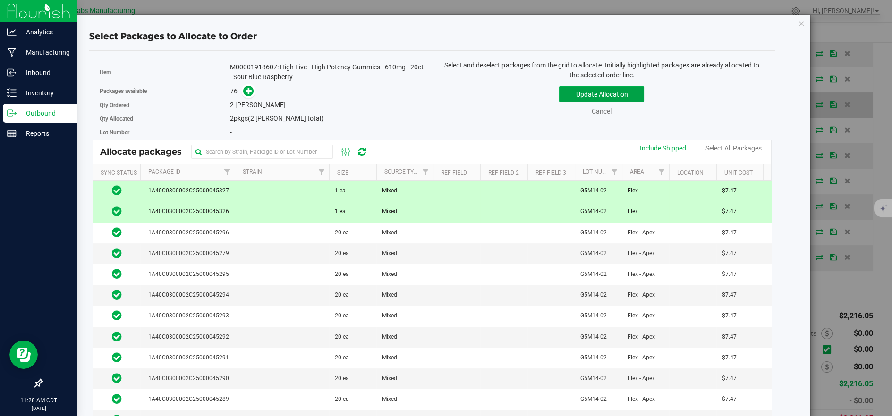
click at [587, 96] on button "Update Allocation" at bounding box center [601, 94] width 85 height 16
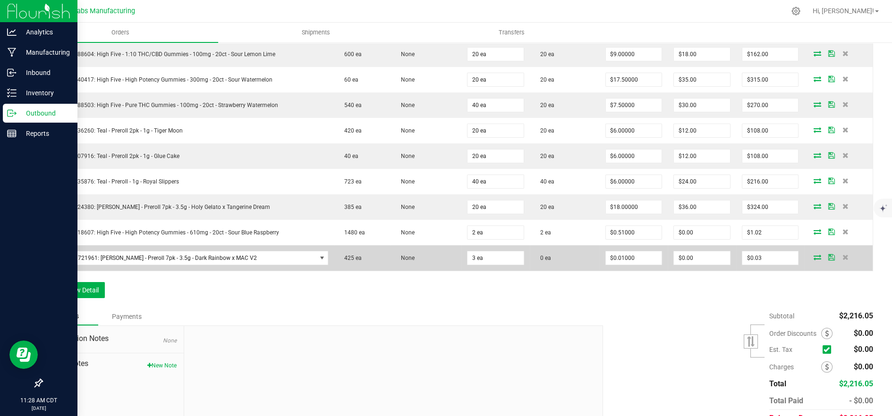
click at [813, 256] on icon at bounding box center [817, 257] width 8 height 6
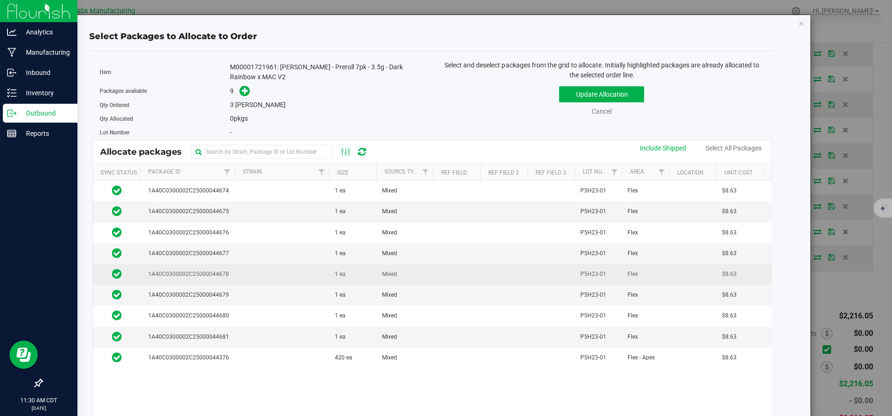
click at [279, 269] on td at bounding box center [282, 274] width 94 height 21
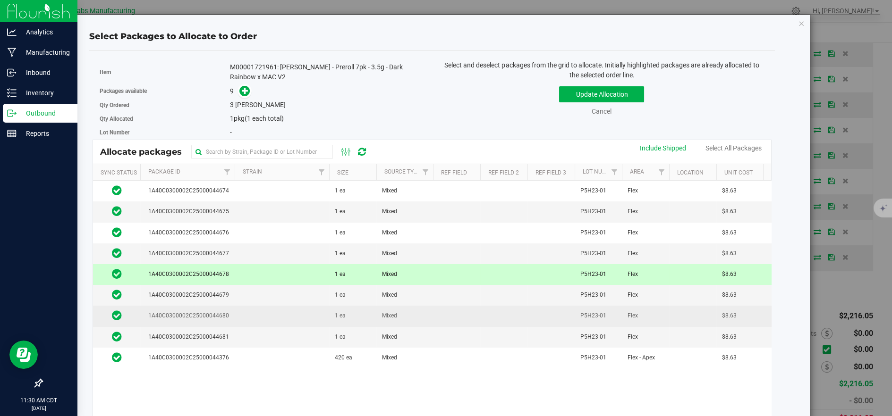
click at [270, 309] on td at bounding box center [282, 316] width 94 height 21
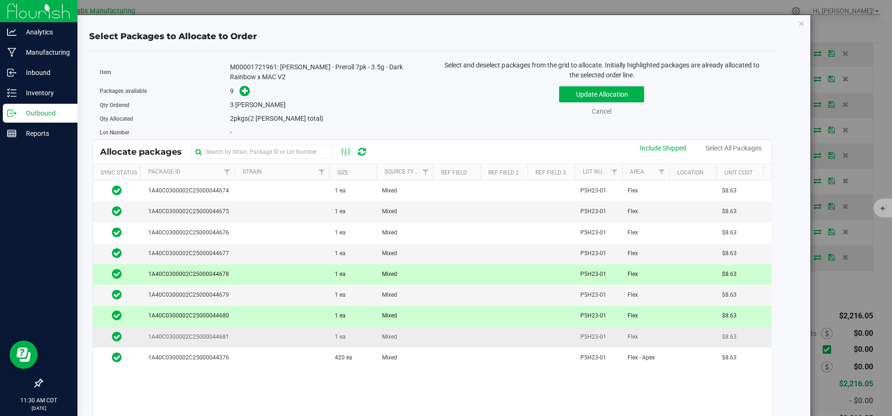
click at [257, 331] on td at bounding box center [282, 337] width 94 height 21
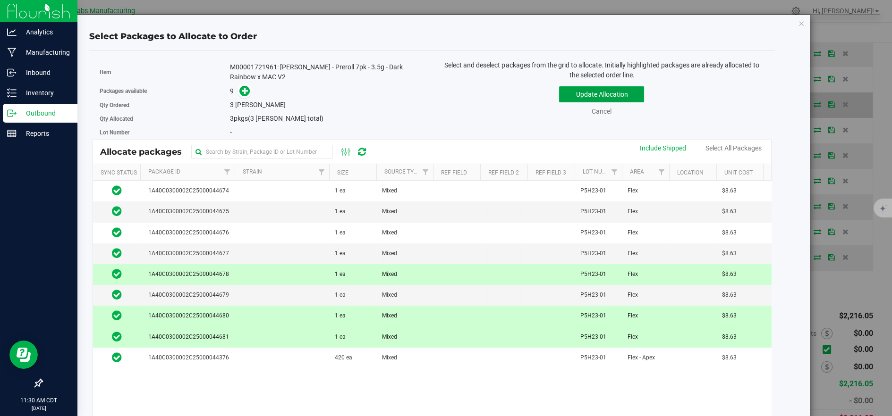
click at [615, 95] on button "Update Allocation" at bounding box center [601, 94] width 85 height 16
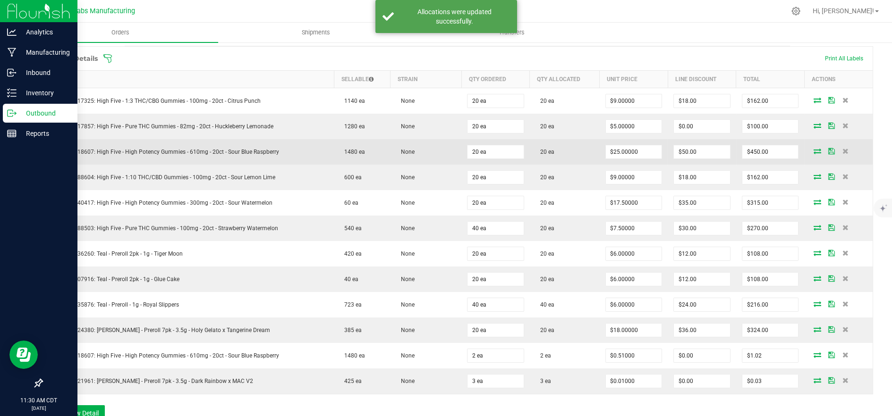
scroll to position [262, 0]
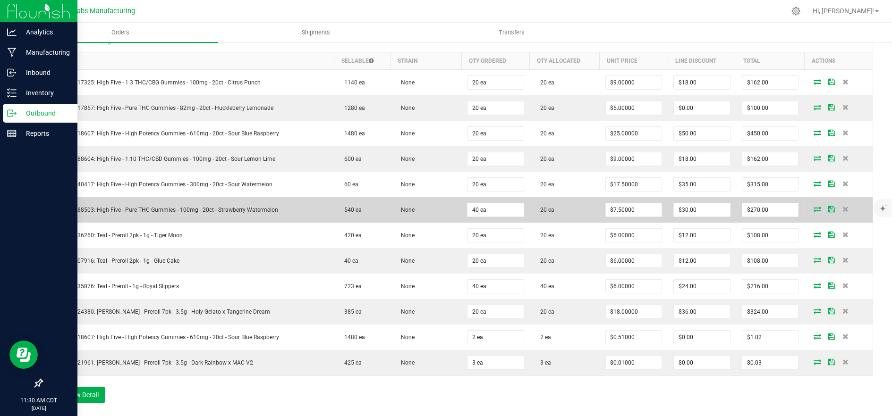
click at [813, 209] on icon at bounding box center [817, 209] width 8 height 6
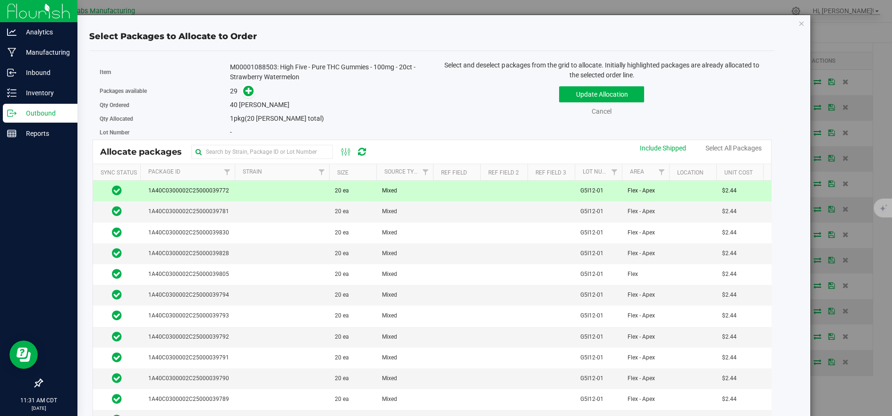
click at [209, 173] on th "Package Id" at bounding box center [187, 172] width 94 height 17
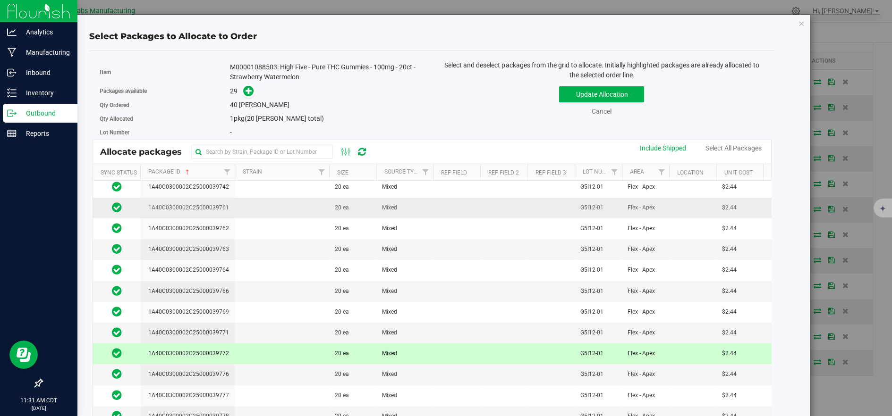
scroll to position [105, 0]
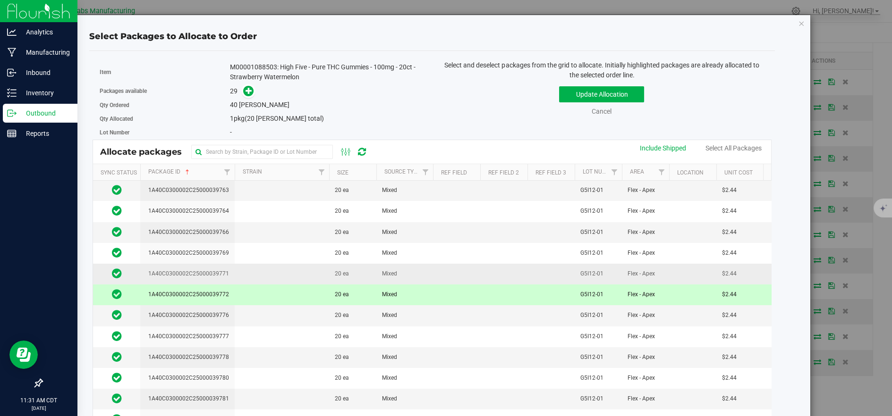
click at [264, 264] on td at bounding box center [282, 274] width 94 height 21
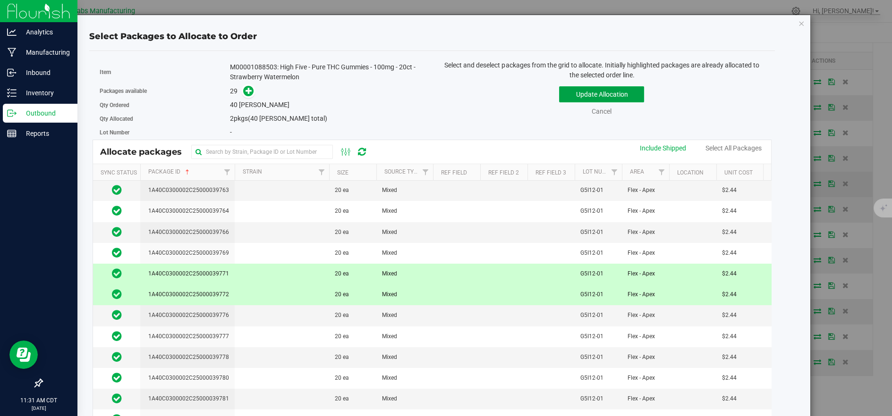
drag, startPoint x: 586, startPoint y: 93, endPoint x: 684, endPoint y: 176, distance: 128.3
click at [586, 93] on button "Update Allocation" at bounding box center [601, 94] width 85 height 16
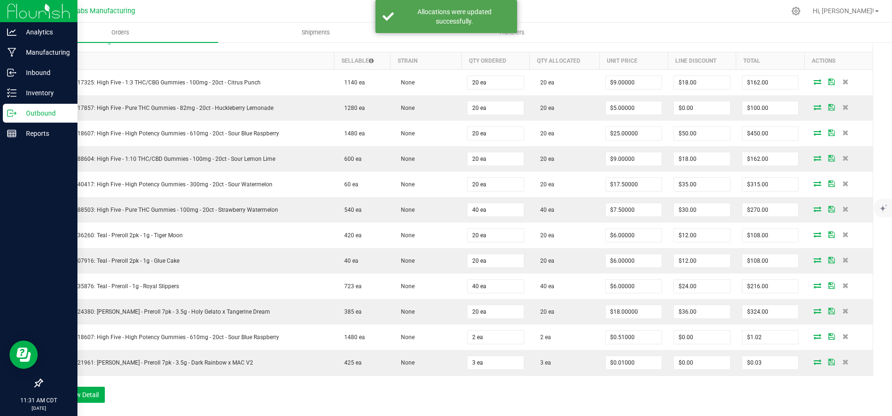
scroll to position [0, 0]
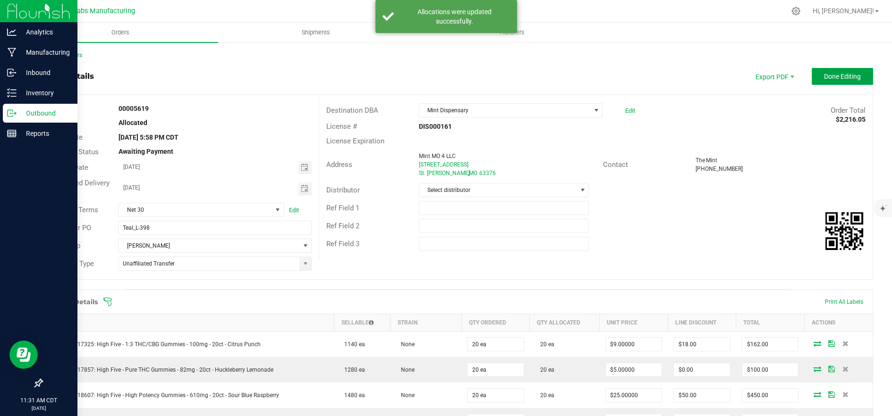
click at [840, 79] on span "Done Editing" at bounding box center [842, 77] width 37 height 8
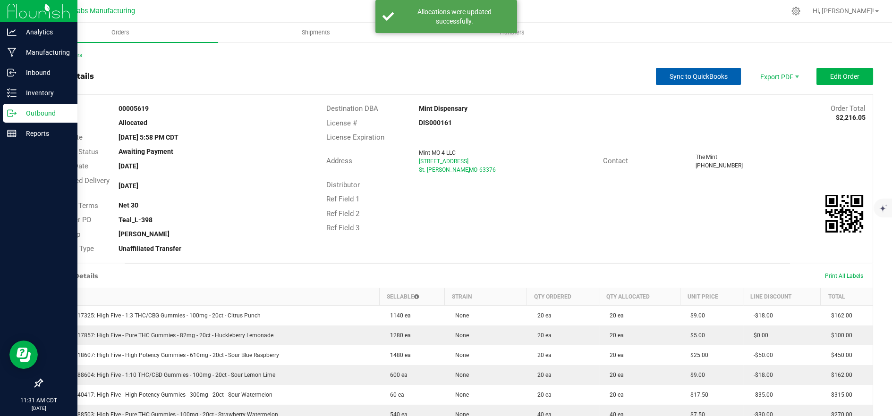
click at [712, 76] on span "Sync to QuickBooks" at bounding box center [698, 77] width 58 height 8
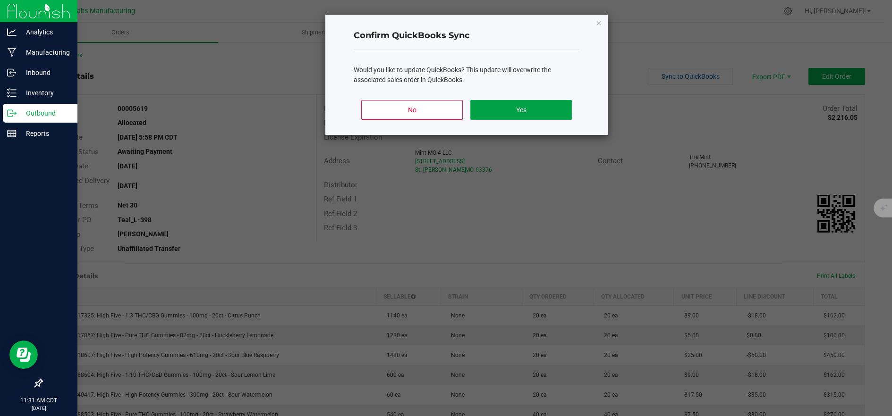
click at [542, 109] on button "Yes" at bounding box center [521, 110] width 102 height 20
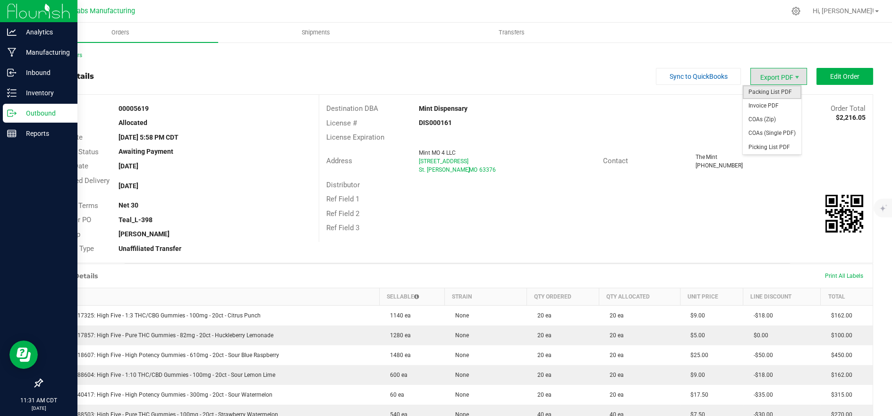
click at [753, 91] on span "Packing List PDF" at bounding box center [772, 92] width 59 height 14
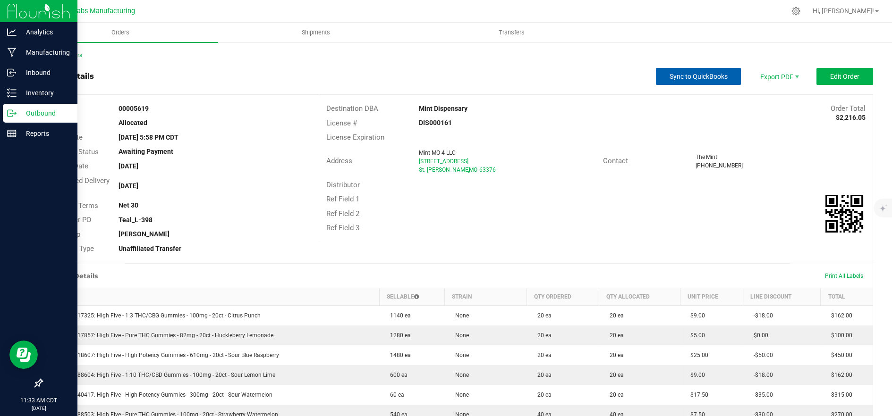
click at [694, 78] on span "Sync to QuickBooks" at bounding box center [698, 77] width 58 height 8
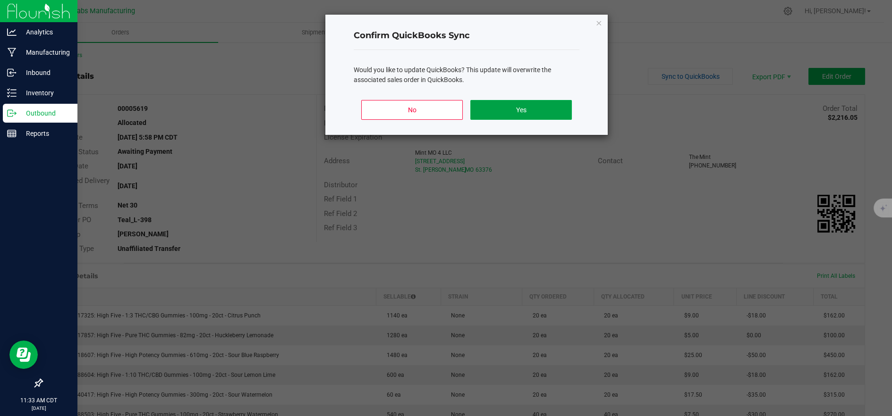
click at [527, 107] on button "Yes" at bounding box center [521, 110] width 102 height 20
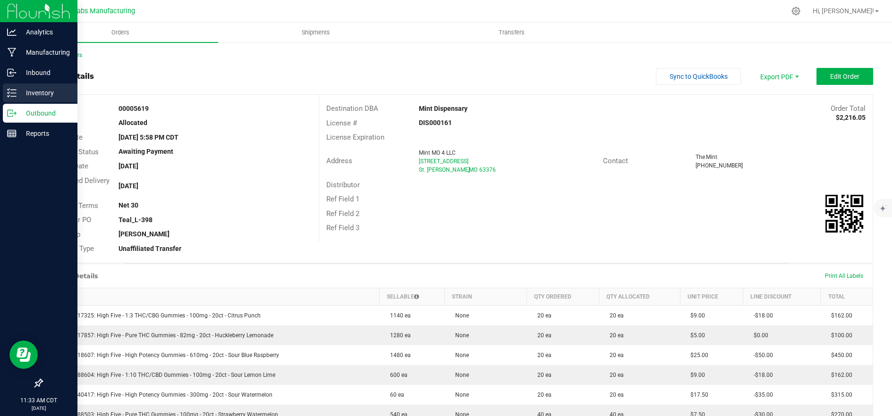
click at [15, 95] on icon at bounding box center [11, 92] width 9 height 9
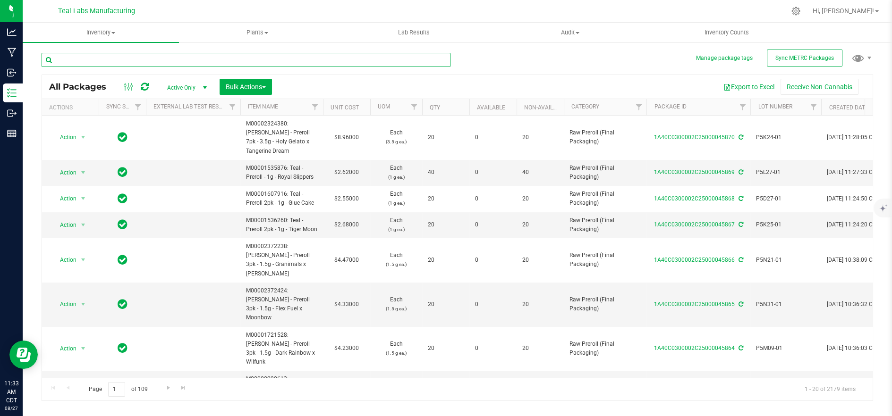
click at [202, 60] on input "text" at bounding box center [246, 60] width 409 height 14
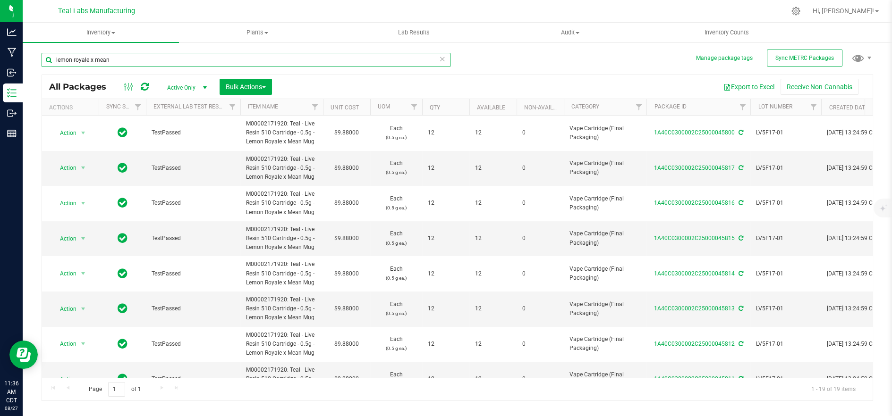
type input "lemon royale x mean"
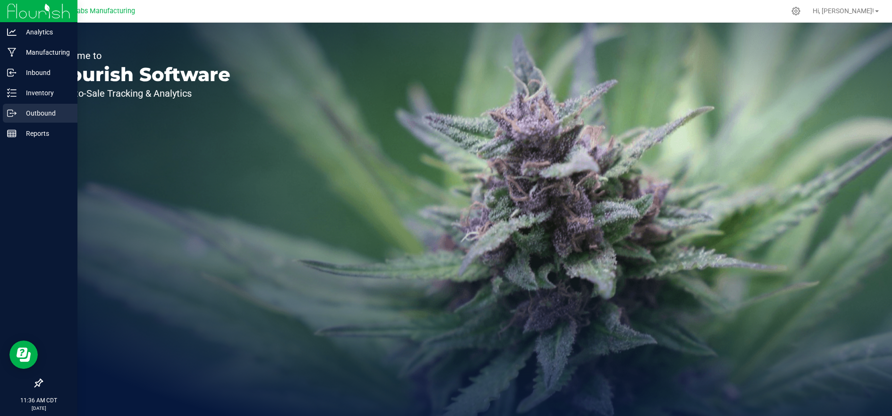
click at [20, 116] on p "Outbound" at bounding box center [45, 113] width 57 height 11
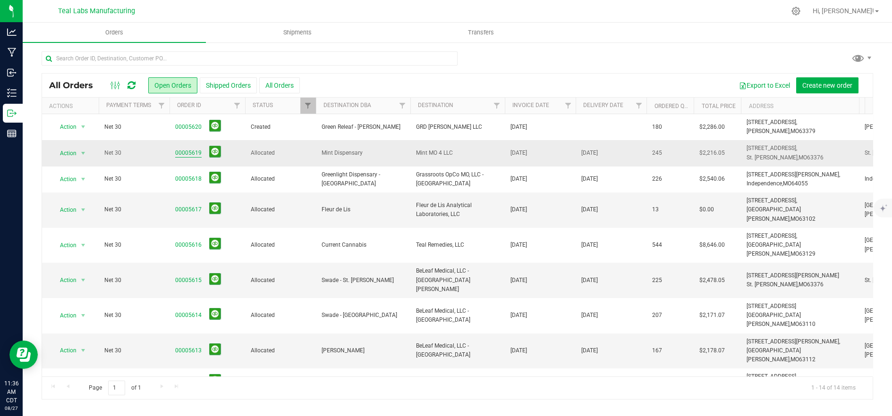
click at [181, 150] on link "00005619" at bounding box center [188, 153] width 26 height 9
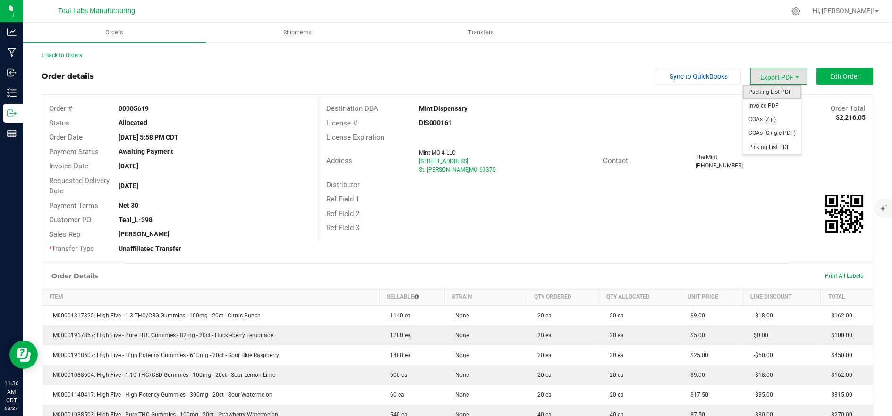
click at [765, 89] on span "Packing List PDF" at bounding box center [772, 92] width 59 height 14
click at [601, 117] on div "License # DIS000161" at bounding box center [595, 123] width 553 height 15
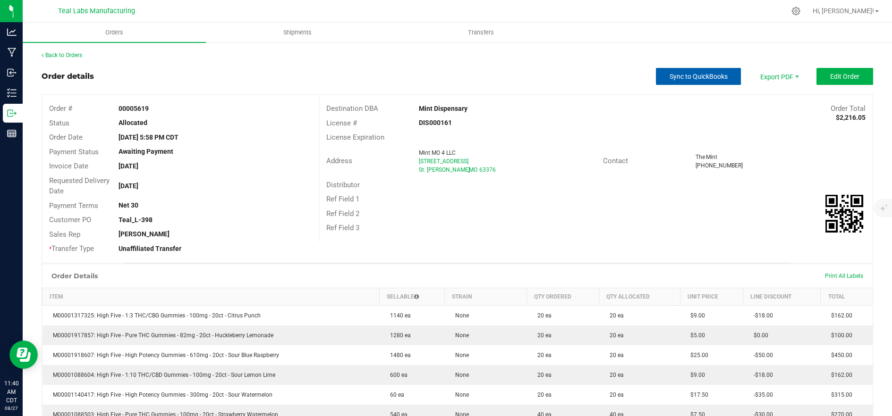
click at [681, 73] on span "Sync to QuickBooks" at bounding box center [698, 77] width 58 height 8
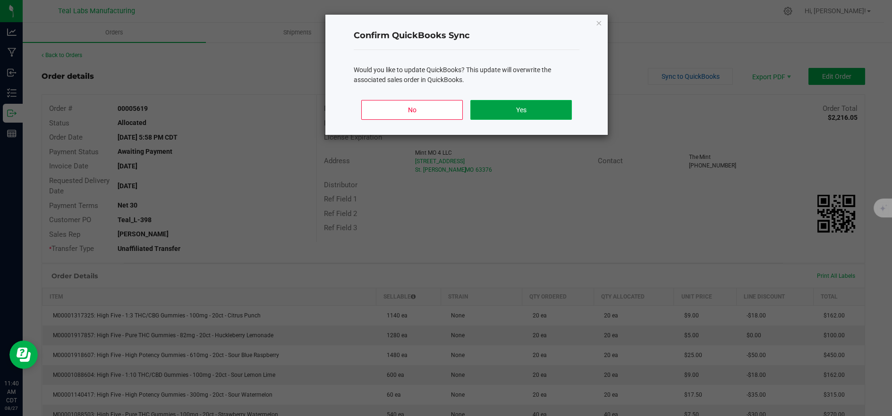
click at [544, 110] on button "Yes" at bounding box center [521, 110] width 102 height 20
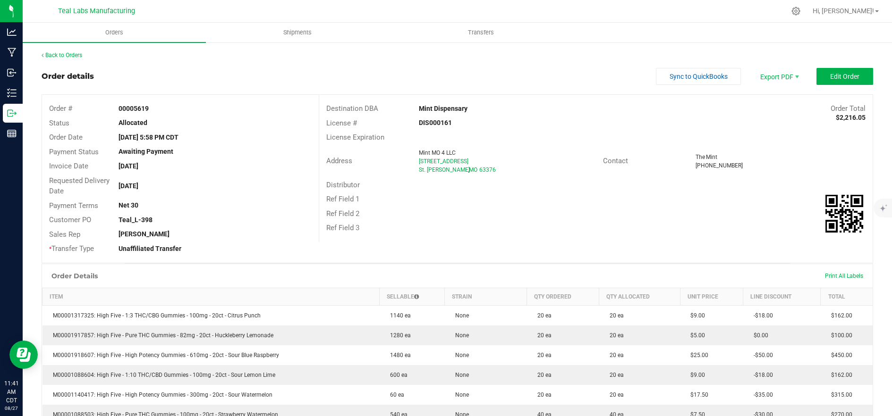
click at [783, 125] on div "License # DIS000161" at bounding box center [595, 123] width 553 height 15
click at [764, 92] on span "Packing List PDF" at bounding box center [772, 92] width 59 height 14
click at [687, 80] on span "Sync to QuickBooks" at bounding box center [698, 77] width 58 height 8
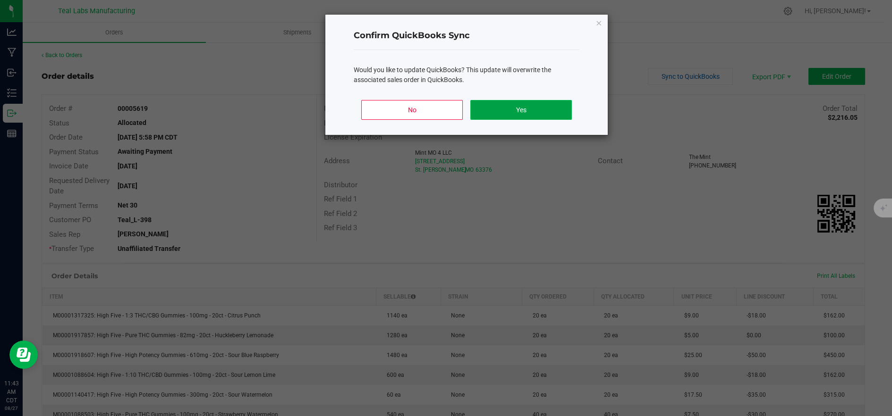
click at [525, 115] on button "Yes" at bounding box center [521, 110] width 102 height 20
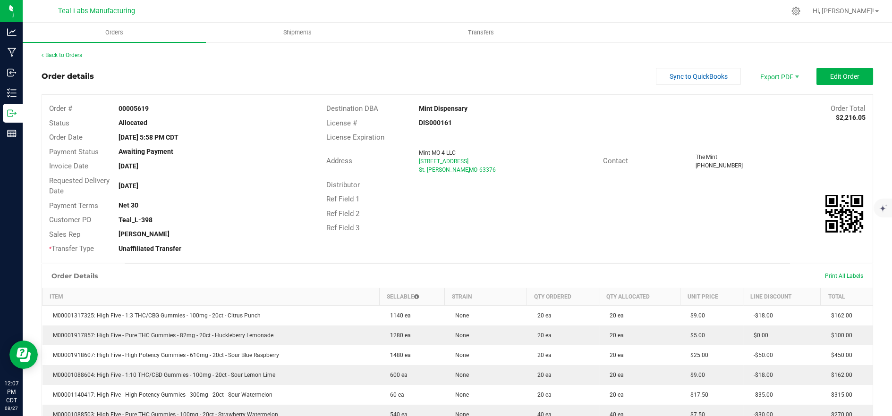
click at [502, 191] on div "Distributor" at bounding box center [595, 185] width 553 height 15
click at [722, 63] on div "Back to Orders Order details Sync to QuickBooks Export PDF Edit Order Order # 0…" at bounding box center [457, 375] width 831 height 648
click at [711, 77] on span "Sync to QuickBooks" at bounding box center [698, 77] width 58 height 8
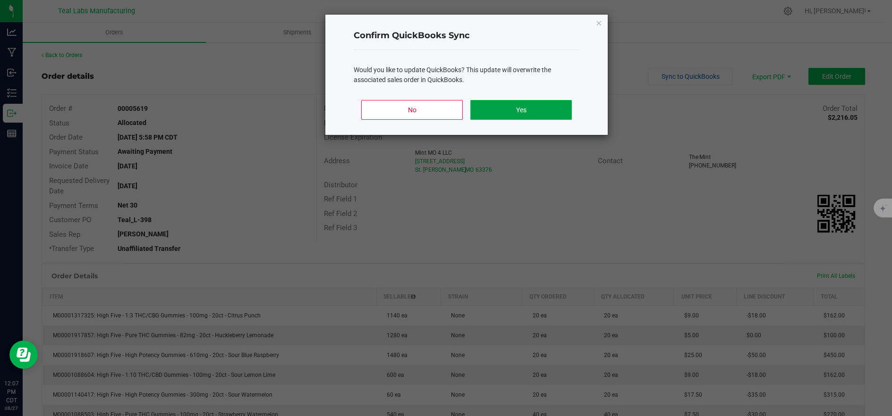
click at [511, 118] on button "Yes" at bounding box center [521, 110] width 102 height 20
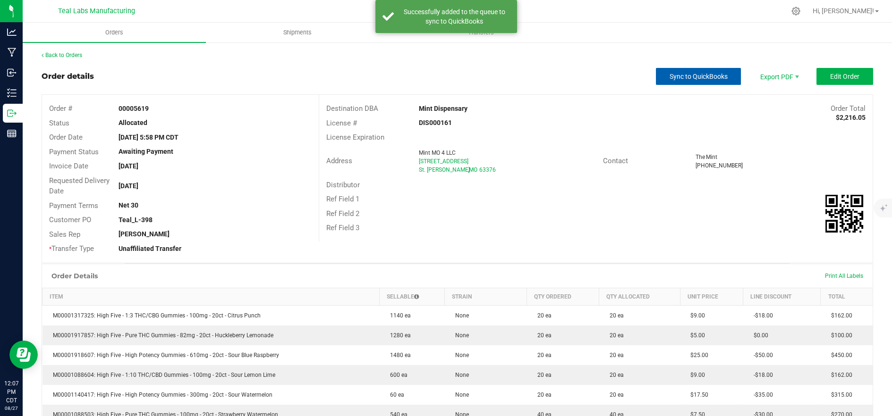
click at [707, 78] on span "Sync to QuickBooks" at bounding box center [698, 77] width 58 height 8
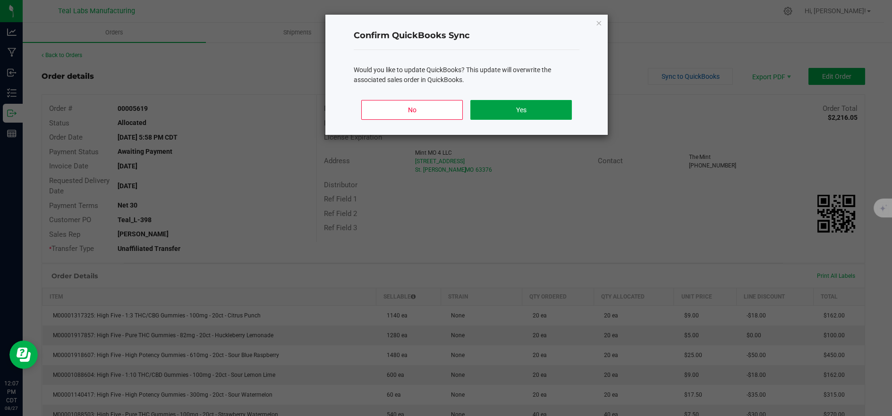
click at [489, 109] on button "Yes" at bounding box center [521, 110] width 102 height 20
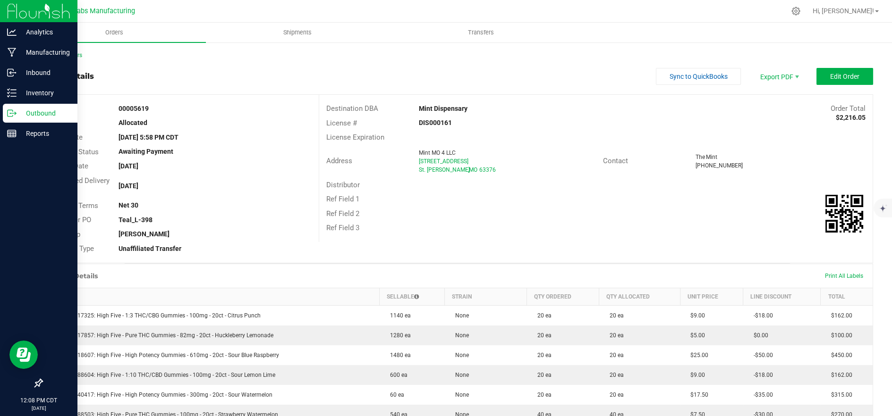
click at [19, 115] on p "Outbound" at bounding box center [45, 113] width 57 height 11
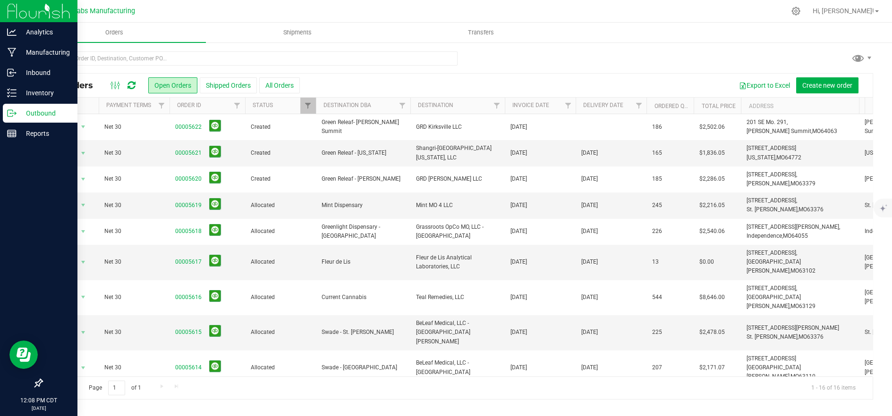
click at [677, 60] on div at bounding box center [457, 62] width 831 height 22
drag, startPoint x: 657, startPoint y: 56, endPoint x: 656, endPoint y: 46, distance: 10.0
click at [657, 56] on div at bounding box center [457, 62] width 831 height 22
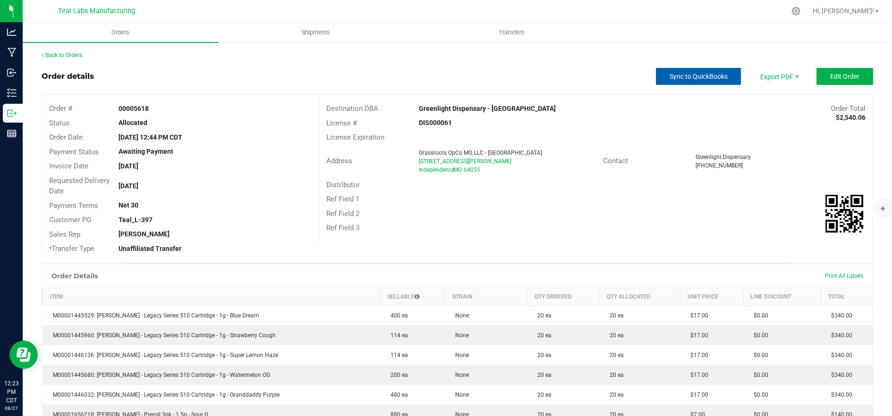
click at [685, 77] on span "Sync to QuickBooks" at bounding box center [698, 77] width 58 height 8
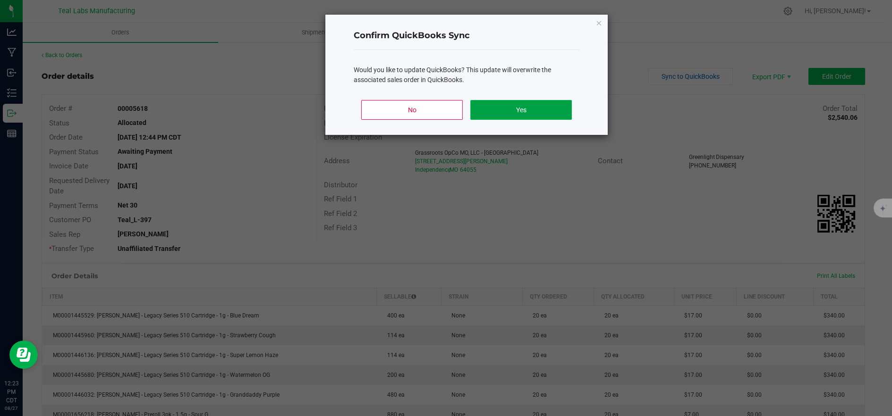
click at [527, 108] on button "Yes" at bounding box center [521, 110] width 102 height 20
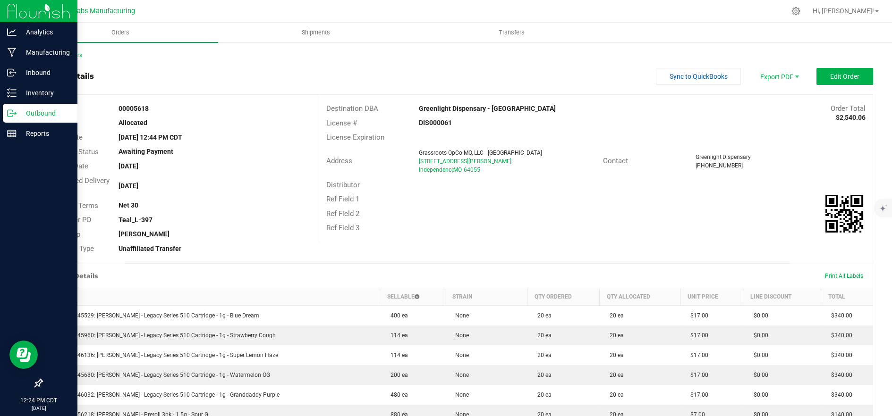
click at [15, 118] on div "Outbound" at bounding box center [40, 113] width 75 height 19
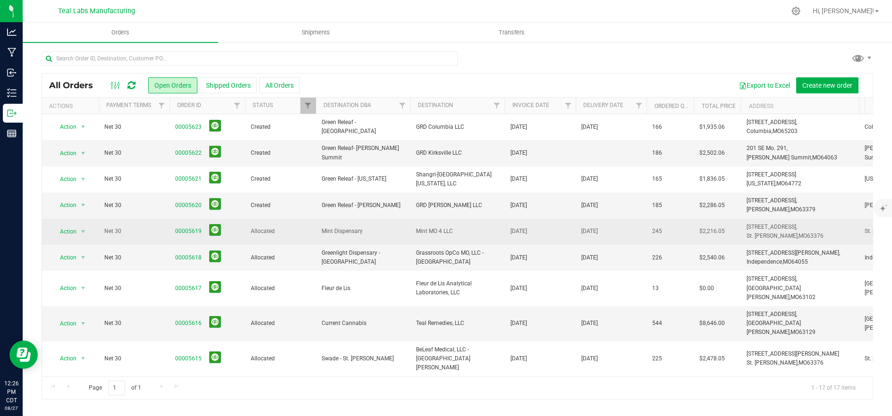
click at [359, 233] on span "Mint Dispensary" at bounding box center [363, 231] width 83 height 9
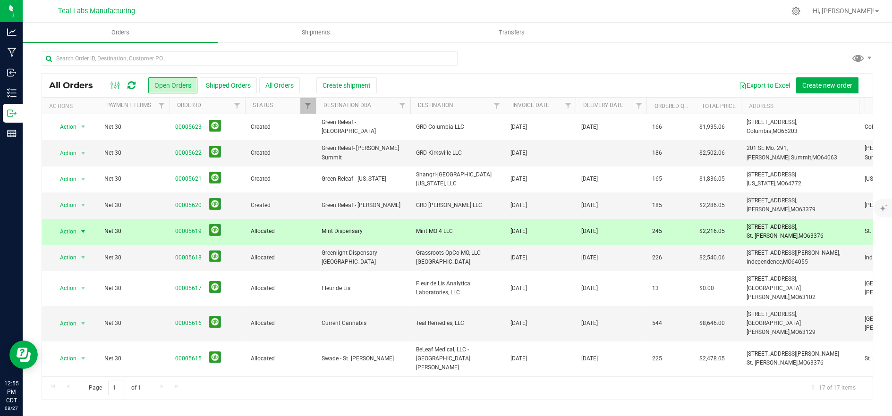
drag, startPoint x: 777, startPoint y: 236, endPoint x: 750, endPoint y: 228, distance: 27.8
click at [735, 225] on tr "Action Action Cancel order Clone order Edit order Mark as fully paid Order audi…" at bounding box center [762, 232] width 1440 height 26
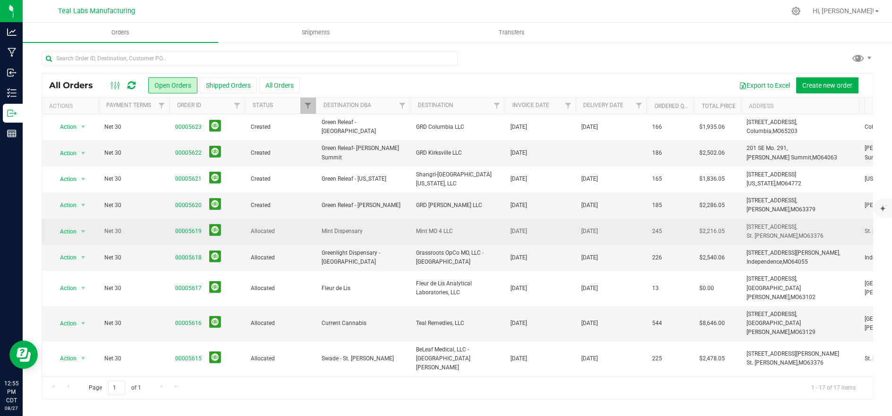
copy tr "150 Mid Rivers Mall Cir, St. Peters, MO 63376"
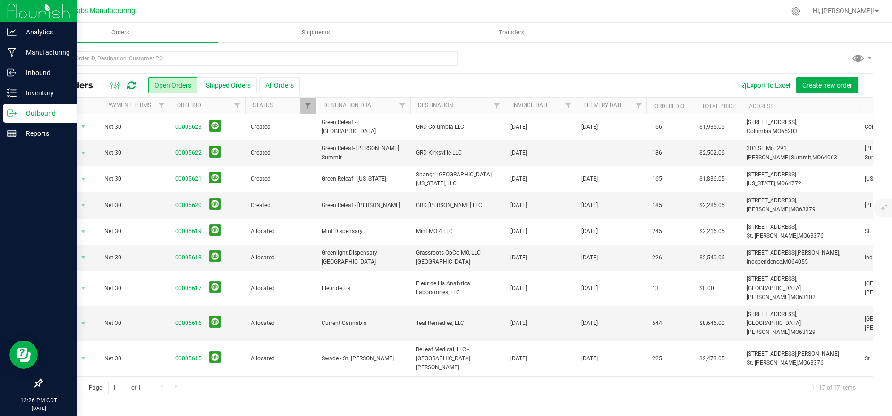
click at [35, 115] on p "Outbound" at bounding box center [45, 113] width 57 height 11
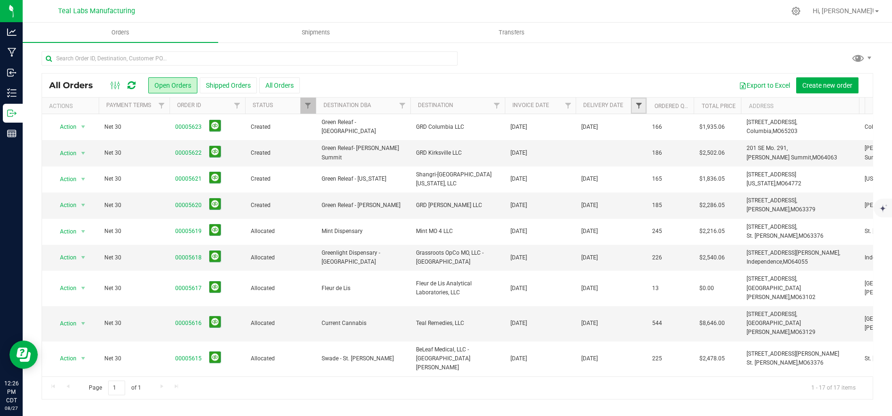
click at [637, 102] on span "Filter" at bounding box center [639, 106] width 8 height 8
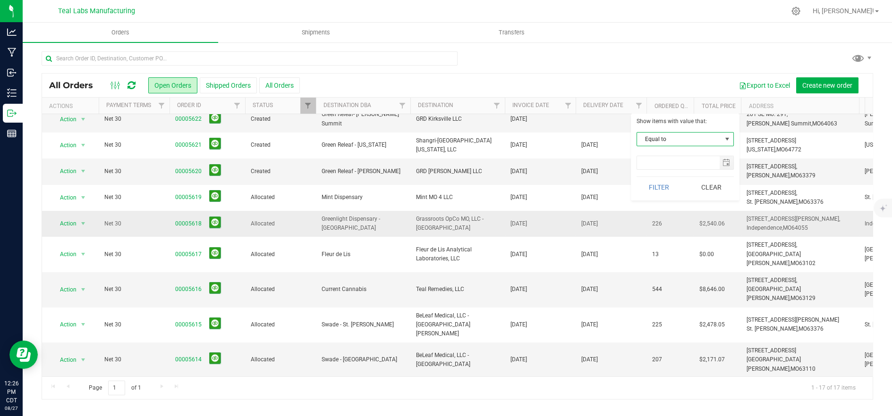
scroll to position [52, 0]
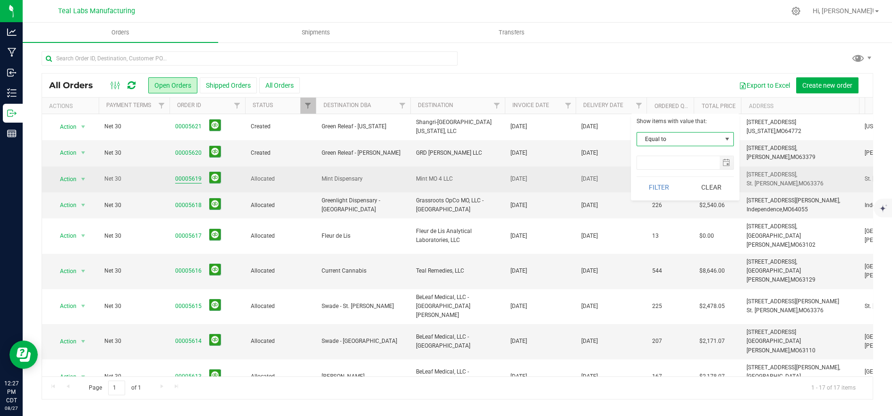
click at [185, 178] on link "00005619" at bounding box center [188, 179] width 26 height 9
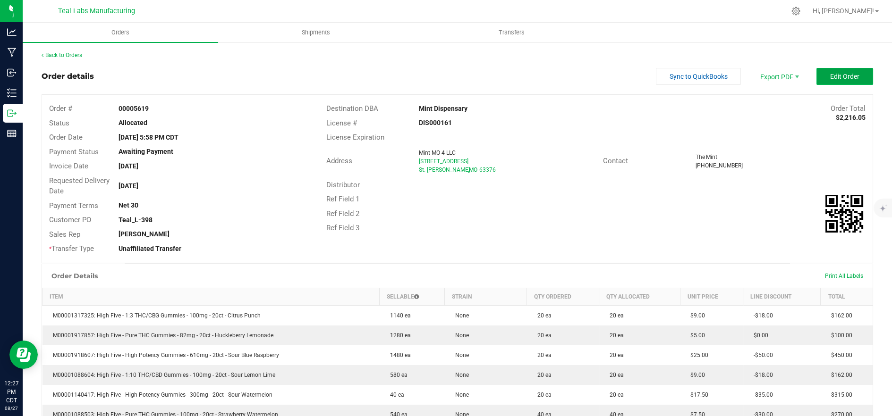
click at [816, 82] on button "Edit Order" at bounding box center [844, 76] width 57 height 17
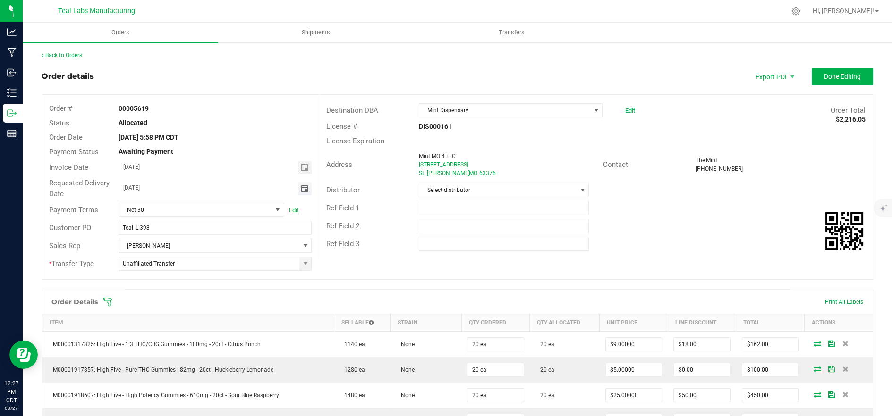
click at [302, 189] on span "Toggle calendar" at bounding box center [305, 189] width 8 height 8
click at [200, 236] on span "3" at bounding box center [202, 237] width 14 height 15
click at [301, 188] on span "Toggle calendar" at bounding box center [305, 189] width 8 height 8
click at [219, 237] on span "4" at bounding box center [216, 237] width 14 height 15
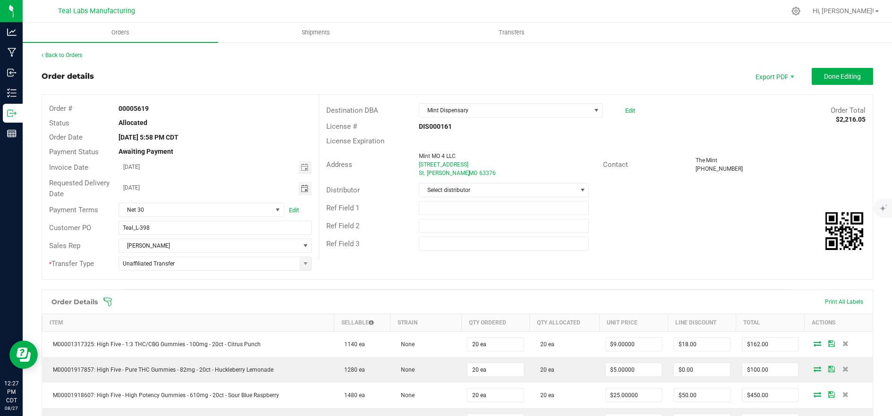
click at [373, 262] on div "Order # 00005619 Status Allocated Order Date [DATE] 5:58 PM CDT Payment Status …" at bounding box center [457, 187] width 830 height 185
click at [307, 189] on span "Toggle calendar" at bounding box center [305, 188] width 14 height 13
click at [182, 208] on span "[DATE]" at bounding box center [168, 206] width 28 height 14
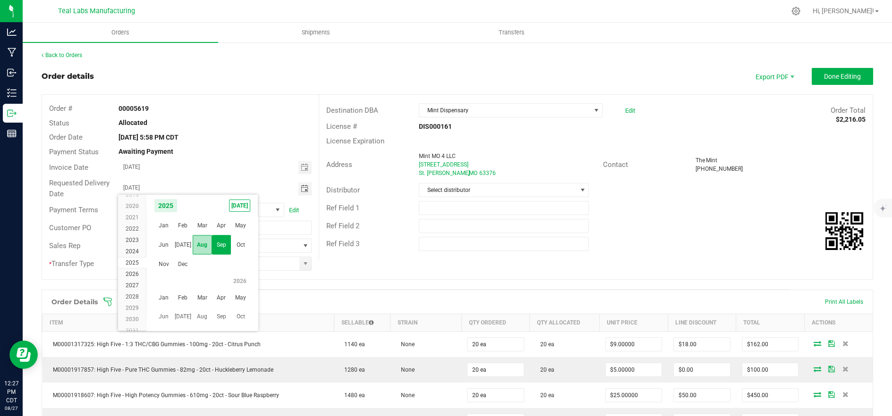
click at [201, 246] on span "Aug" at bounding box center [202, 245] width 19 height 19
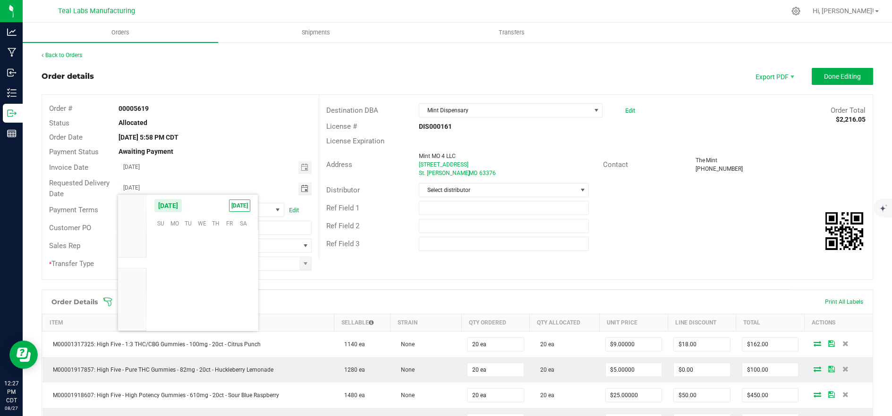
scroll to position [153029, 0]
click at [217, 296] on span "28" at bounding box center [216, 296] width 14 height 15
type input "[DATE]"
click at [364, 260] on div "Order # 00005619 Status Allocated Order Date [DATE] 5:58 PM CDT Payment Status …" at bounding box center [457, 187] width 830 height 185
click at [815, 77] on button "Done Editing" at bounding box center [842, 76] width 61 height 17
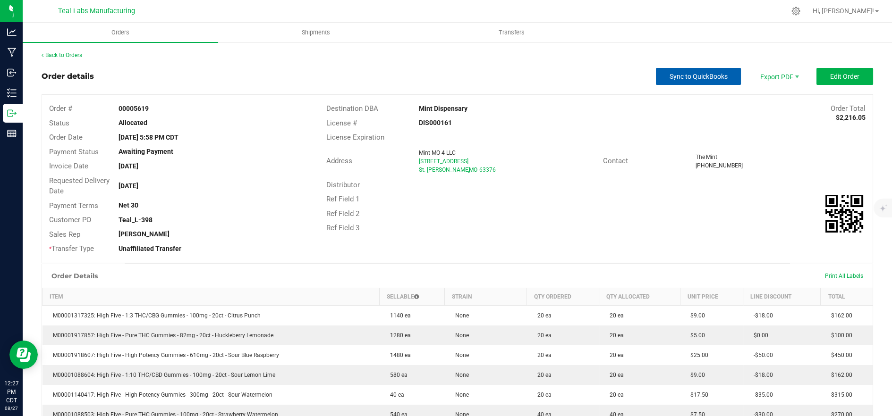
click at [708, 82] on button "Sync to QuickBooks" at bounding box center [698, 76] width 85 height 17
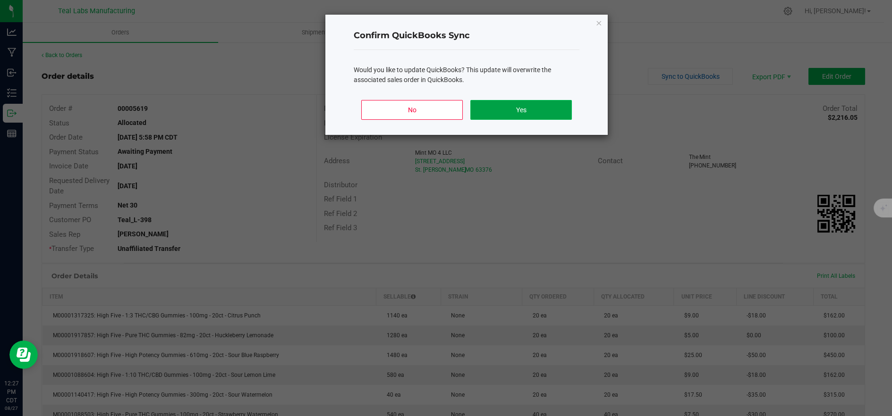
click at [531, 114] on button "Yes" at bounding box center [521, 110] width 102 height 20
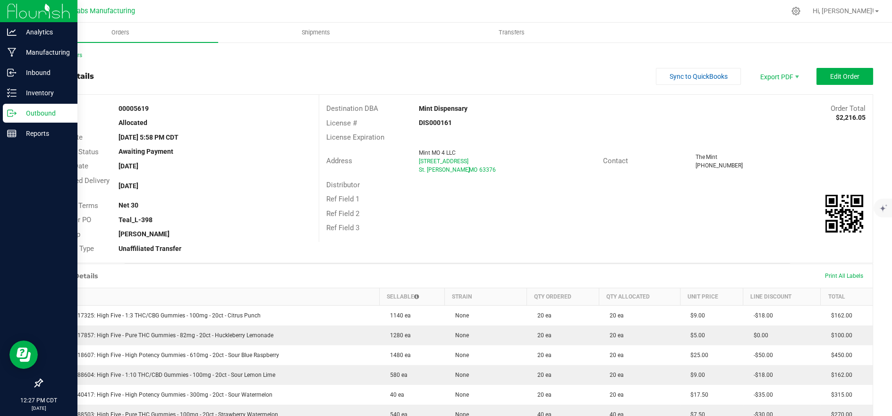
click at [19, 115] on p "Outbound" at bounding box center [45, 113] width 57 height 11
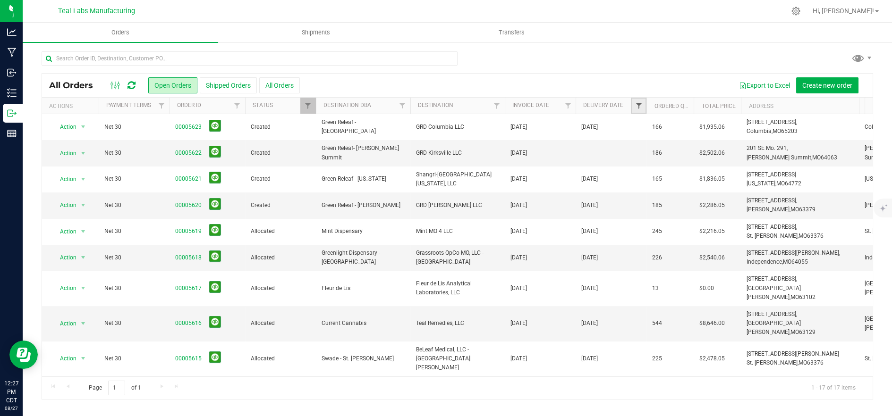
click at [639, 106] on span "Filter" at bounding box center [639, 106] width 8 height 8
click at [728, 166] on span "select" at bounding box center [726, 163] width 8 height 8
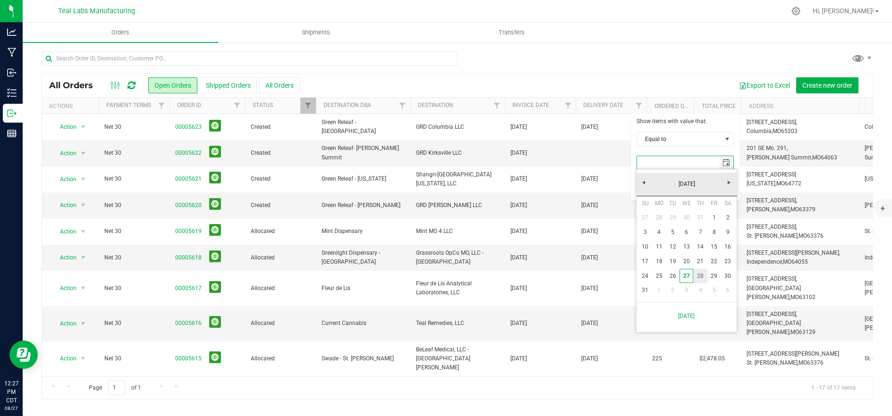
click at [699, 280] on link "28" at bounding box center [700, 276] width 14 height 15
type input "[DATE]"
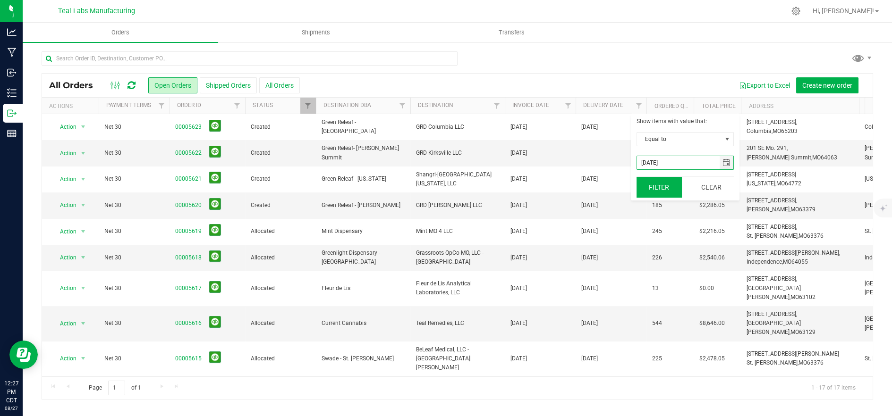
click at [663, 182] on button "Filter" at bounding box center [658, 187] width 45 height 21
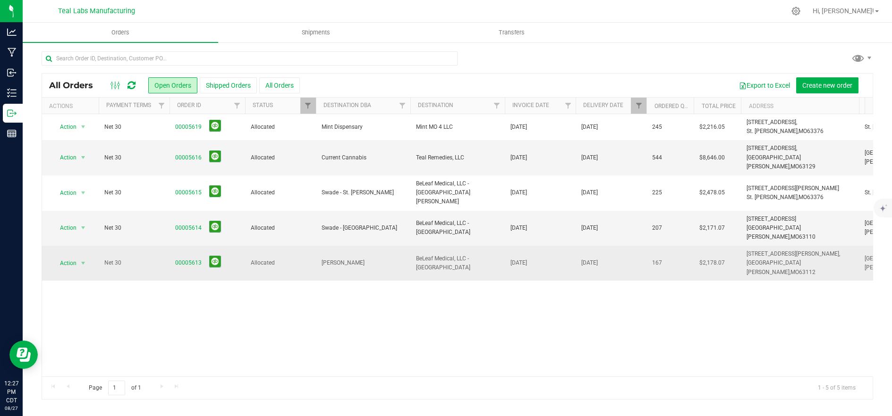
click at [378, 259] on span "[PERSON_NAME]" at bounding box center [363, 263] width 83 height 9
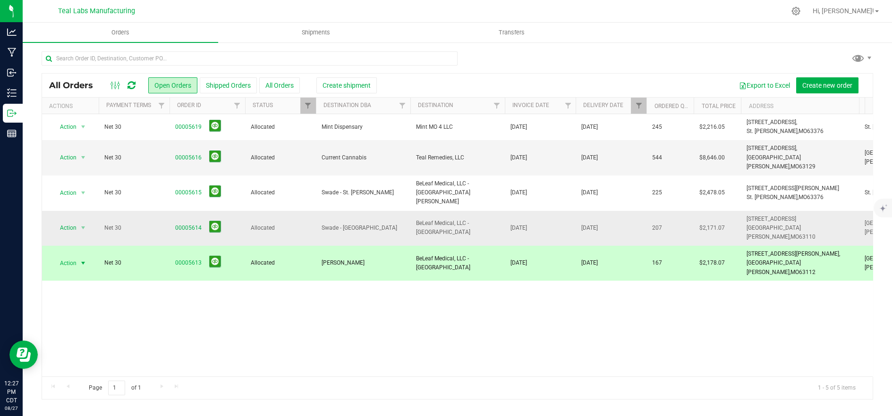
drag, startPoint x: 373, startPoint y: 216, endPoint x: 369, endPoint y: 198, distance: 17.9
click at [371, 212] on td "Swade - [GEOGRAPHIC_DATA]" at bounding box center [363, 228] width 94 height 35
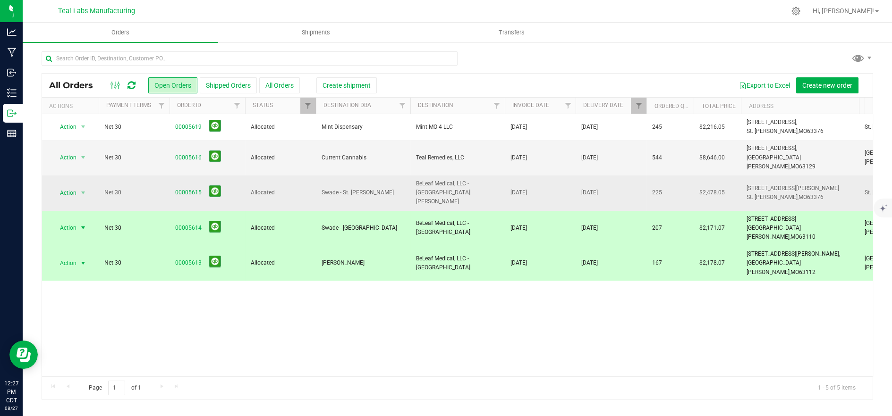
click at [368, 188] on span "Swade - St. [PERSON_NAME]" at bounding box center [363, 192] width 83 height 9
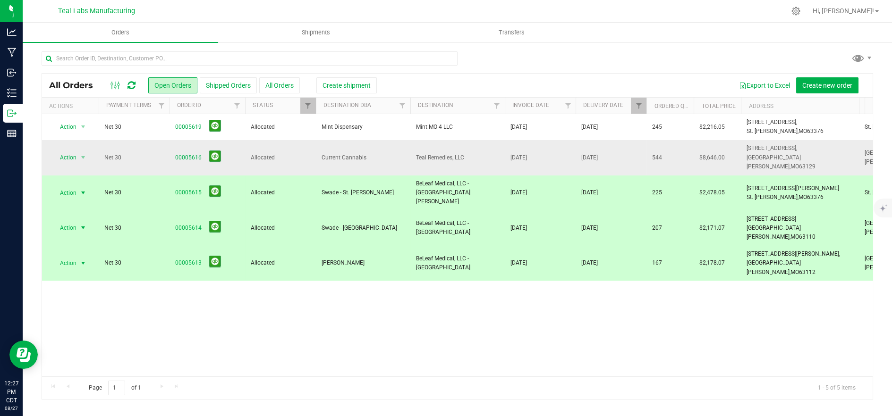
click at [368, 161] on td "Current Cannabis" at bounding box center [363, 157] width 94 height 35
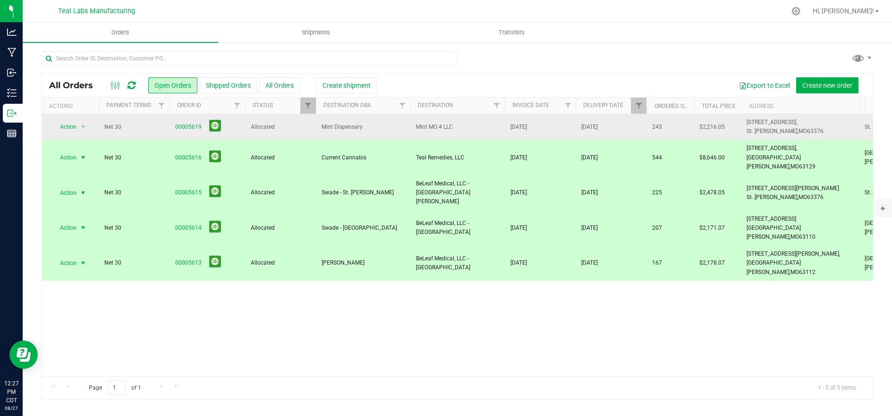
click at [370, 133] on td "Mint Dispensary" at bounding box center [363, 127] width 94 height 26
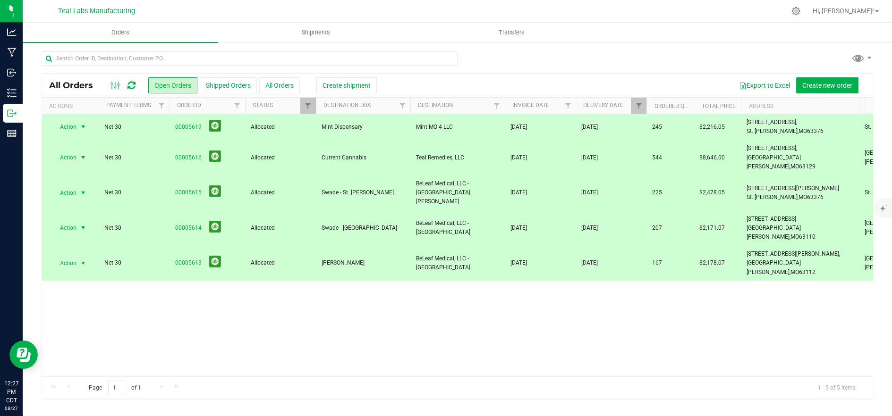
click at [389, 123] on span "Mint Dispensary" at bounding box center [363, 127] width 83 height 9
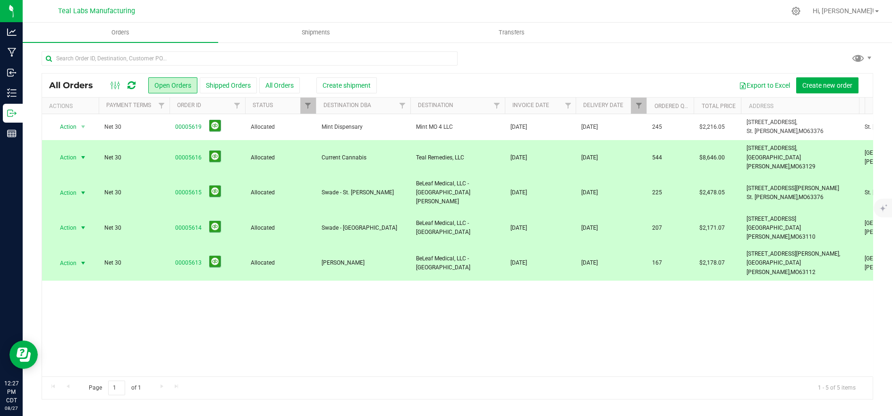
click at [387, 153] on span "Current Cannabis" at bounding box center [363, 157] width 83 height 9
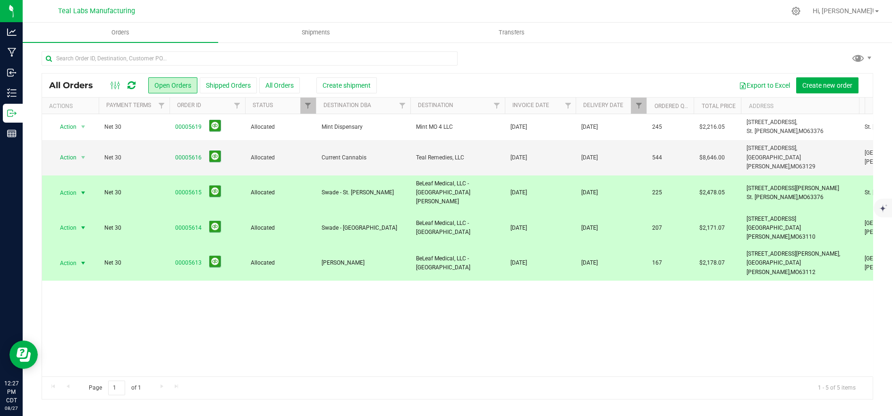
click at [385, 188] on span "Swade - St. [PERSON_NAME]" at bounding box center [363, 192] width 83 height 9
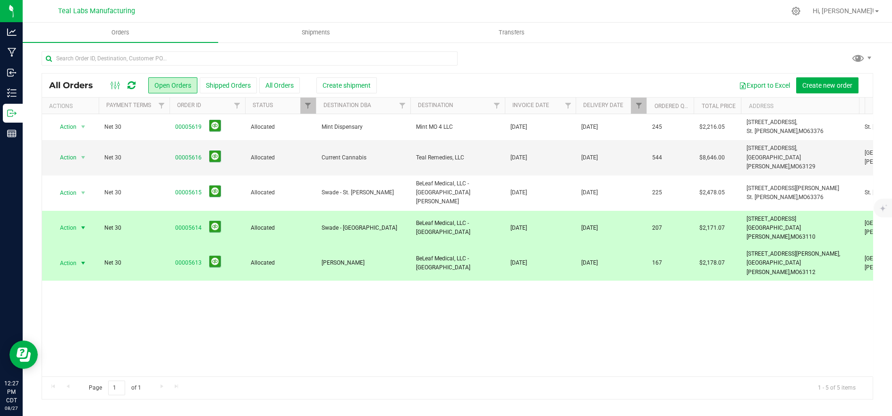
click at [384, 224] on span "Swade - [GEOGRAPHIC_DATA]" at bounding box center [363, 228] width 83 height 9
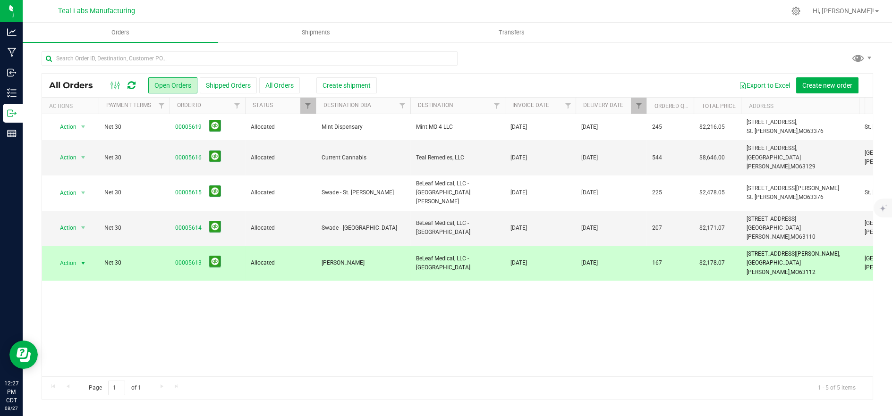
click at [386, 259] on span "[PERSON_NAME]" at bounding box center [363, 263] width 83 height 9
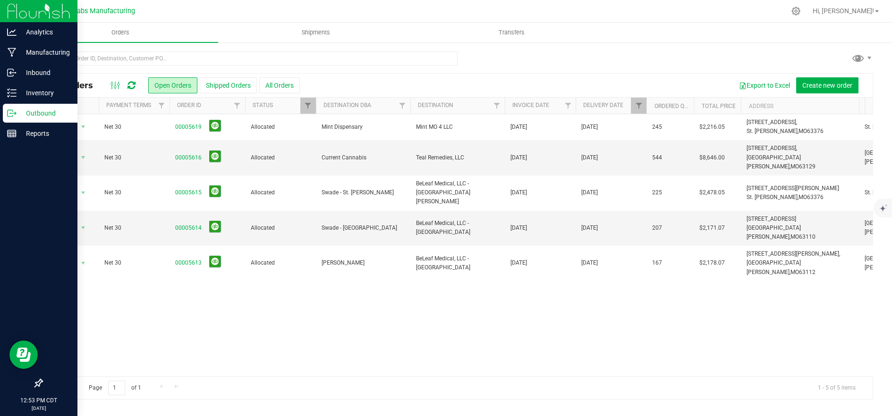
click at [15, 112] on icon at bounding box center [15, 112] width 1 height 1
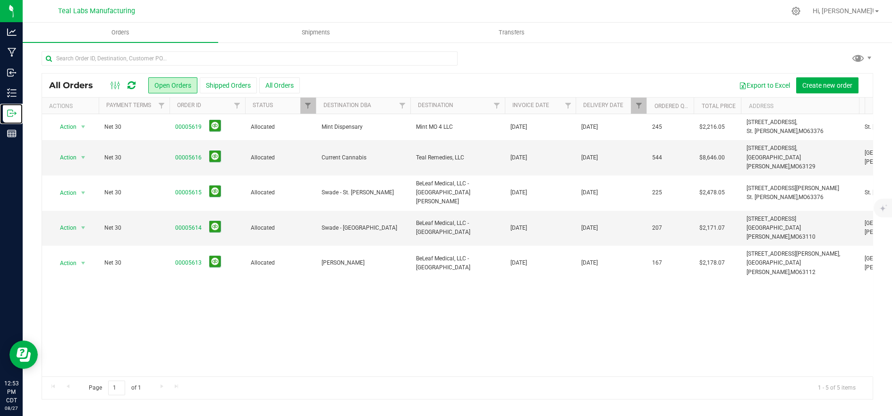
click at [644, 106] on div at bounding box center [646, 106] width 4 height 17
click at [641, 107] on span "Filter" at bounding box center [639, 106] width 8 height 8
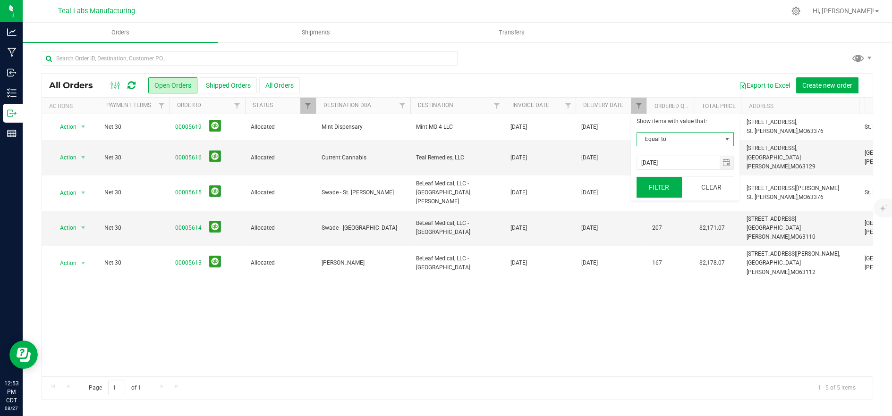
click at [705, 182] on button "Clear" at bounding box center [710, 187] width 45 height 21
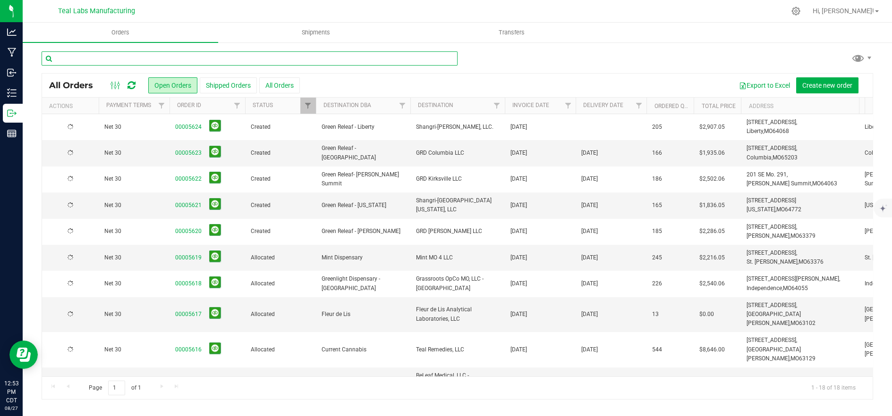
click at [167, 56] on input "text" at bounding box center [250, 58] width 416 height 14
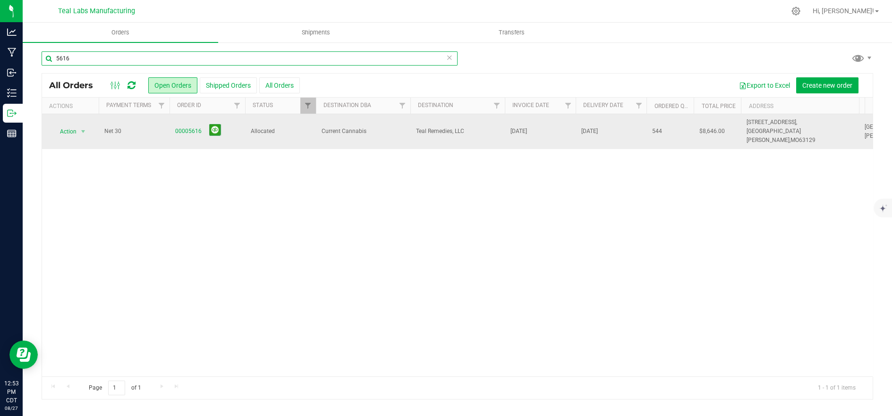
type input "5616"
click at [320, 131] on td "Current Cannabis" at bounding box center [363, 131] width 94 height 35
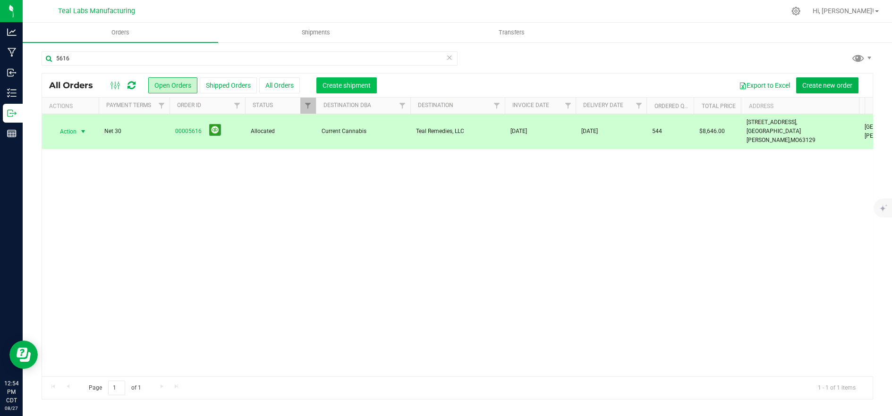
click at [346, 85] on span "Create shipment" at bounding box center [346, 86] width 48 height 8
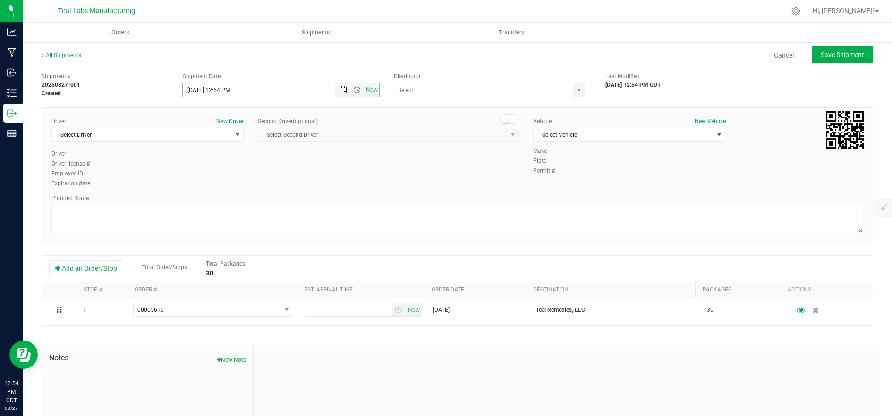
click at [339, 89] on span "Open the date view" at bounding box center [343, 90] width 8 height 8
click at [245, 201] on link "28" at bounding box center [245, 200] width 14 height 15
click at [353, 90] on span "Open the time view" at bounding box center [357, 90] width 8 height 8
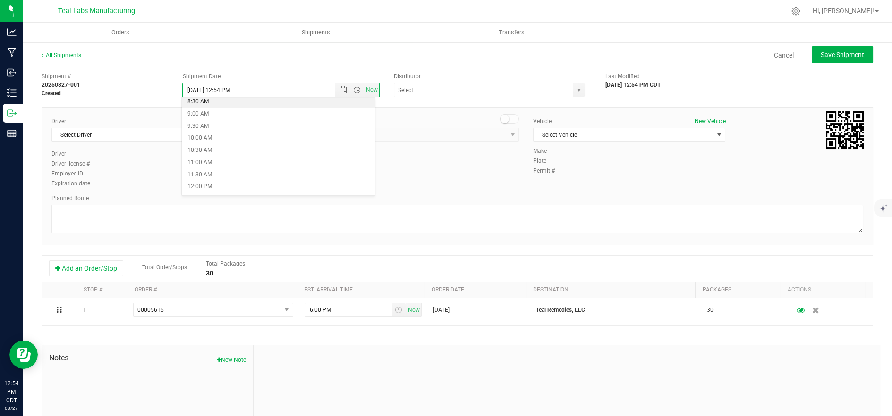
click at [263, 106] on li "8:30 AM" at bounding box center [279, 102] width 194 height 12
click at [354, 89] on span "Open the time view" at bounding box center [357, 90] width 8 height 8
click at [270, 318] on li "9:00 AM" at bounding box center [279, 324] width 194 height 12
type input "[DATE] 9:00 AM"
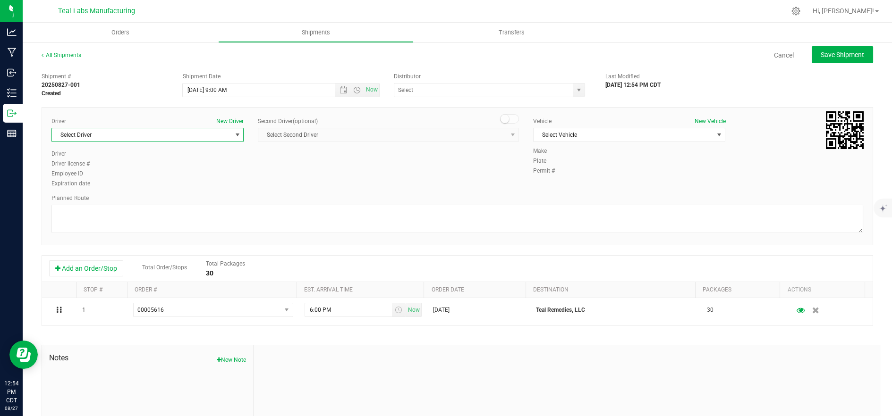
drag, startPoint x: 166, startPoint y: 131, endPoint x: 173, endPoint y: 143, distance: 13.8
click at [165, 131] on span "Select Driver" at bounding box center [141, 134] width 179 height 13
drag, startPoint x: 129, startPoint y: 205, endPoint x: 265, endPoint y: 187, distance: 136.7
click at [130, 205] on li "[PERSON_NAME]" at bounding box center [146, 202] width 189 height 14
type input "ma"
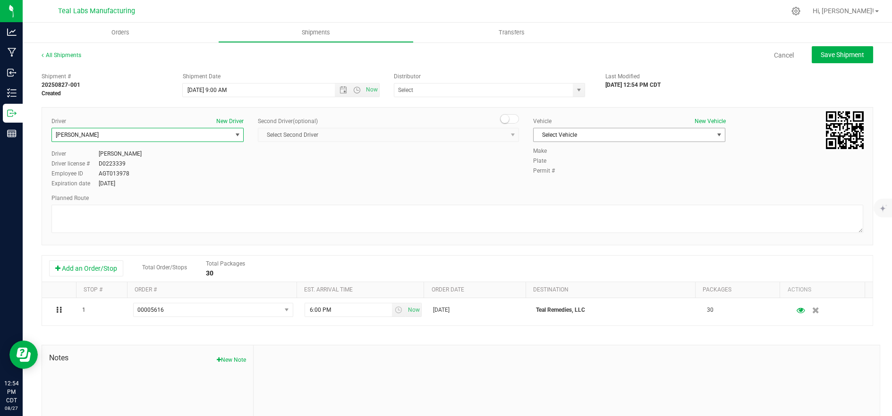
click at [574, 133] on span "Select Vehicle" at bounding box center [622, 134] width 179 height 13
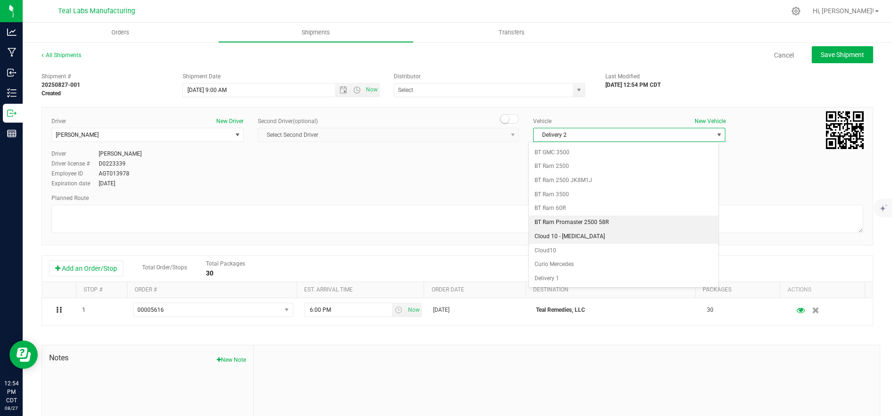
scroll to position [250, 0]
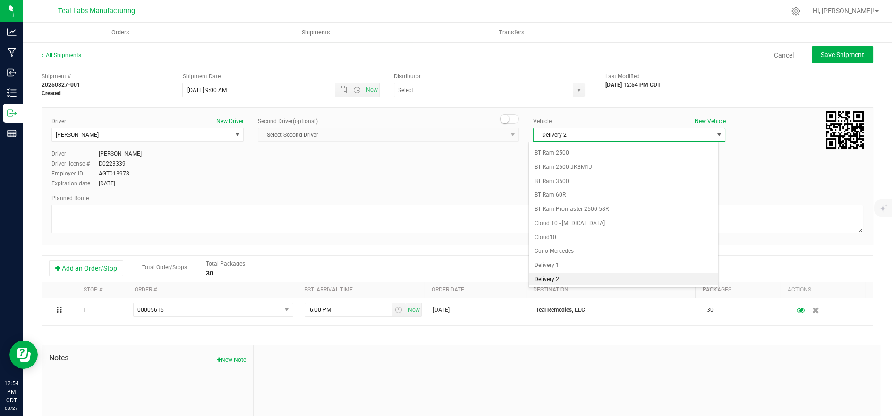
click at [597, 279] on li "Delivery 2" at bounding box center [623, 280] width 189 height 14
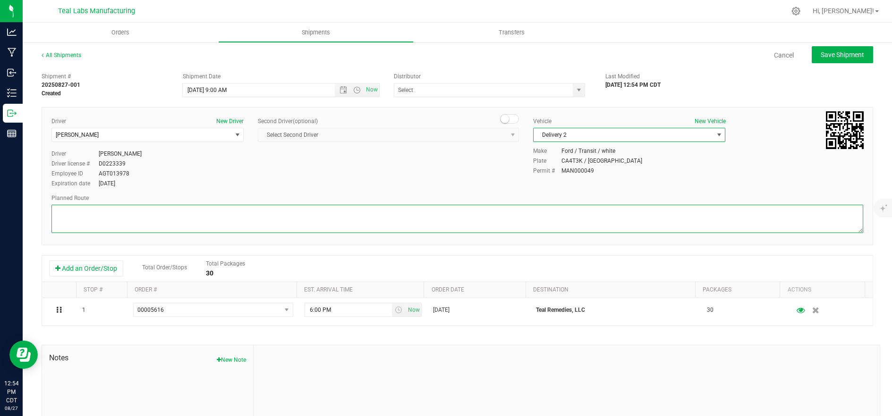
click at [484, 220] on textarea at bounding box center [457, 219] width 812 height 28
click at [269, 209] on textarea at bounding box center [457, 219] width 812 height 28
click at [255, 221] on textarea at bounding box center [457, 219] width 812 height 28
paste textarea "[STREET_ADDRESS][GEOGRAPHIC_DATA] northwest on [GEOGRAPHIC_DATA]. Go for 0.4 mi…"
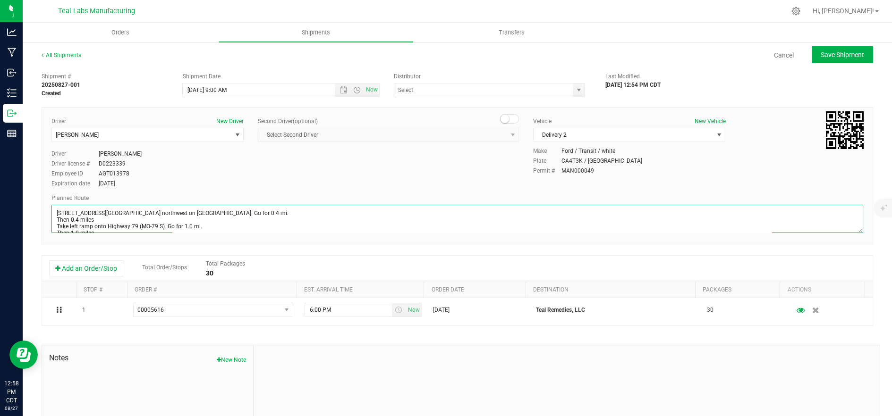
scroll to position [138, 0]
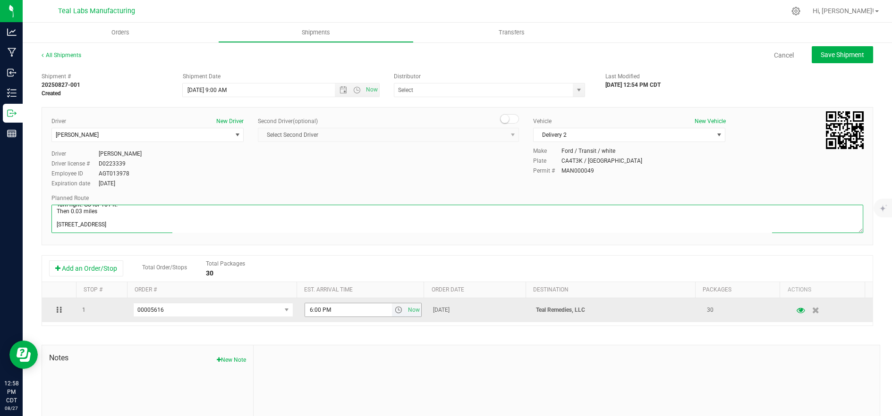
click at [395, 312] on span "select" at bounding box center [399, 310] width 8 height 8
type textarea "[STREET_ADDRESS][GEOGRAPHIC_DATA] northwest on [GEOGRAPHIC_DATA]. Go for 0.4 mi…"
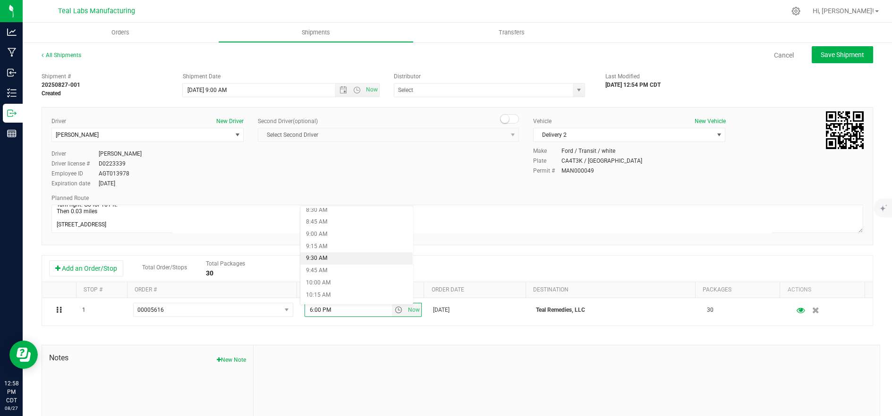
scroll to position [419, 0]
click at [357, 278] on li "10:00 AM" at bounding box center [356, 280] width 113 height 12
drag, startPoint x: 844, startPoint y: 52, endPoint x: 840, endPoint y: 56, distance: 5.7
click at [844, 52] on span "Save Shipment" at bounding box center [842, 55] width 43 height 8
type input "[DATE] 2:00 PM"
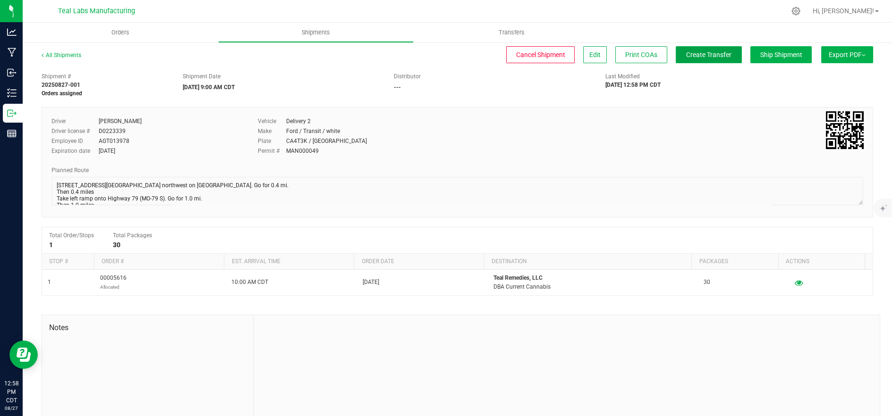
click at [715, 56] on span "Create Transfer" at bounding box center [708, 55] width 45 height 8
